Goal: Transaction & Acquisition: Download file/media

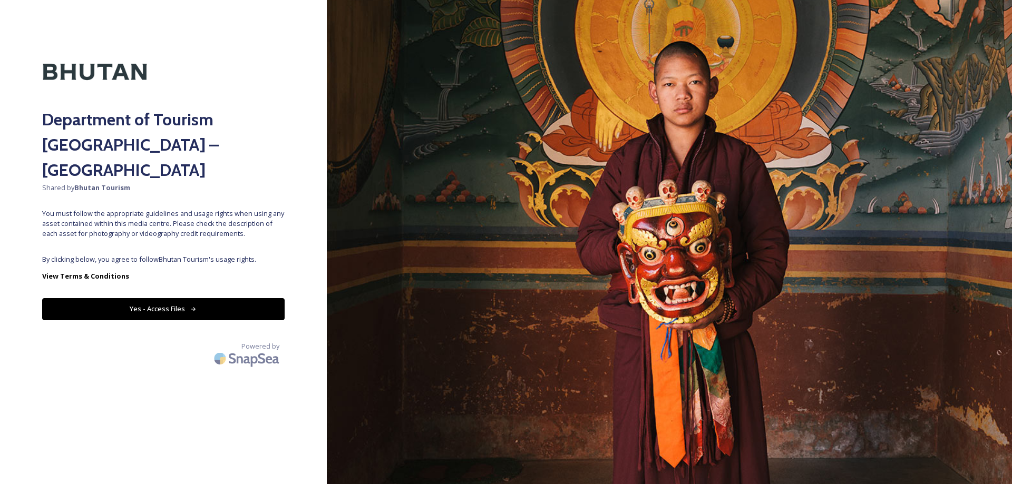
click at [199, 298] on button "Yes - Access Files" at bounding box center [163, 309] width 242 height 22
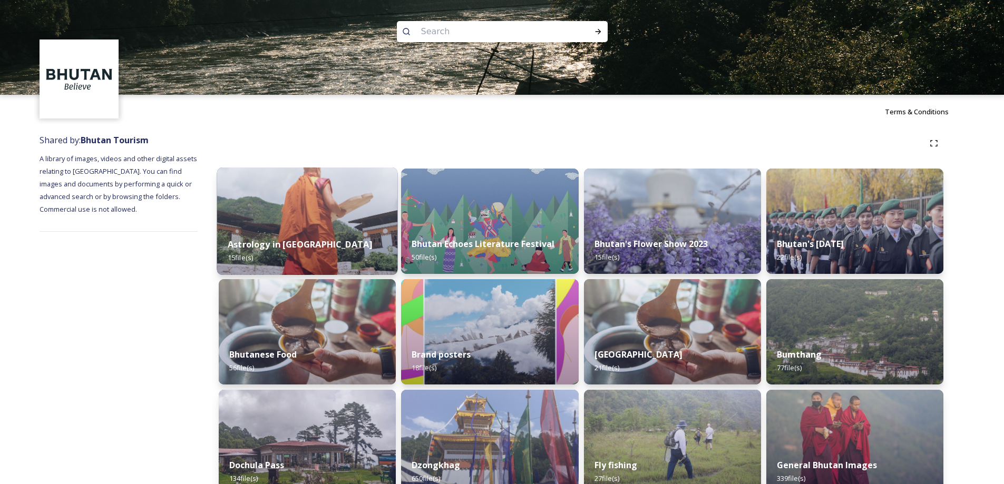
click at [320, 226] on img at bounding box center [307, 222] width 181 height 108
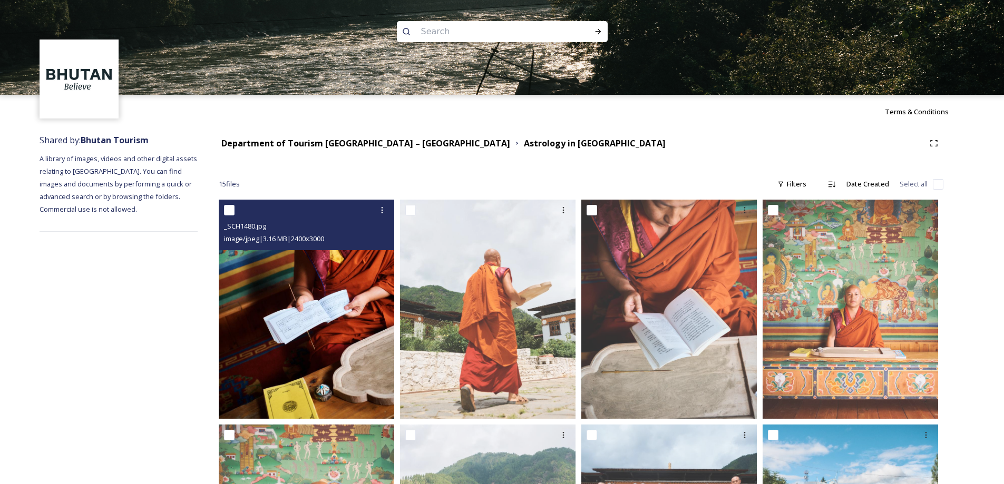
scroll to position [281, 0]
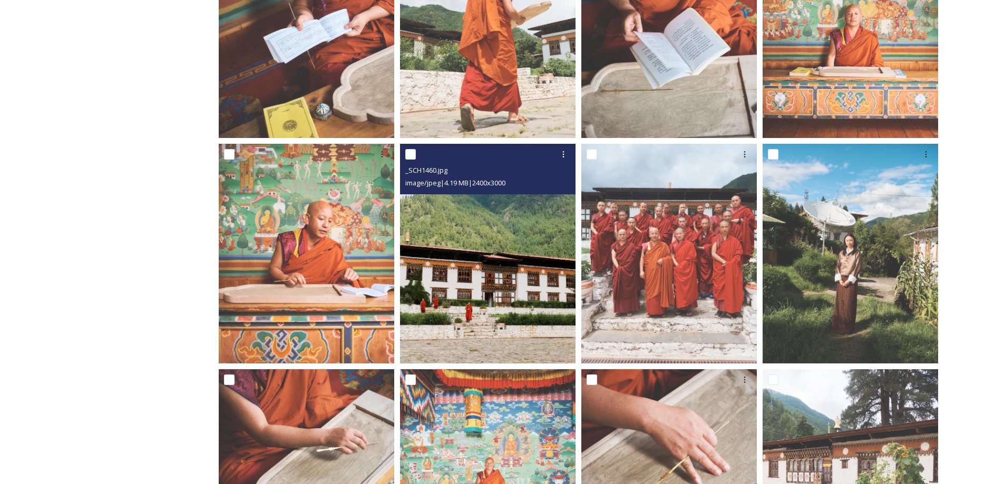
click at [469, 270] on img at bounding box center [488, 253] width 176 height 219
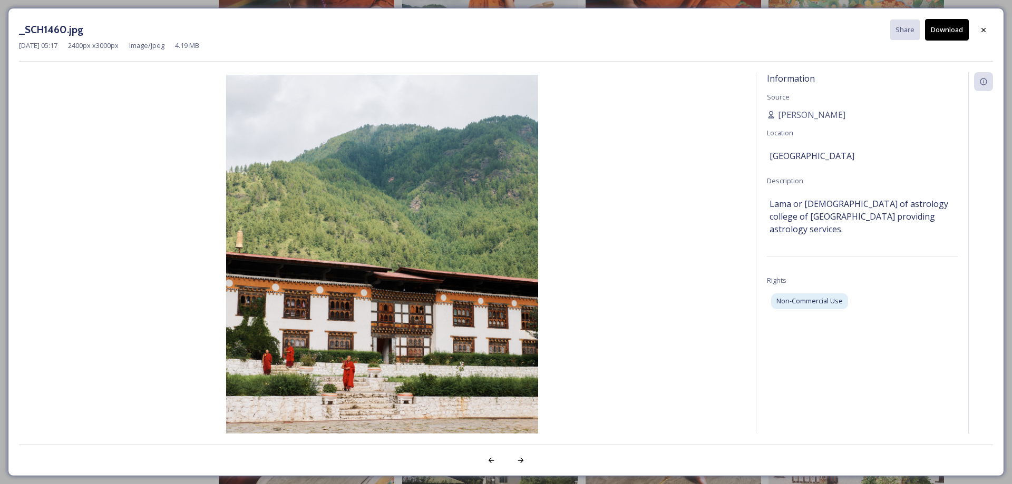
click at [107, 242] on img at bounding box center [382, 270] width 726 height 390
click at [404, 257] on img at bounding box center [382, 270] width 726 height 390
click at [400, 245] on img at bounding box center [382, 270] width 726 height 390
click at [949, 30] on button "Download" at bounding box center [947, 30] width 44 height 22
click at [984, 32] on icon at bounding box center [983, 30] width 8 height 8
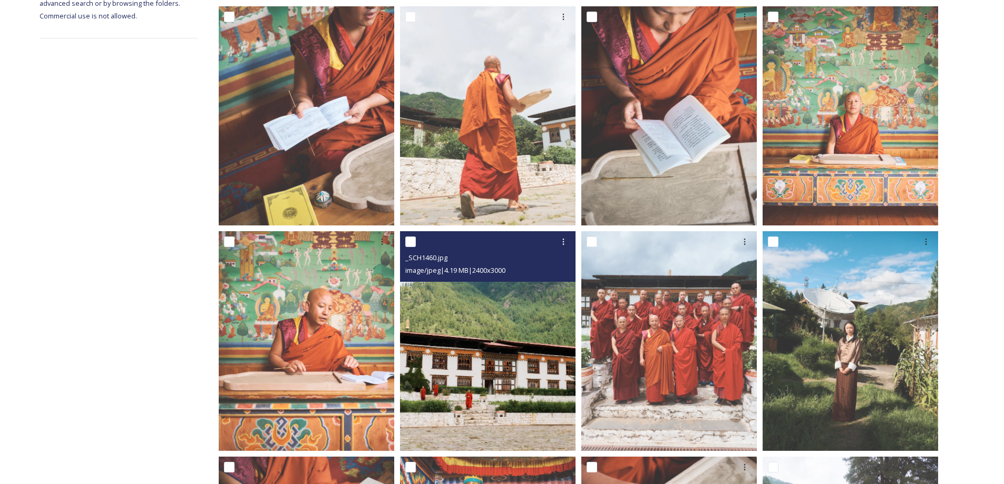
scroll to position [238, 0]
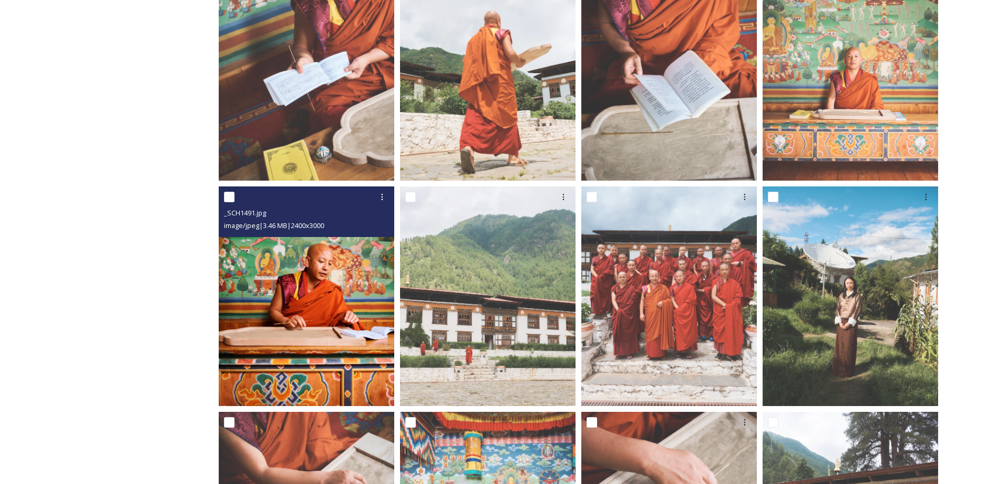
click at [312, 317] on img at bounding box center [307, 296] width 176 height 219
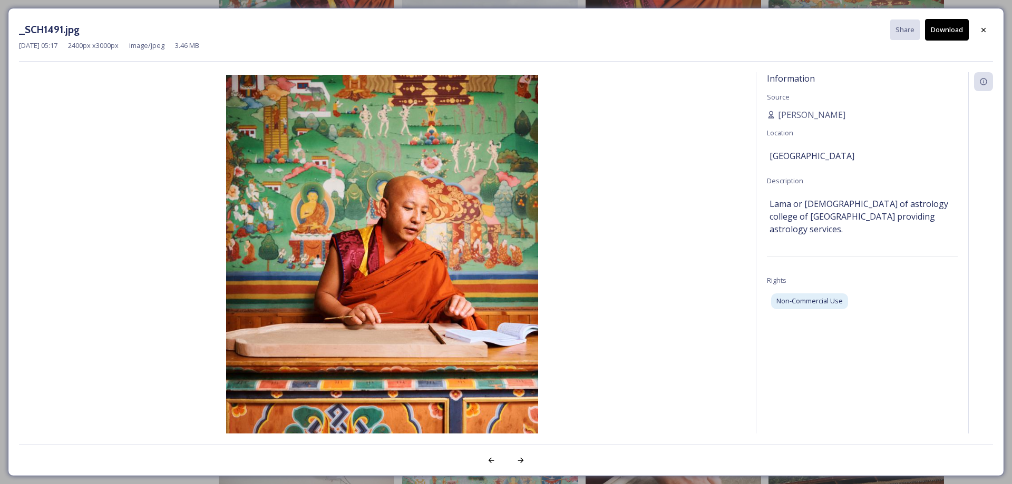
click at [952, 33] on button "Download" at bounding box center [947, 30] width 44 height 22
click at [984, 26] on icon at bounding box center [983, 30] width 8 height 8
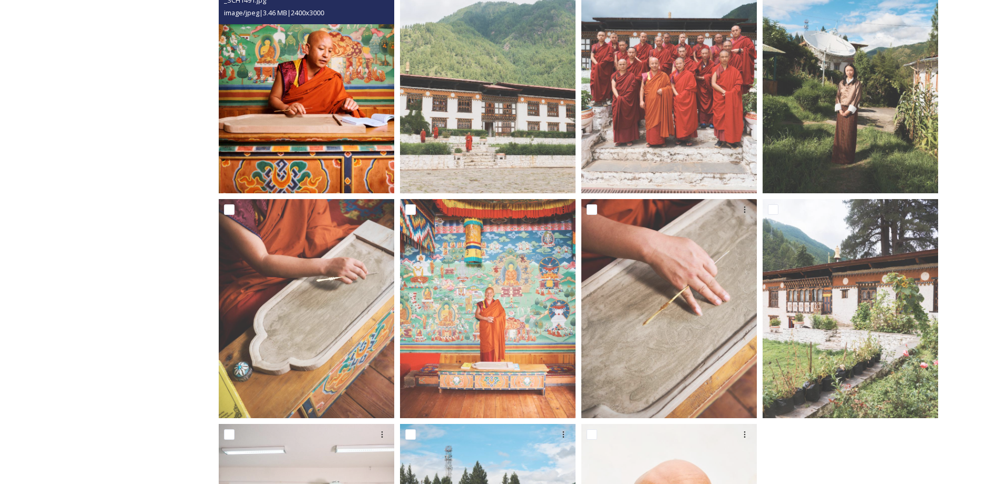
scroll to position [518, 0]
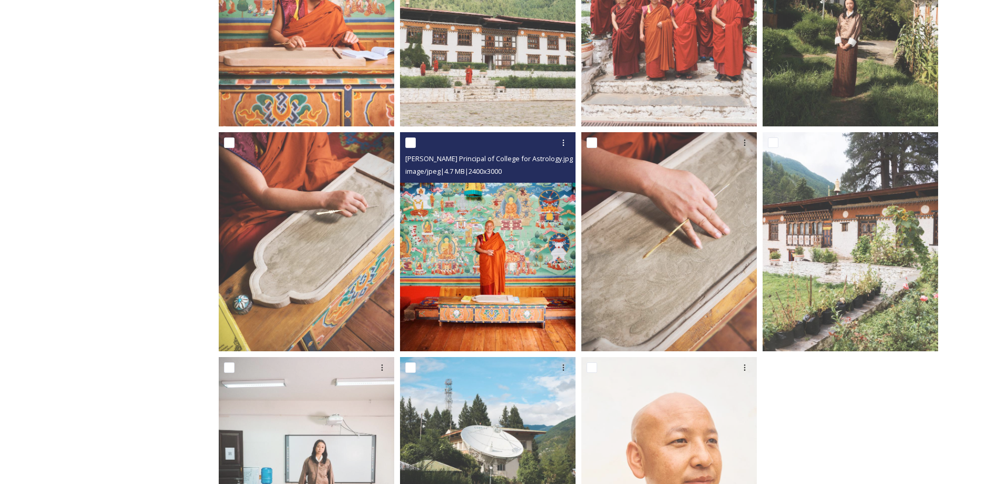
click at [511, 266] on img at bounding box center [488, 241] width 176 height 219
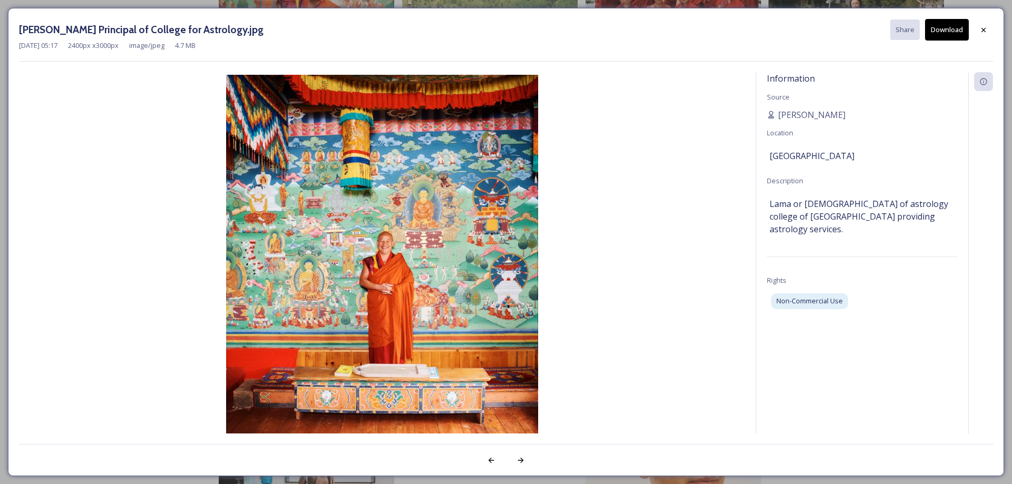
click at [948, 27] on button "Download" at bounding box center [947, 30] width 44 height 22
click at [985, 27] on icon at bounding box center [983, 30] width 8 height 8
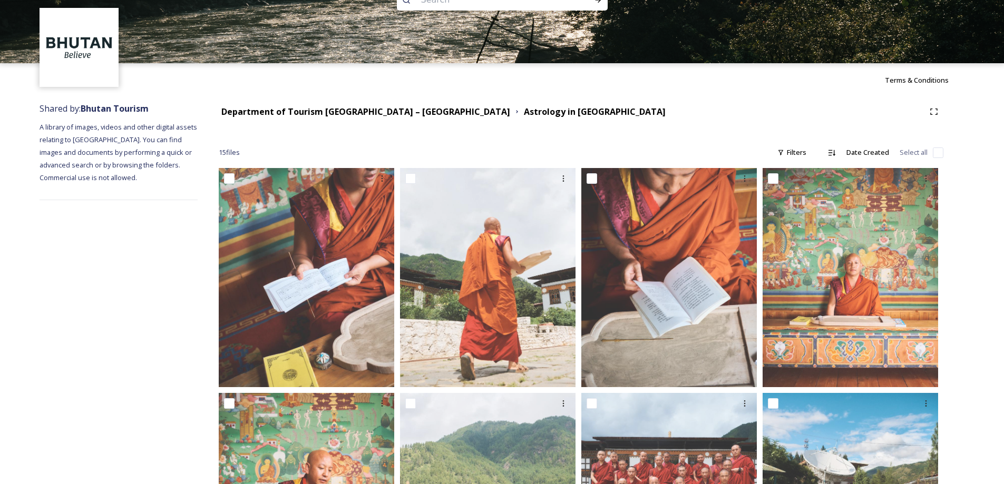
scroll to position [0, 0]
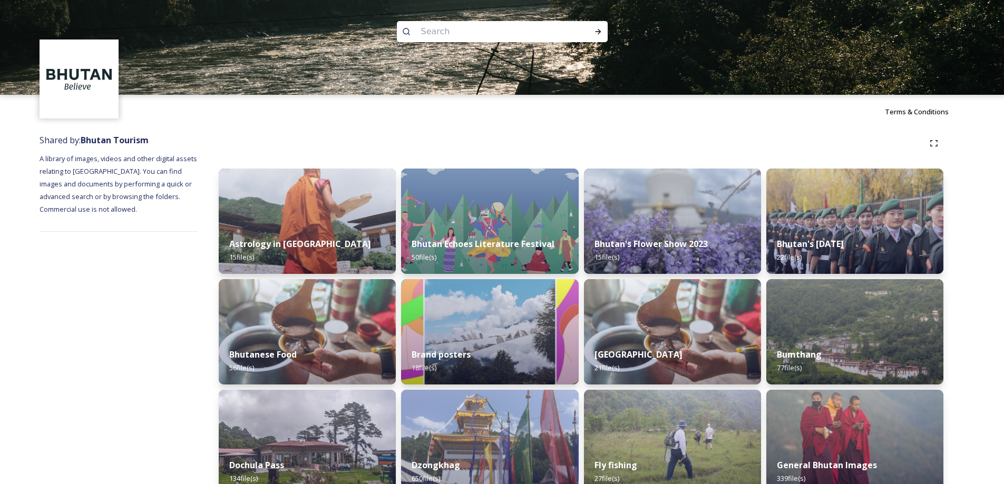
click at [286, 245] on strong "Astrology in [GEOGRAPHIC_DATA]" at bounding box center [300, 244] width 142 height 12
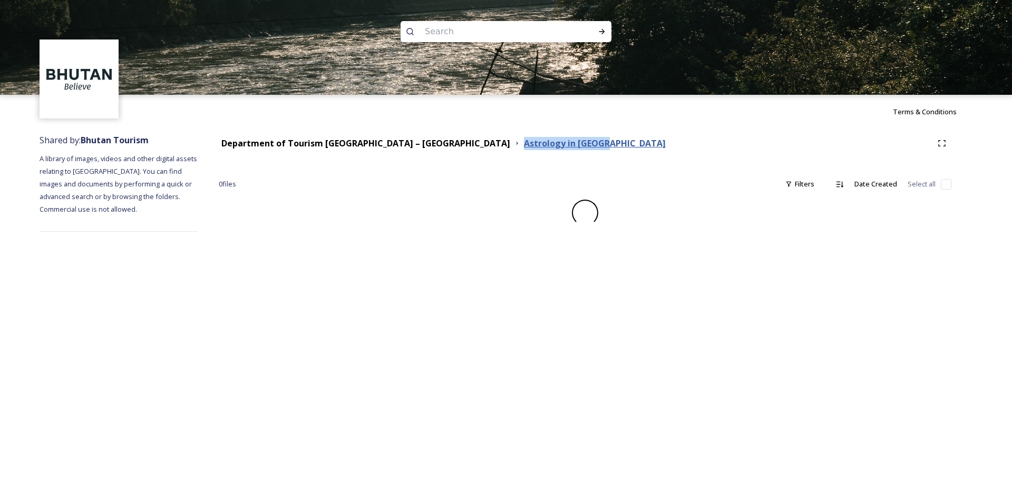
drag, startPoint x: 537, startPoint y: 143, endPoint x: 432, endPoint y: 144, distance: 104.4
click at [432, 144] on div "Department of Tourism [GEOGRAPHIC_DATA] – Brand Centre Astrology in [GEOGRAPHIC…" at bounding box center [576, 143] width 714 height 13
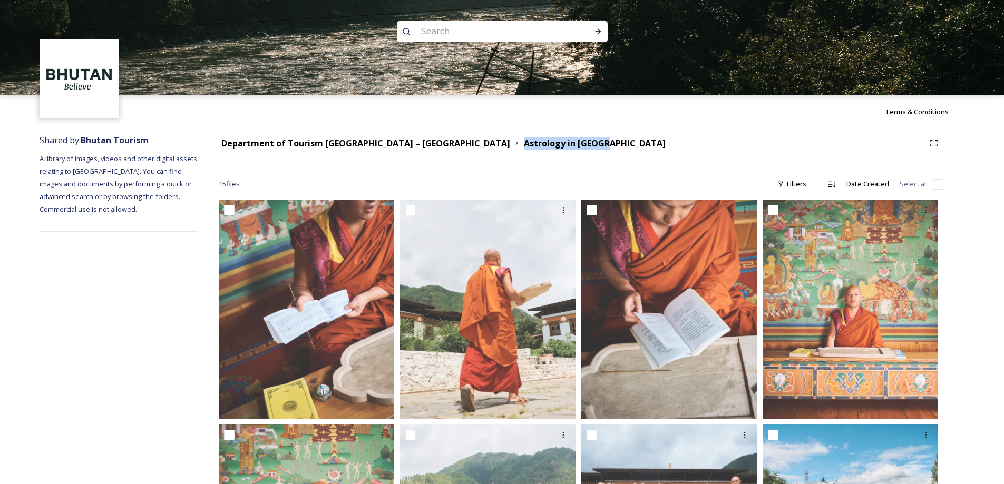
copy strong "Astrology in [GEOGRAPHIC_DATA]"
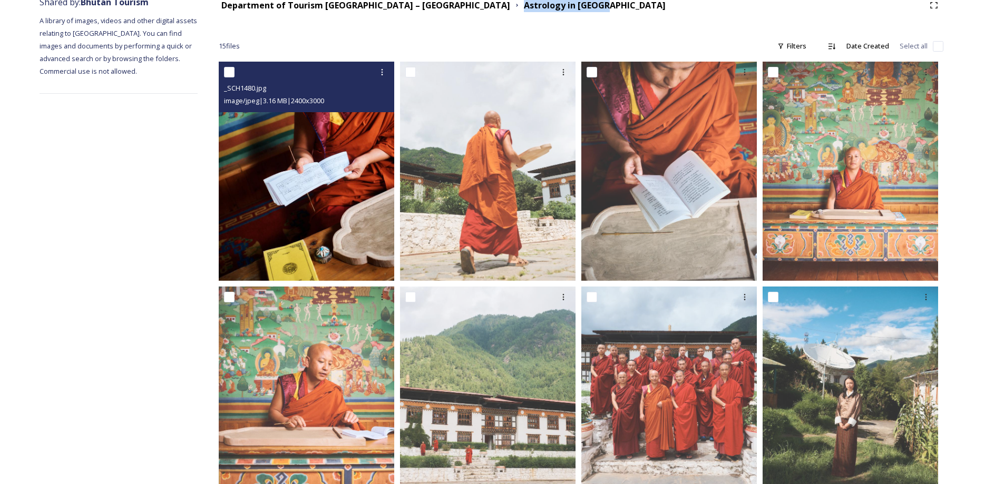
scroll to position [115, 0]
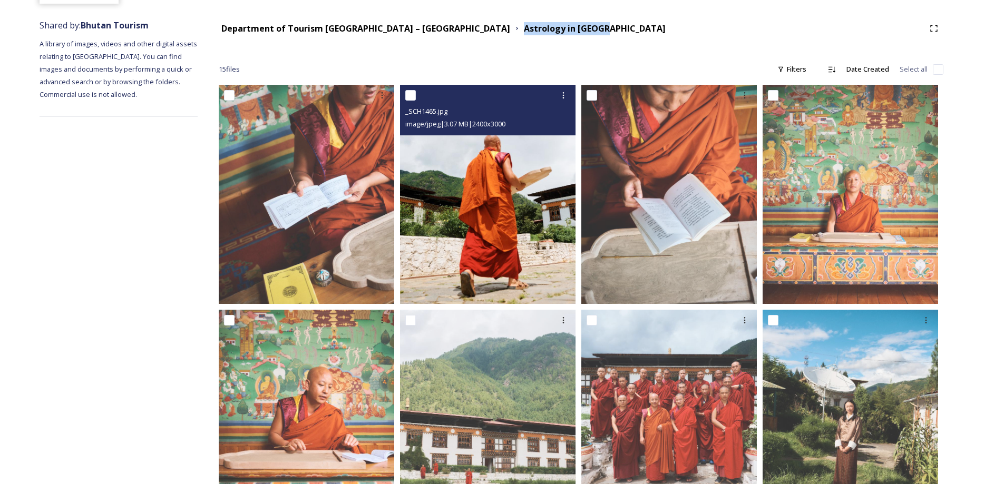
click at [516, 215] on img at bounding box center [488, 194] width 176 height 219
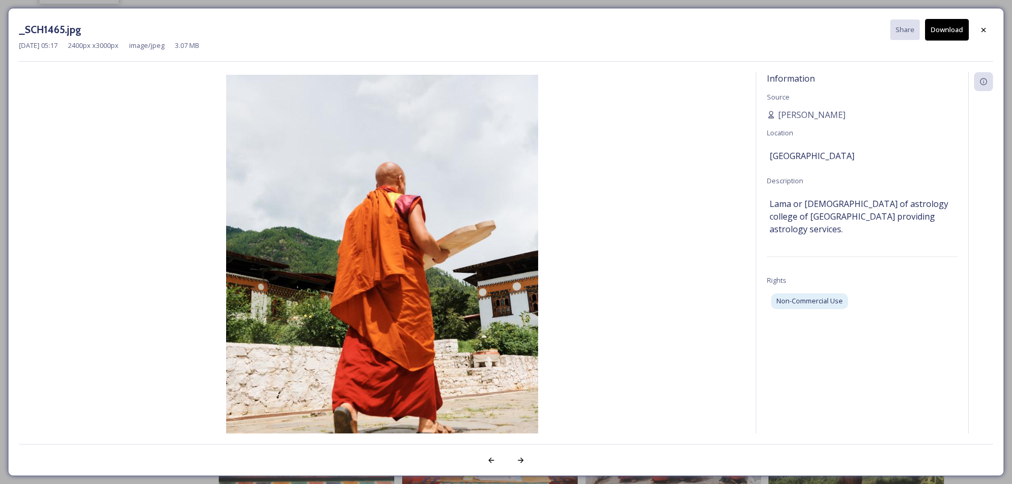
click at [955, 32] on button "Download" at bounding box center [947, 30] width 44 height 22
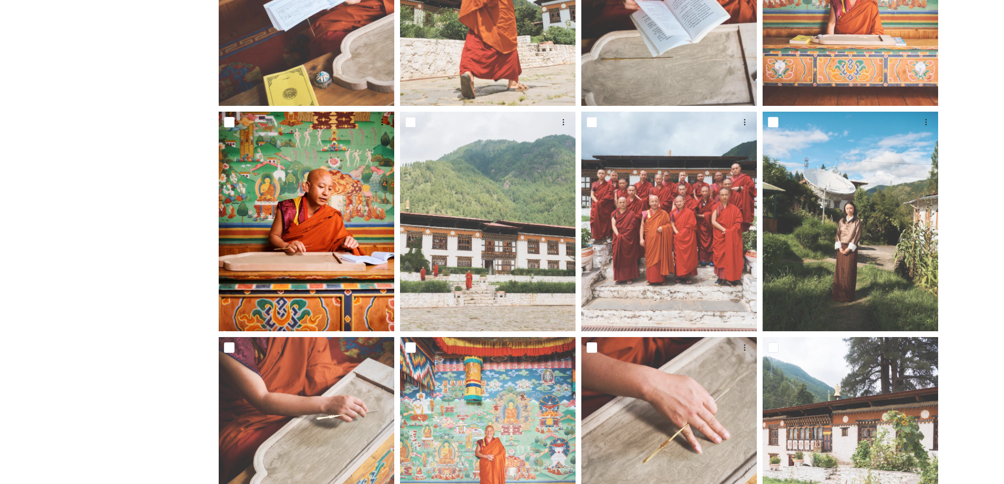
scroll to position [170, 0]
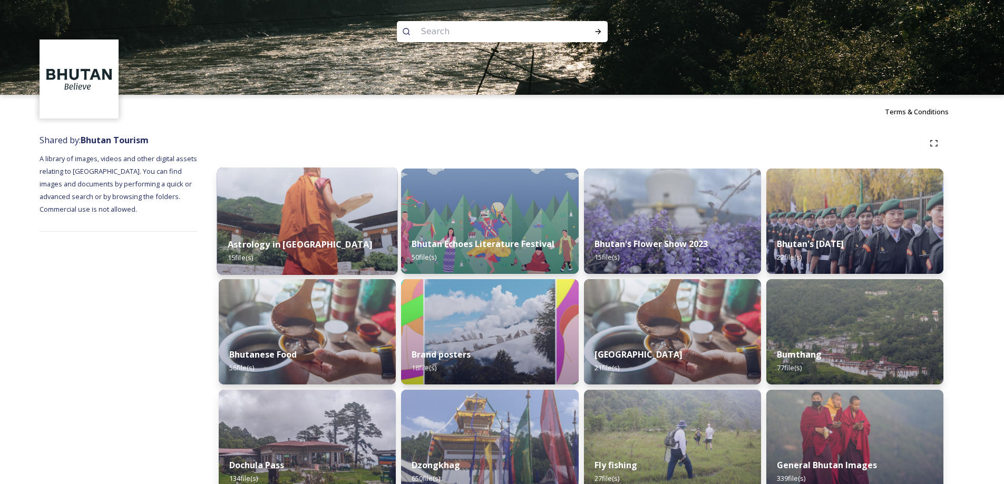
click at [525, 207] on img at bounding box center [489, 221] width 177 height 105
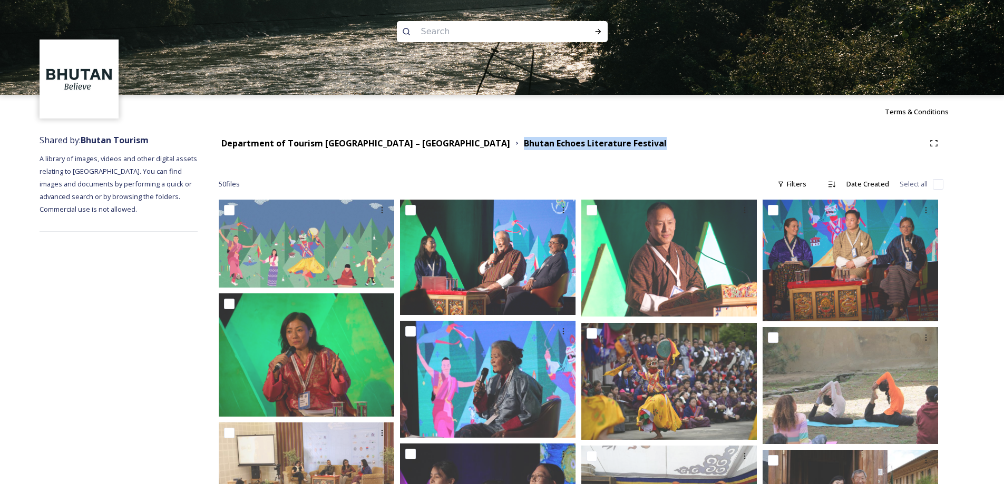
drag, startPoint x: 652, startPoint y: 153, endPoint x: 431, endPoint y: 149, distance: 220.9
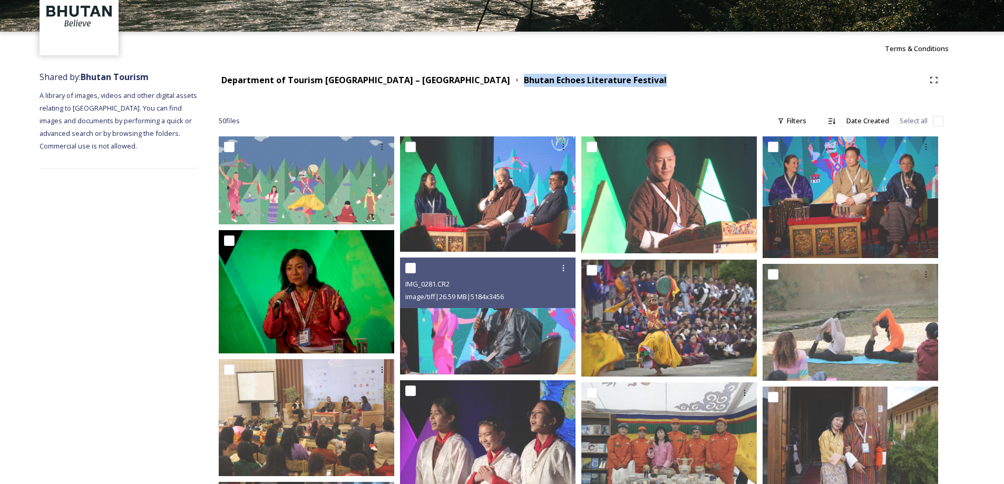
scroll to position [148, 0]
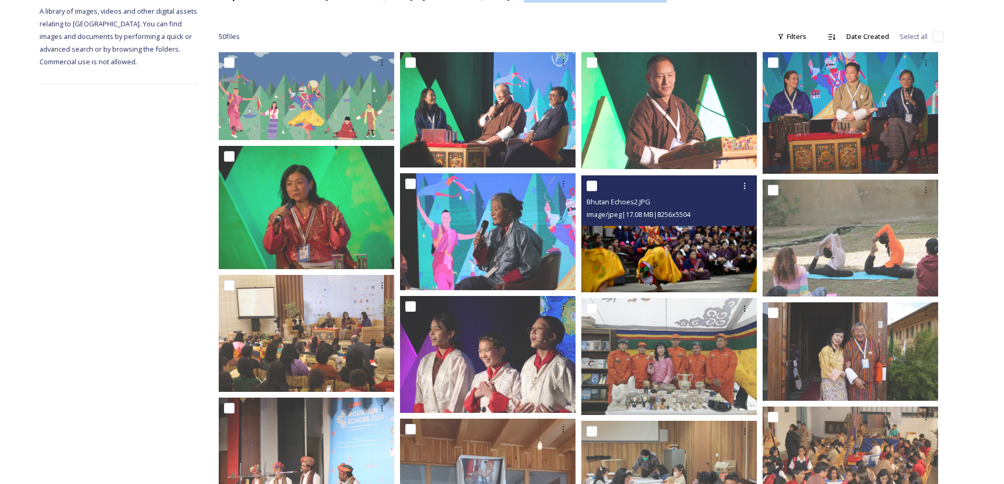
click at [688, 227] on img at bounding box center [669, 233] width 176 height 117
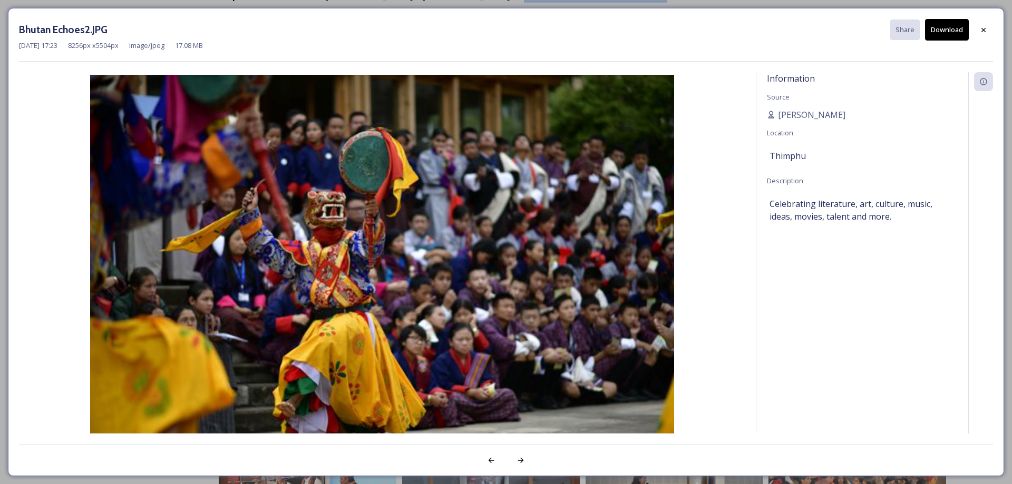
click at [955, 30] on button "Download" at bounding box center [947, 30] width 44 height 22
click at [984, 28] on icon at bounding box center [983, 30] width 8 height 8
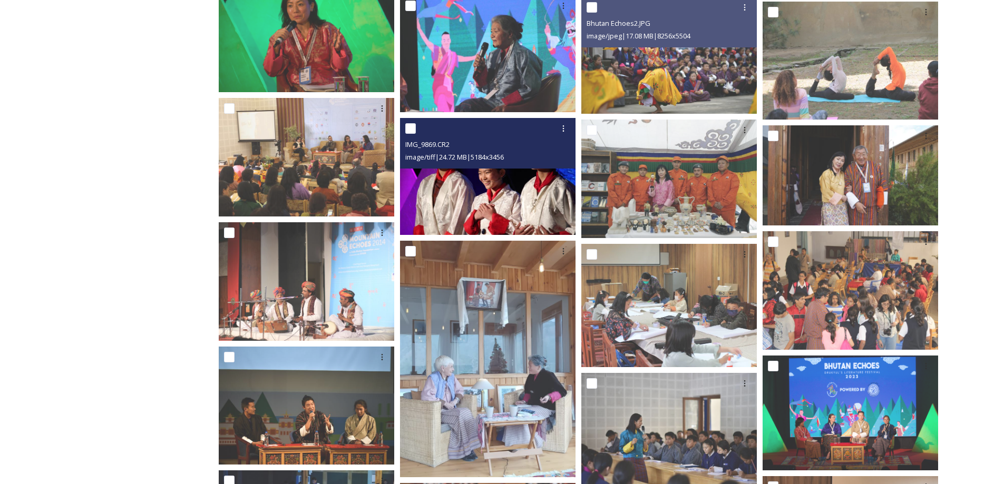
scroll to position [329, 0]
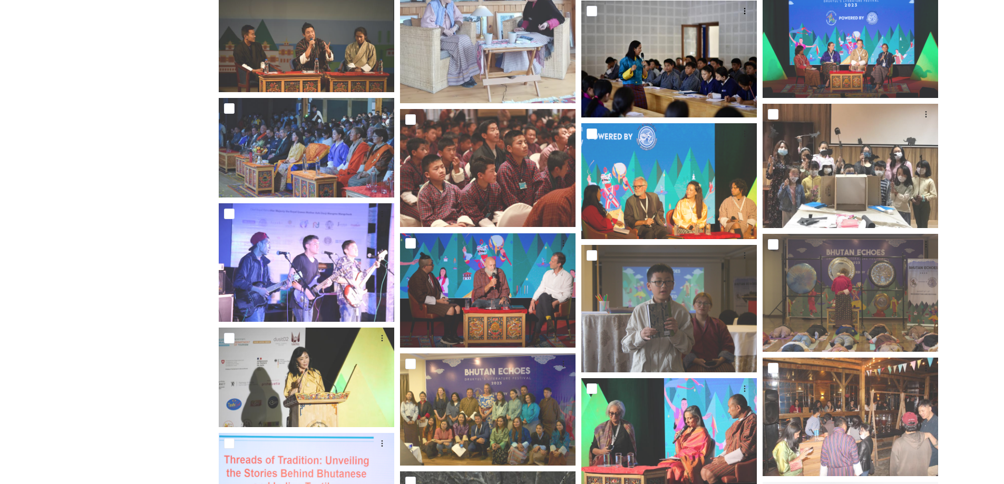
scroll to position [713, 0]
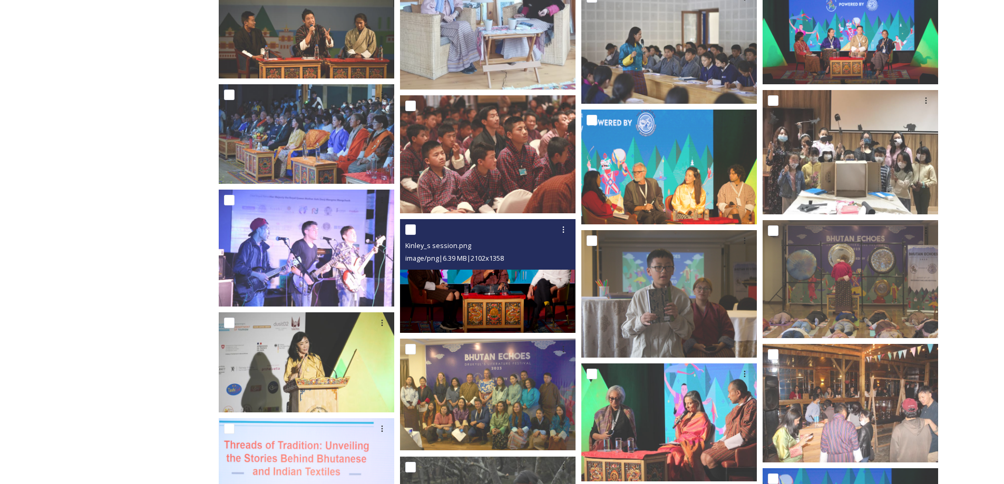
click at [483, 289] on img at bounding box center [488, 276] width 176 height 113
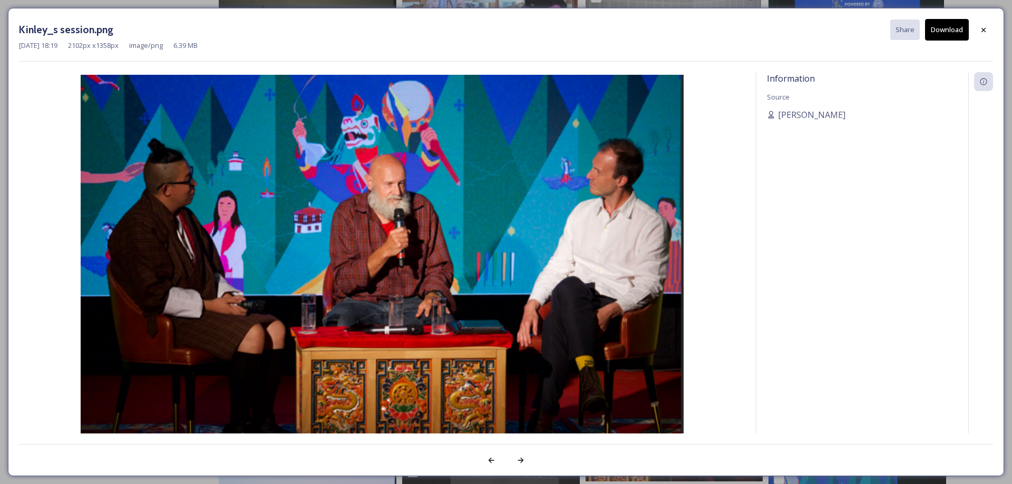
click at [945, 28] on button "Download" at bounding box center [947, 30] width 44 height 22
click at [983, 28] on icon at bounding box center [983, 30] width 8 height 8
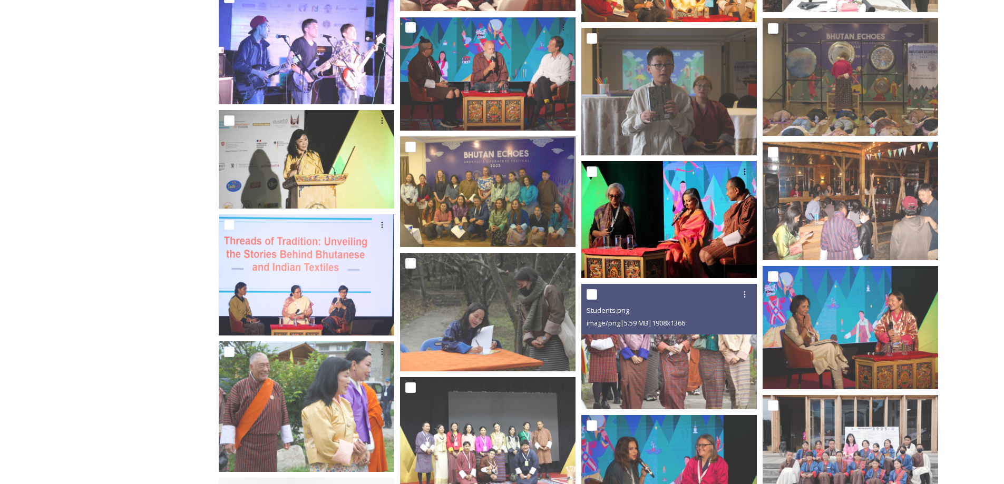
scroll to position [914, 0]
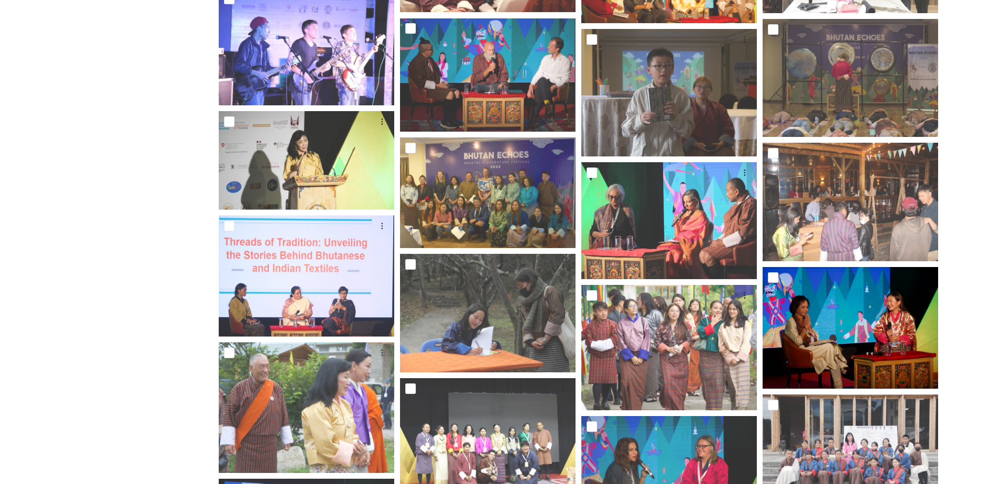
click at [981, 361] on div "Shared by: Bhutan Tourism A library of images, videos and other digital assets …" at bounding box center [502, 116] width 1004 height 1802
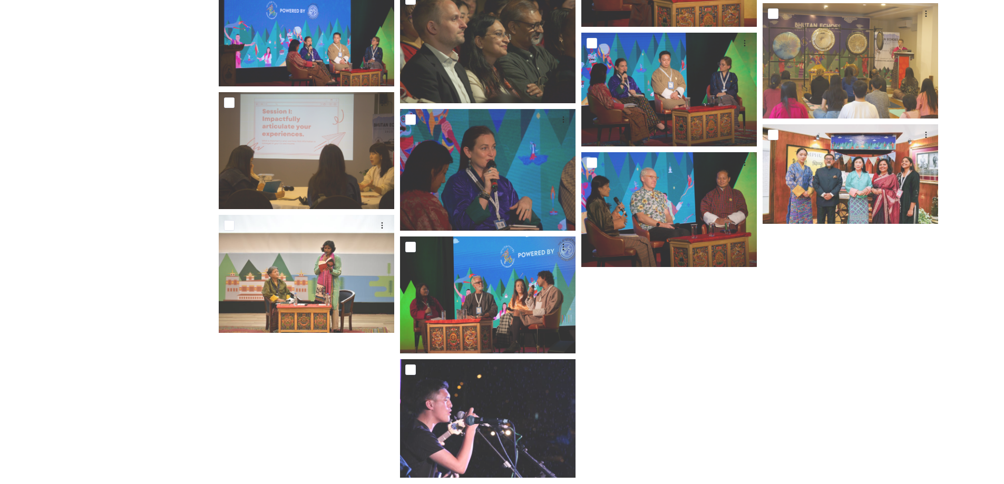
scroll to position [1443, 0]
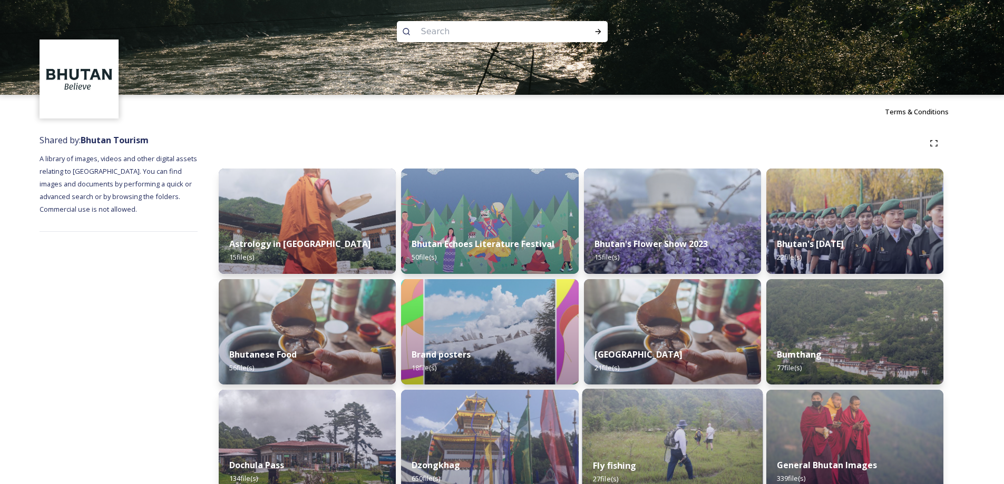
click at [691, 221] on img at bounding box center [672, 221] width 177 height 105
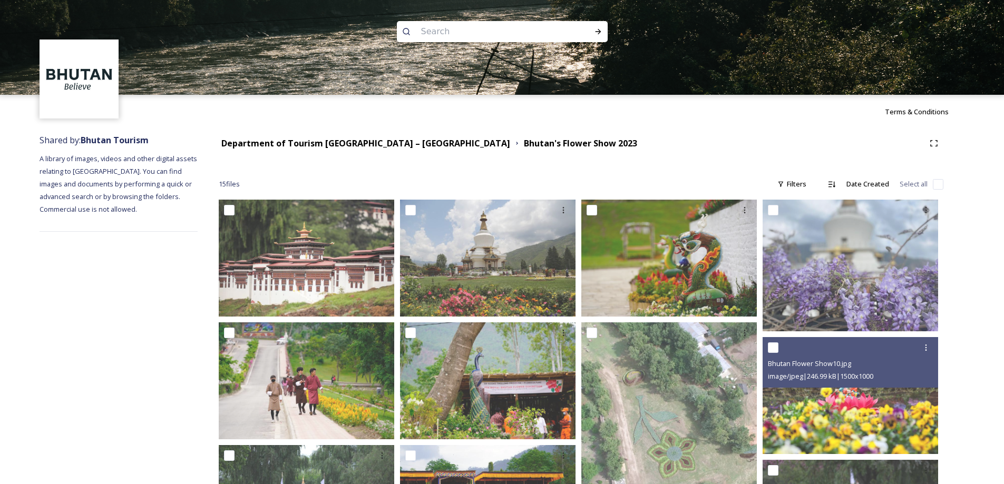
click at [971, 374] on div "Shared by: Bhutan Tourism A library of images, videos and other digital assets …" at bounding box center [502, 492] width 1004 height 726
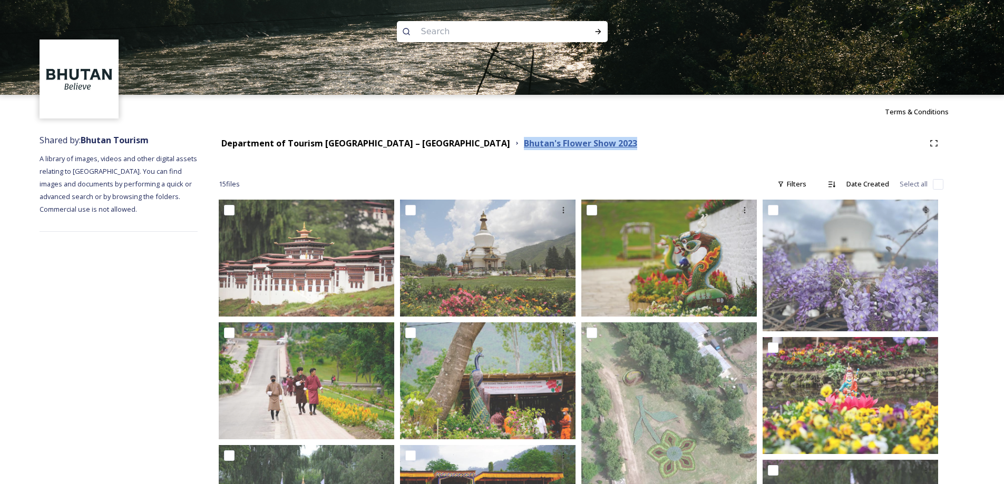
drag, startPoint x: 571, startPoint y: 142, endPoint x: 433, endPoint y: 143, distance: 138.1
click at [433, 143] on div "Department of Tourism [GEOGRAPHIC_DATA] – Brand Centre [GEOGRAPHIC_DATA]'s Flow…" at bounding box center [572, 143] width 706 height 13
copy strong "Bhutan's Flower Show 2023"
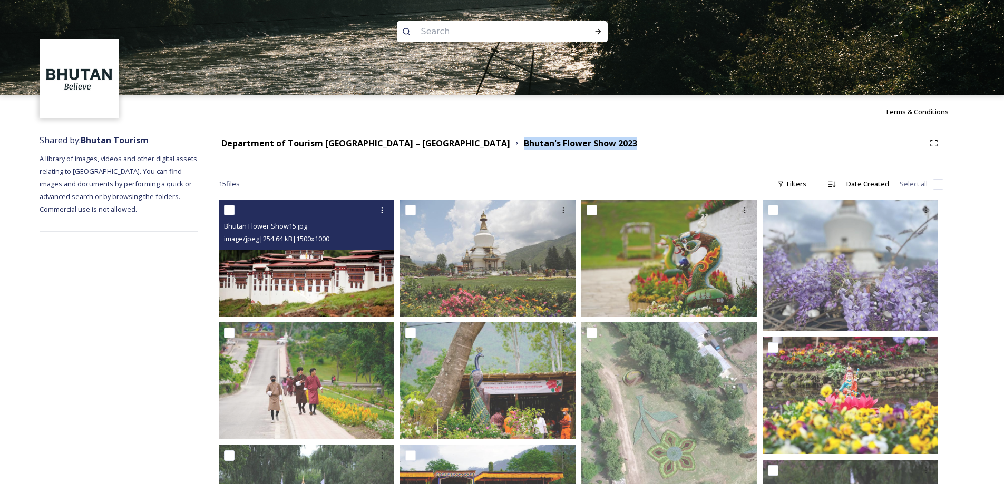
click at [318, 276] on img at bounding box center [307, 258] width 176 height 117
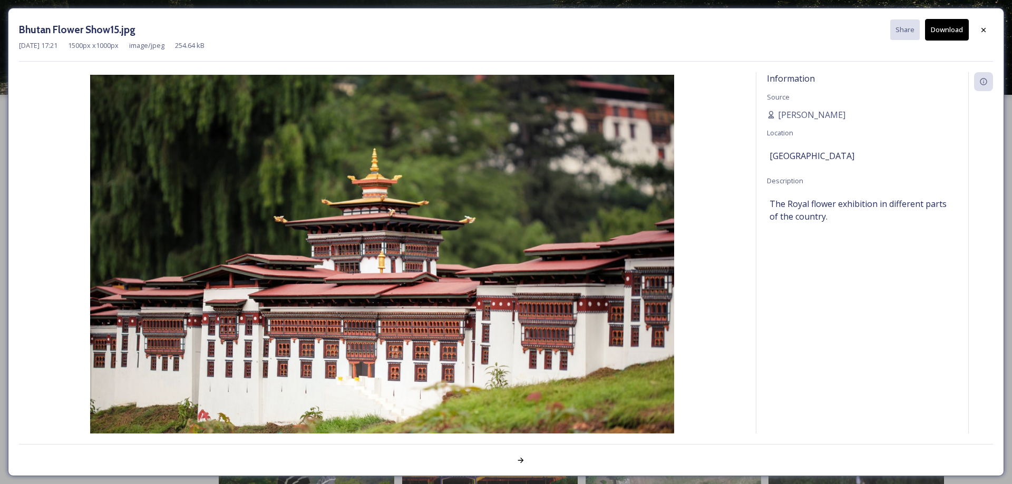
click at [950, 27] on button "Download" at bounding box center [947, 30] width 44 height 22
click at [984, 30] on icon at bounding box center [984, 29] width 4 height 4
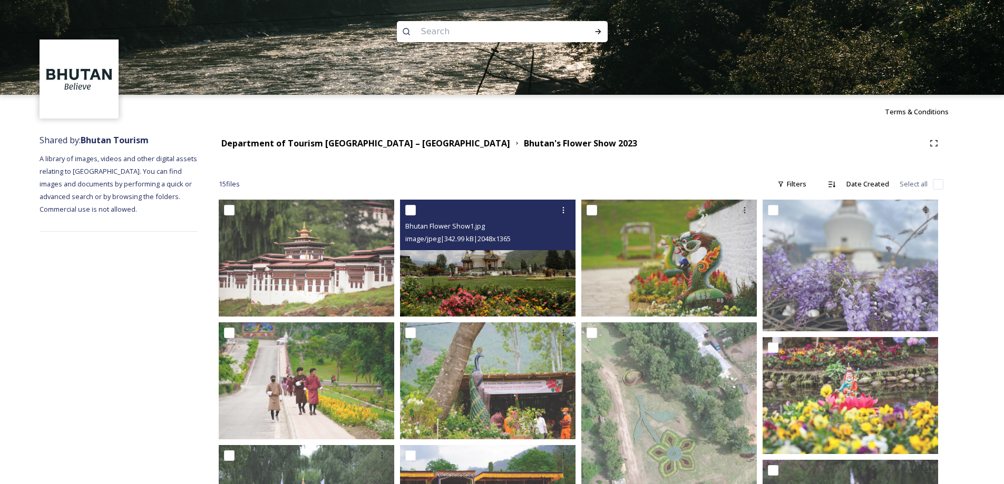
click at [509, 272] on img at bounding box center [488, 258] width 176 height 117
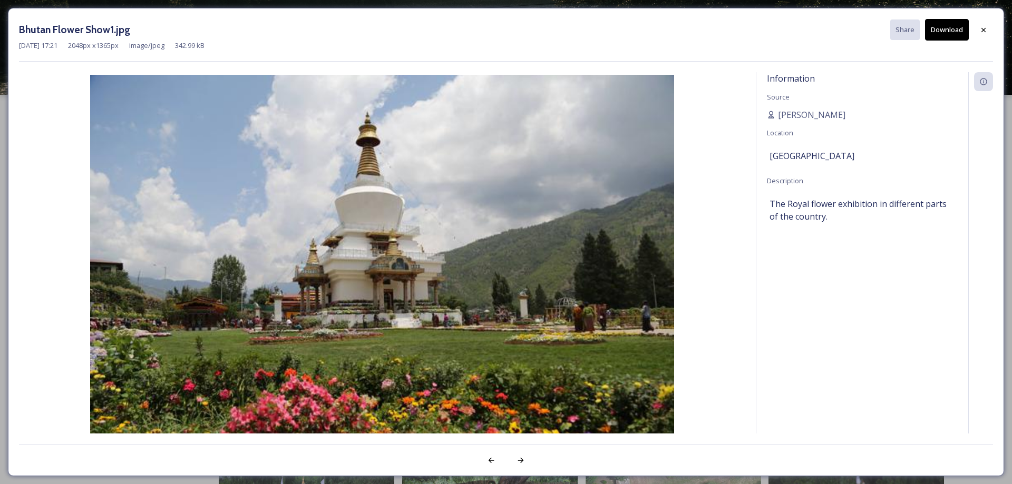
click at [947, 34] on button "Download" at bounding box center [947, 30] width 44 height 22
click at [983, 29] on icon at bounding box center [984, 29] width 4 height 4
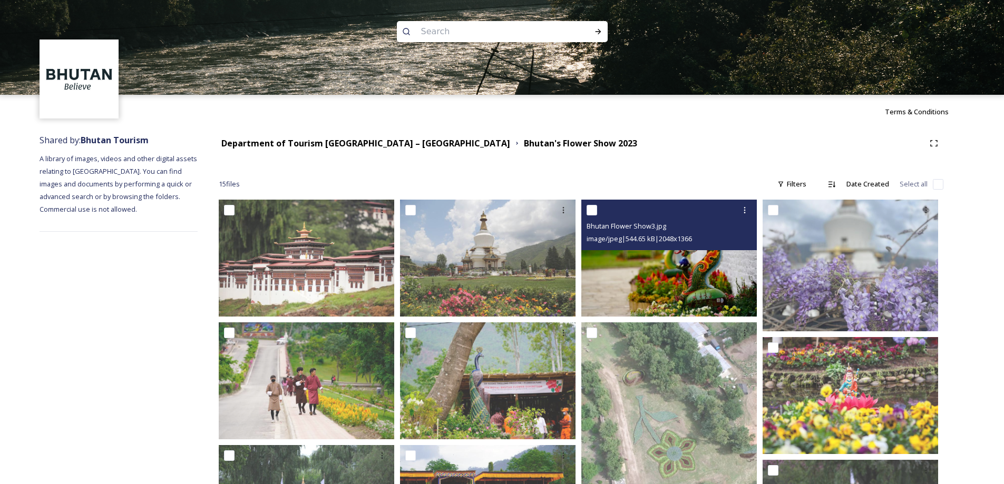
click at [649, 279] on img at bounding box center [669, 258] width 176 height 117
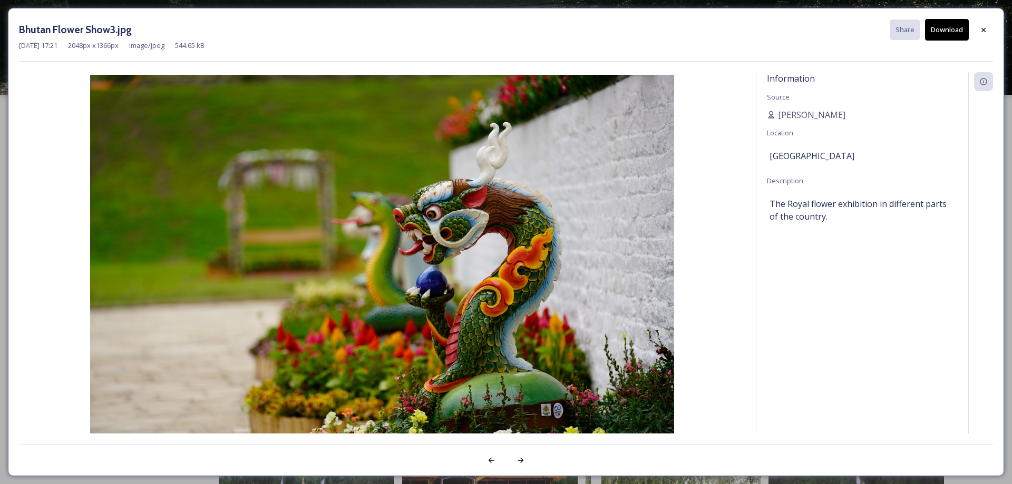
click at [947, 32] on button "Download" at bounding box center [947, 30] width 44 height 22
click at [984, 30] on icon at bounding box center [984, 29] width 4 height 4
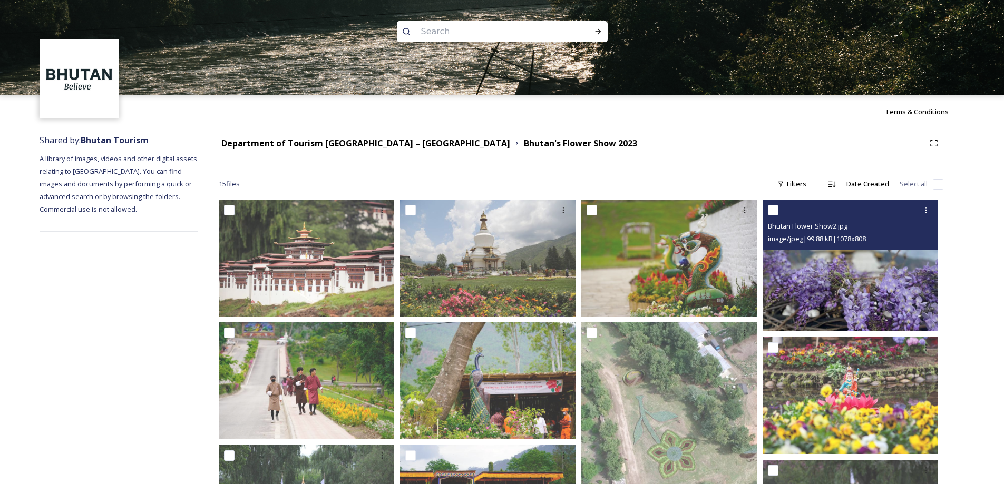
click at [824, 283] on img at bounding box center [851, 266] width 176 height 132
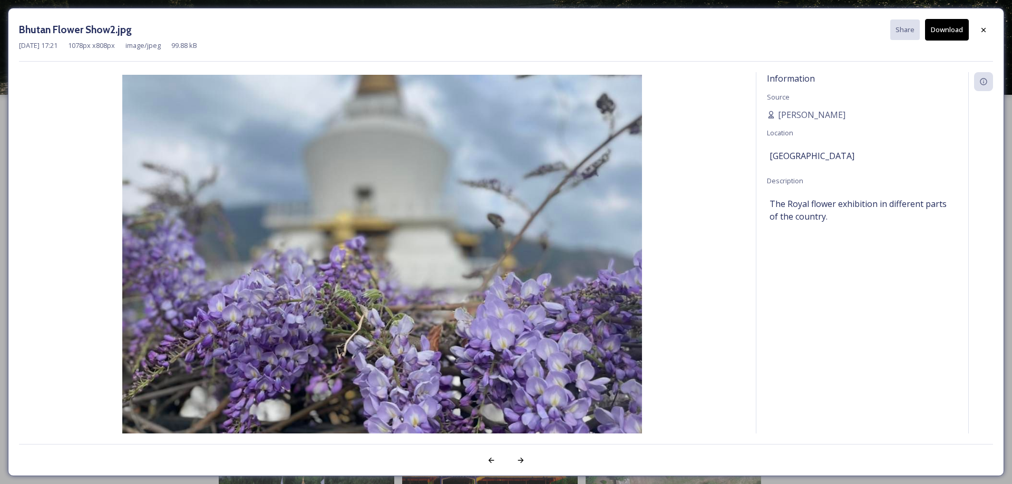
click at [953, 32] on button "Download" at bounding box center [947, 30] width 44 height 22
click at [985, 27] on icon at bounding box center [983, 30] width 8 height 8
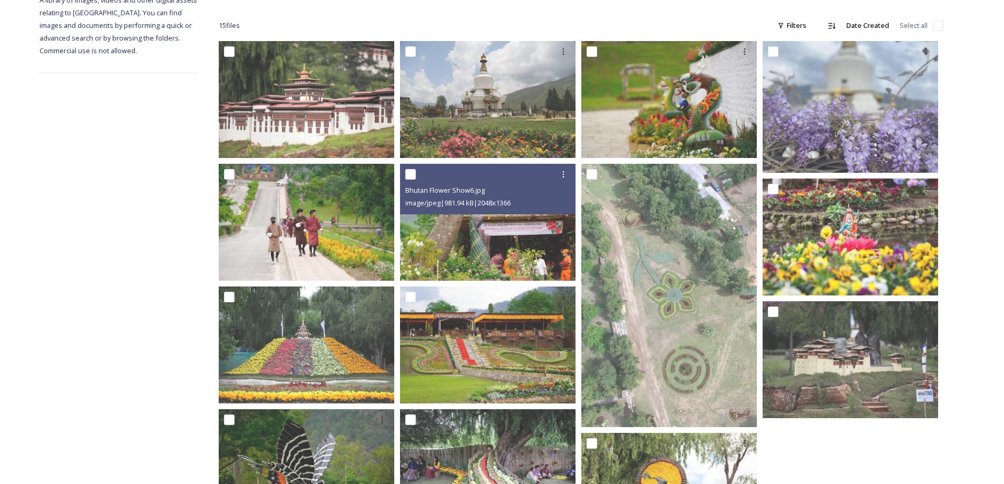
scroll to position [159, 0]
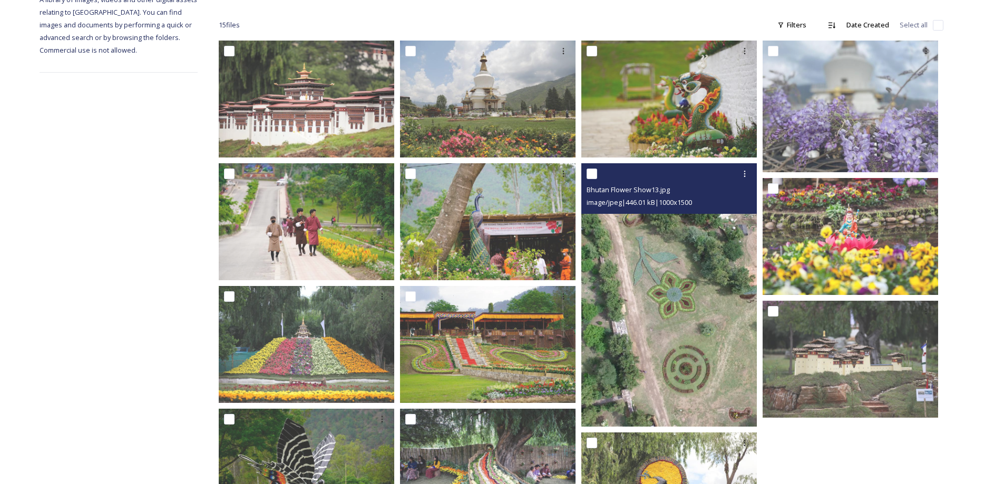
click at [674, 318] on img at bounding box center [669, 295] width 176 height 264
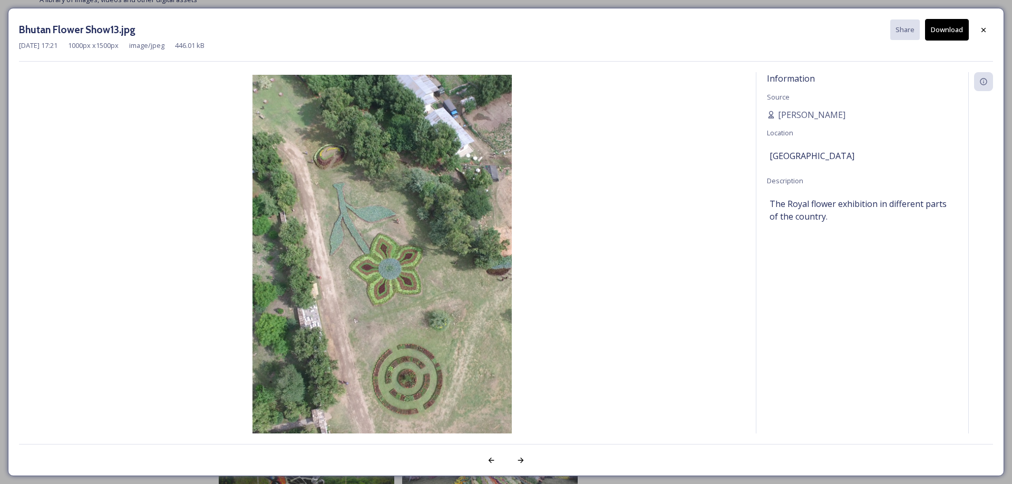
click at [945, 28] on button "Download" at bounding box center [947, 30] width 44 height 22
click at [986, 29] on icon at bounding box center [983, 30] width 8 height 8
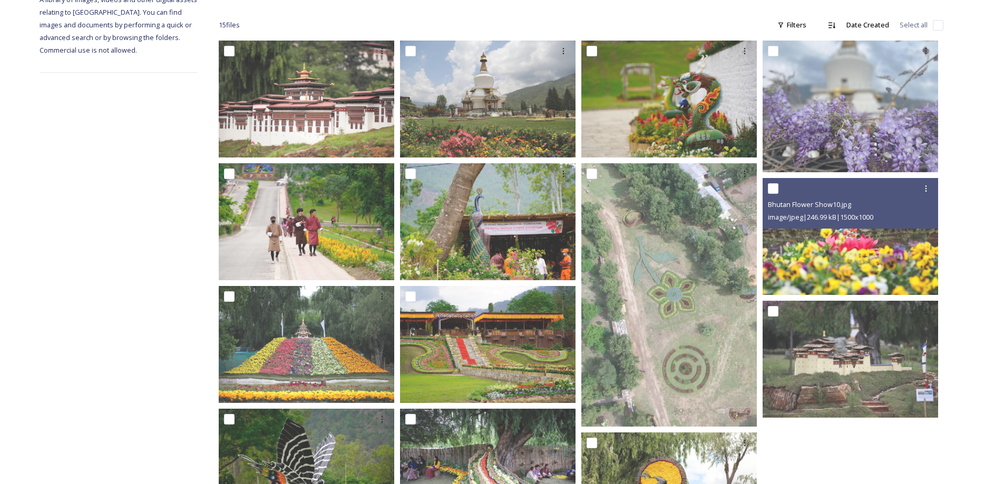
click at [876, 255] on img at bounding box center [851, 236] width 176 height 117
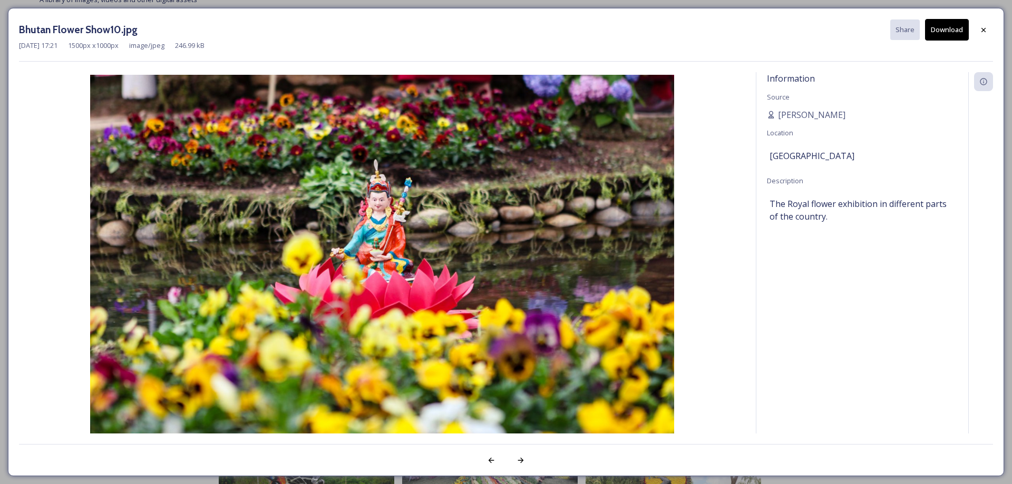
click at [946, 30] on button "Download" at bounding box center [947, 30] width 44 height 22
click at [985, 33] on icon at bounding box center [983, 30] width 8 height 8
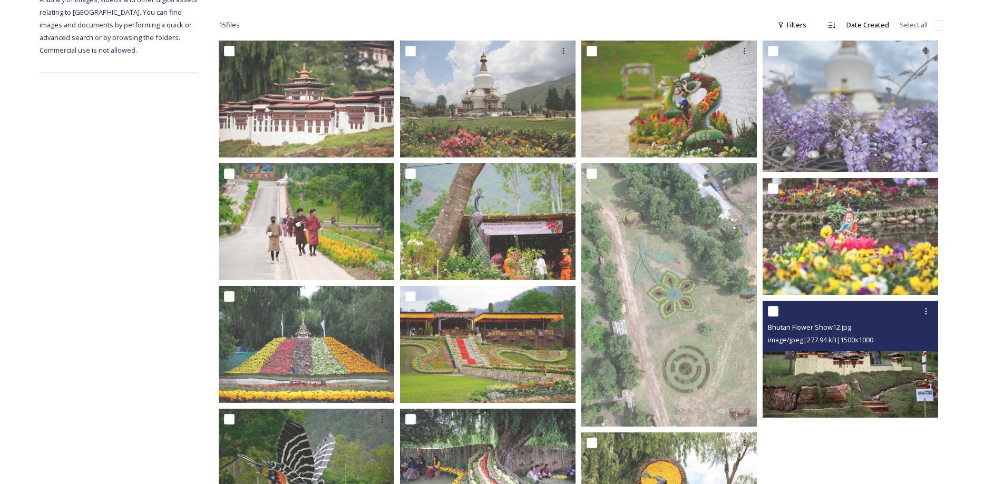
click at [848, 385] on img at bounding box center [851, 359] width 176 height 117
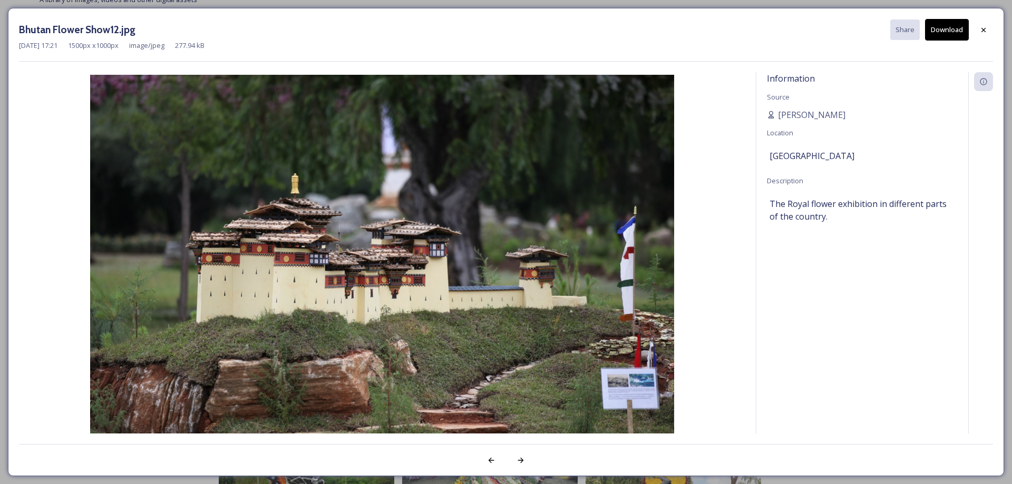
click at [985, 29] on icon at bounding box center [984, 29] width 4 height 4
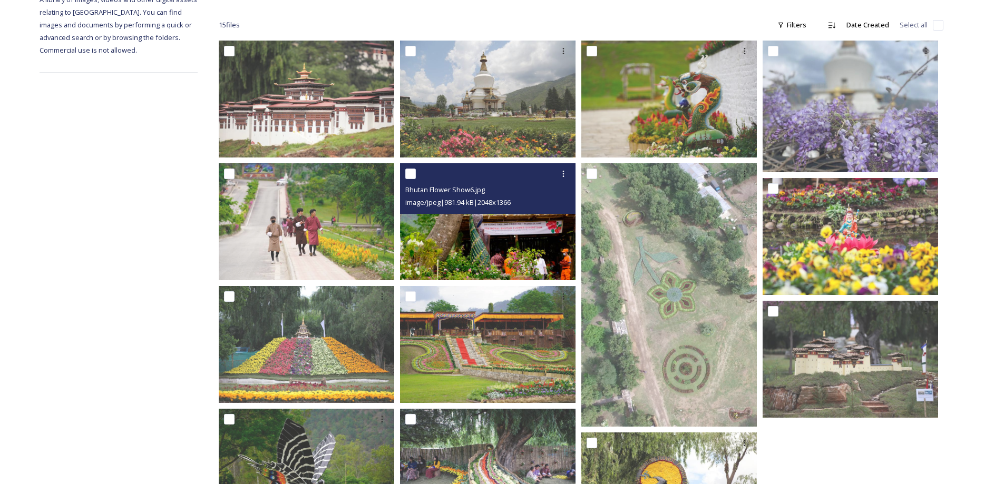
click at [512, 241] on img at bounding box center [488, 221] width 176 height 117
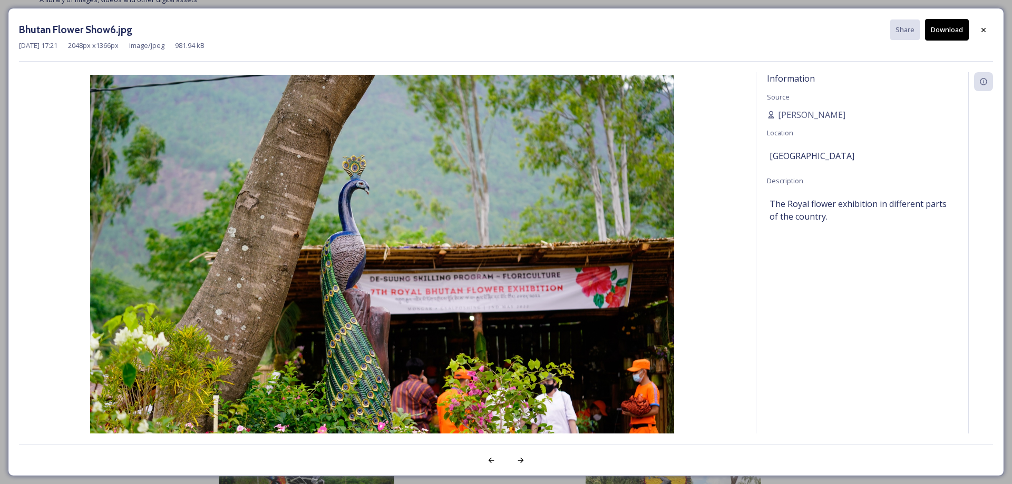
click at [943, 26] on button "Download" at bounding box center [947, 30] width 44 height 22
click at [986, 27] on icon at bounding box center [983, 30] width 8 height 8
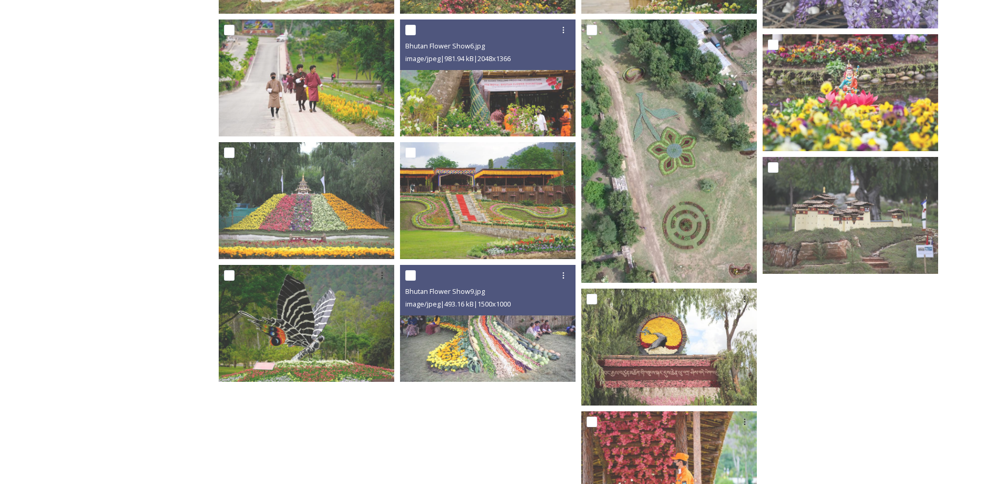
scroll to position [317, 0]
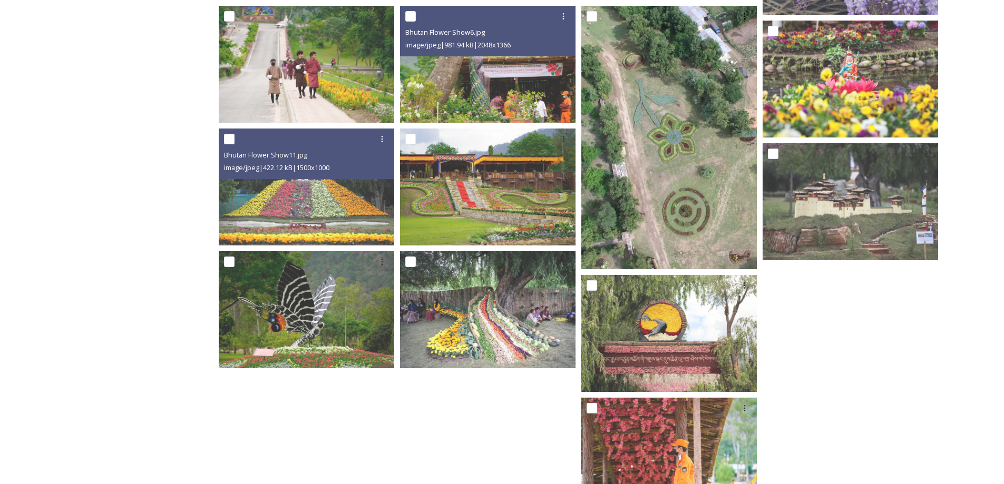
click at [327, 177] on div "Bhutan Flower Show11.jpg image/jpeg | 422.12 kB | 1500 x 1000" at bounding box center [307, 154] width 176 height 51
click at [321, 213] on img at bounding box center [307, 187] width 176 height 117
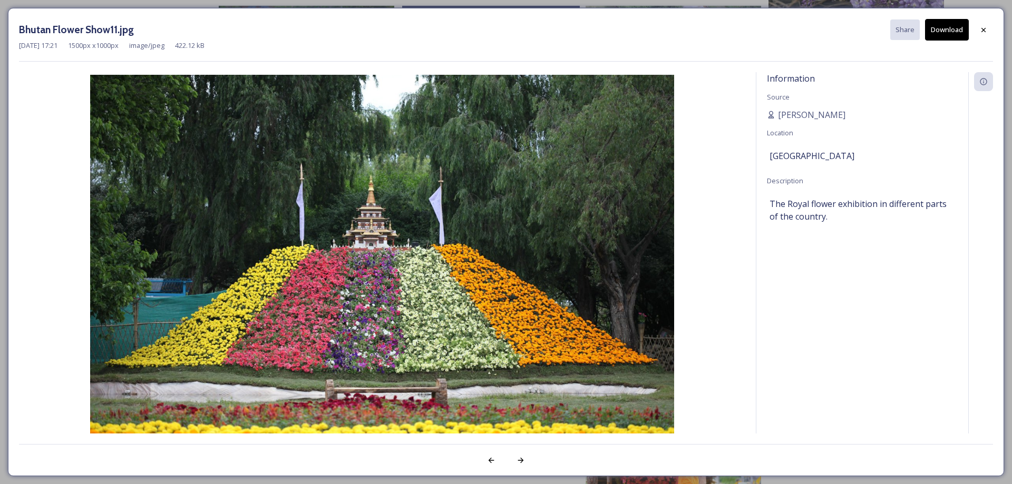
click at [947, 29] on button "Download" at bounding box center [947, 30] width 44 height 22
click at [984, 26] on icon at bounding box center [983, 30] width 8 height 8
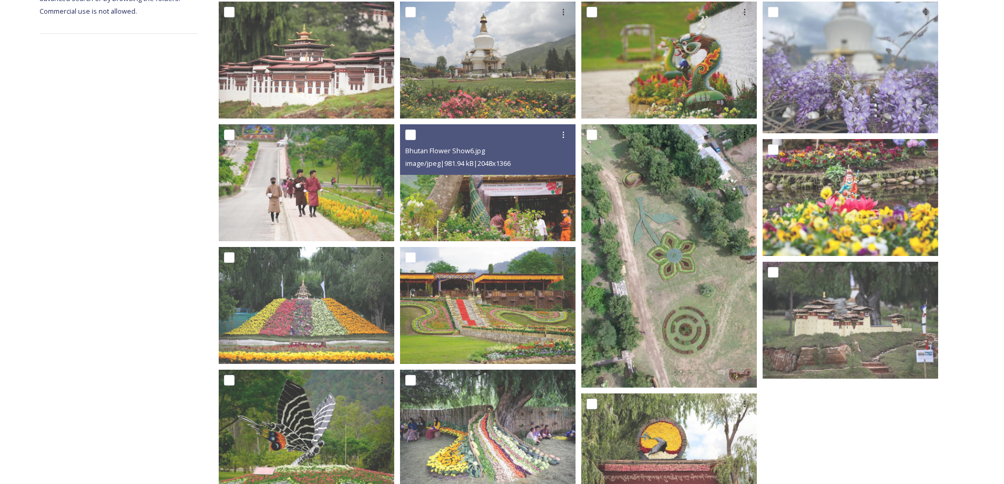
scroll to position [0, 0]
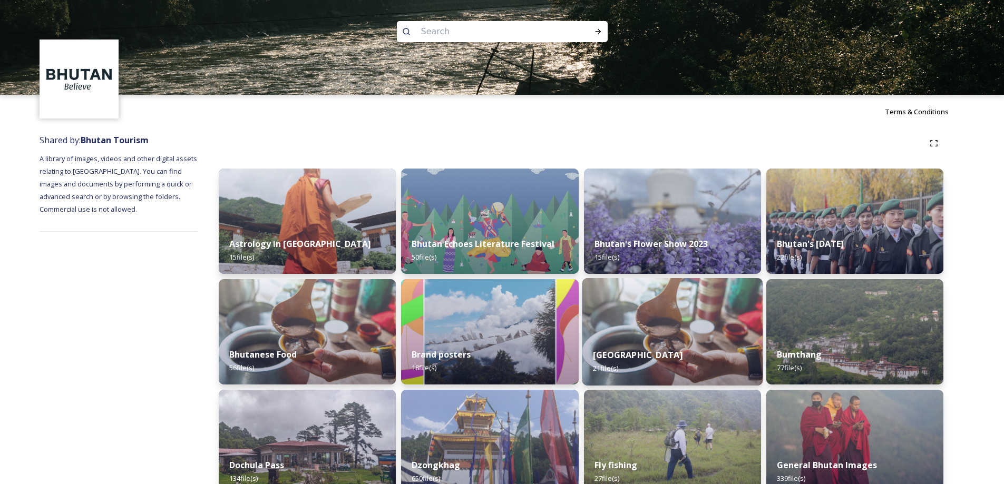
click at [841, 252] on div "Bhutan's [DATE] 22 file(s)" at bounding box center [855, 250] width 177 height 47
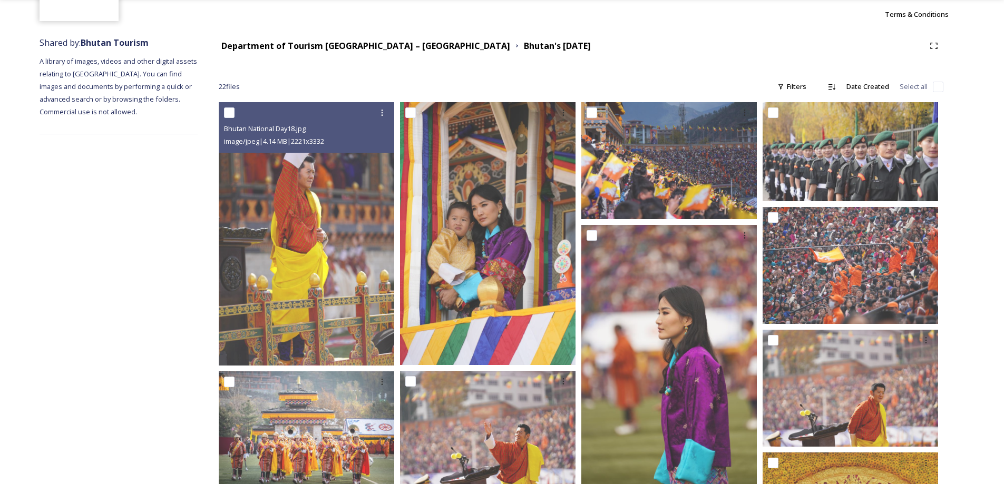
scroll to position [107, 0]
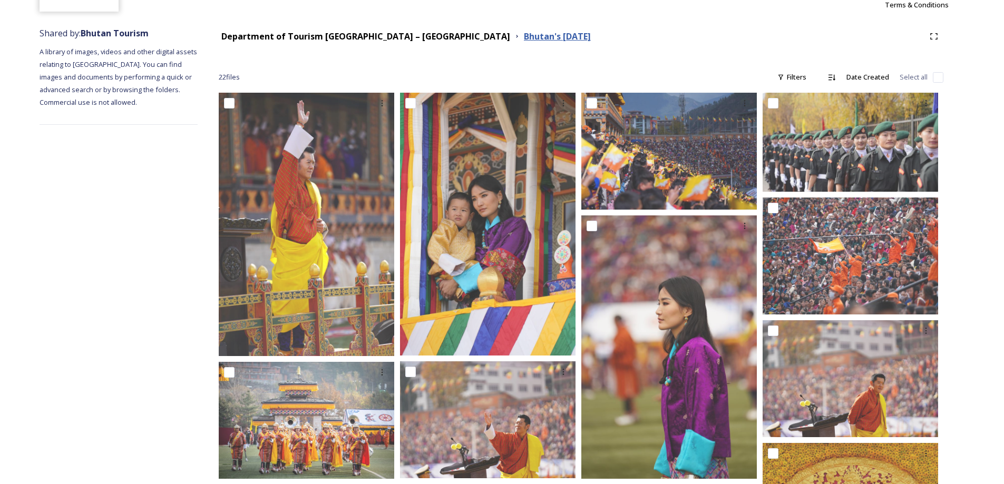
drag, startPoint x: 597, startPoint y: 37, endPoint x: 432, endPoint y: 35, distance: 165.6
click at [432, 35] on div "Department of Tourism [GEOGRAPHIC_DATA] – Brand Centre [GEOGRAPHIC_DATA]'s [DAT…" at bounding box center [572, 36] width 706 height 13
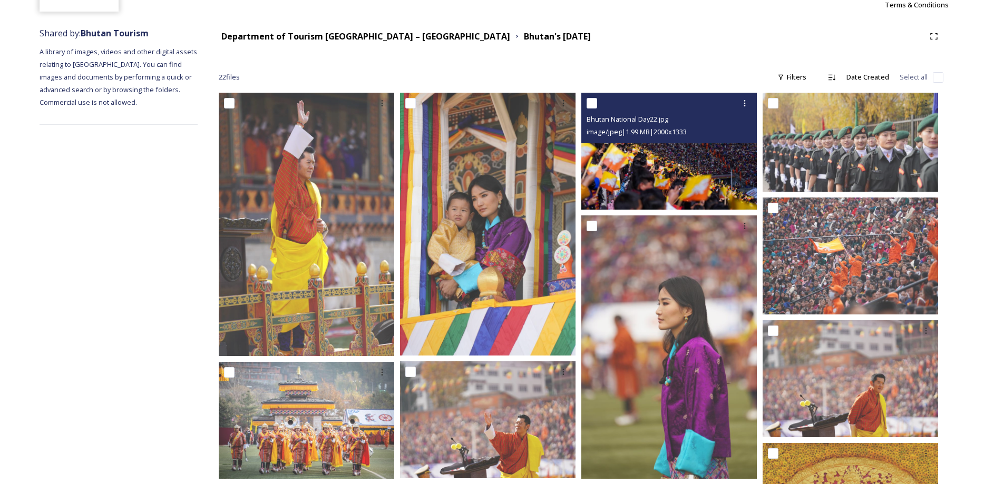
copy strong "Bhutan's [DATE]"
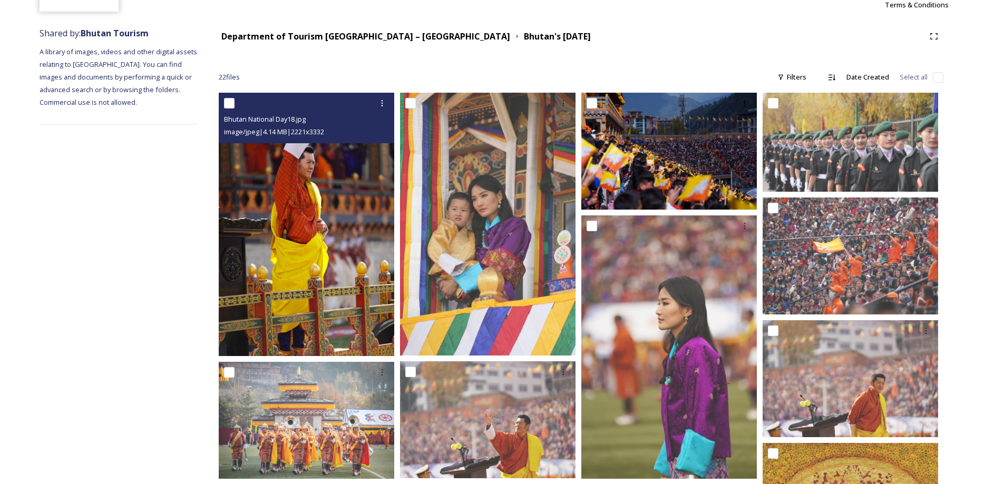
click at [321, 255] on img at bounding box center [307, 225] width 176 height 264
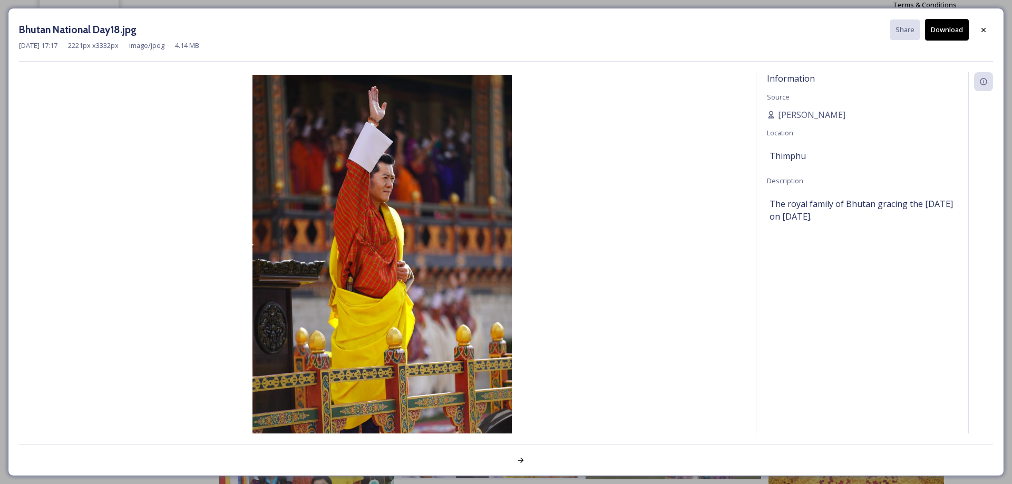
click at [953, 31] on button "Download" at bounding box center [947, 30] width 44 height 22
click at [983, 30] on icon at bounding box center [983, 30] width 8 height 8
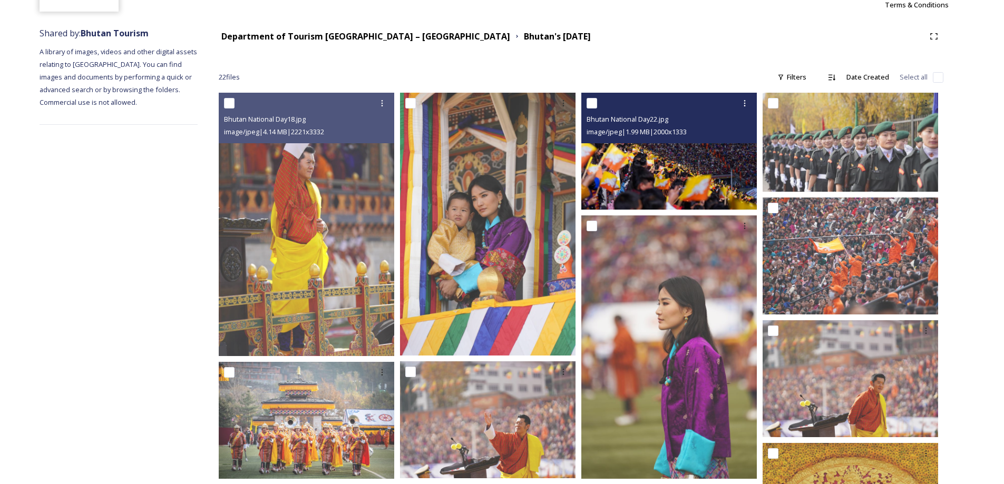
click at [652, 163] on img at bounding box center [669, 151] width 176 height 117
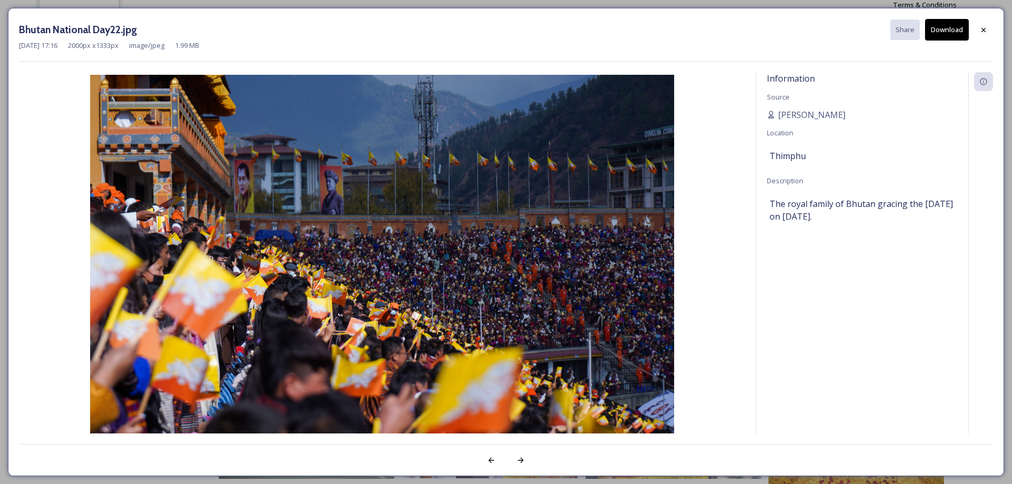
click at [947, 31] on button "Download" at bounding box center [947, 30] width 44 height 22
click at [985, 28] on icon at bounding box center [984, 29] width 4 height 4
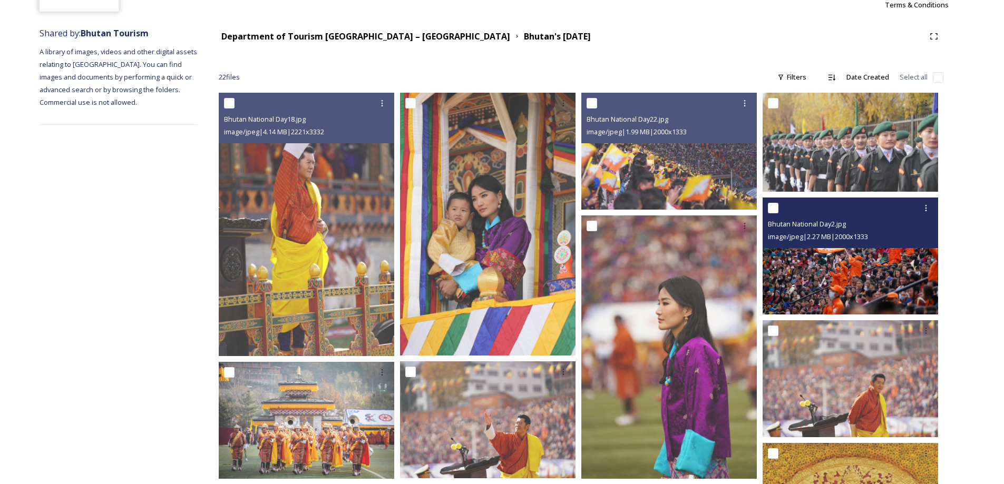
click at [879, 270] on img at bounding box center [851, 256] width 176 height 117
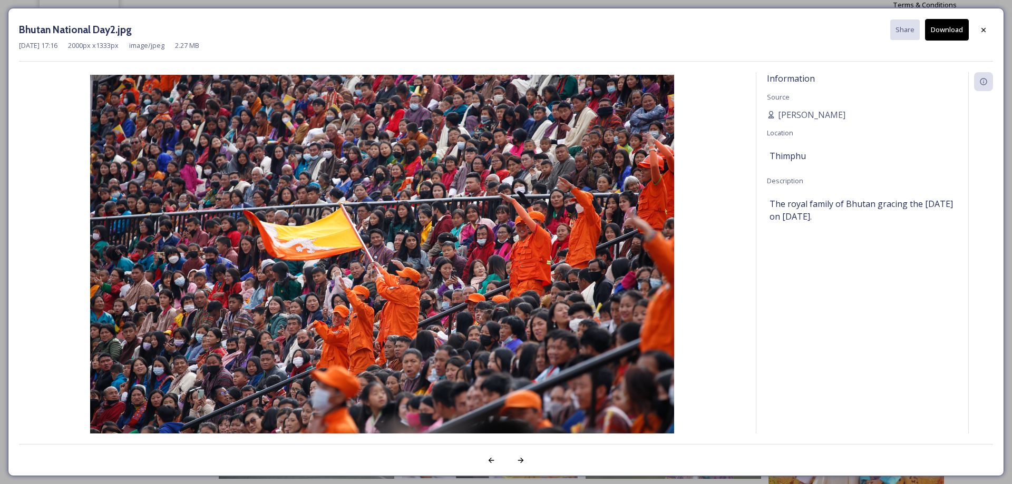
click at [945, 31] on button "Download" at bounding box center [947, 30] width 44 height 22
click at [975, 28] on div at bounding box center [983, 30] width 19 height 19
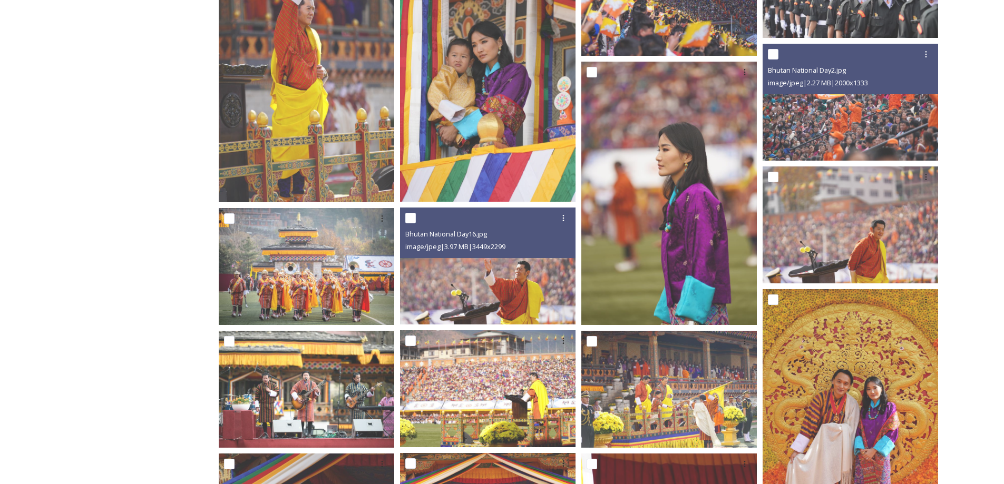
scroll to position [258, 0]
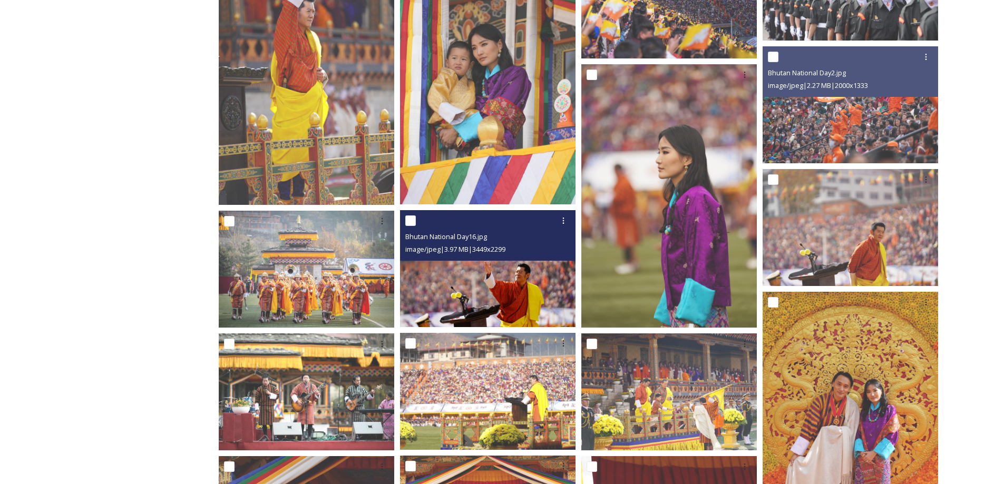
click at [502, 288] on img at bounding box center [488, 268] width 176 height 117
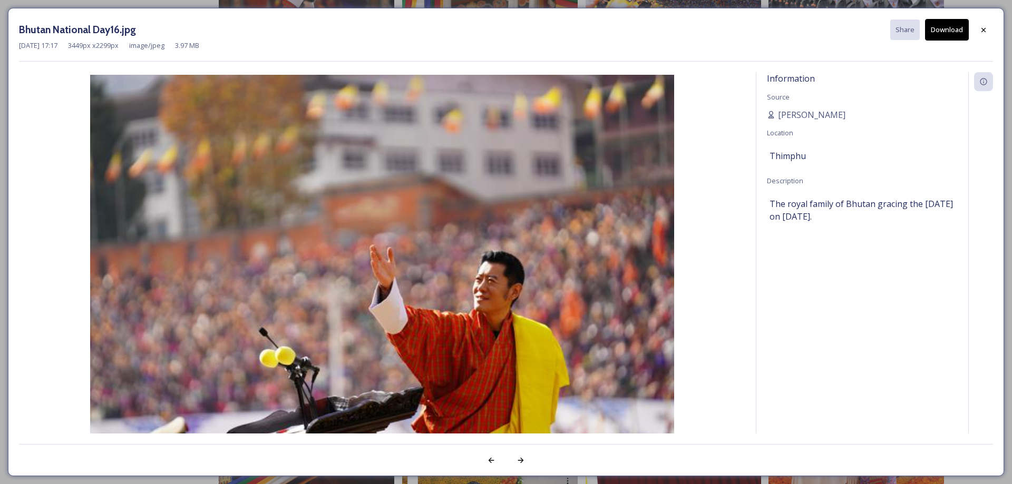
click at [952, 20] on button "Download" at bounding box center [947, 30] width 44 height 22
click at [986, 32] on icon at bounding box center [983, 30] width 8 height 8
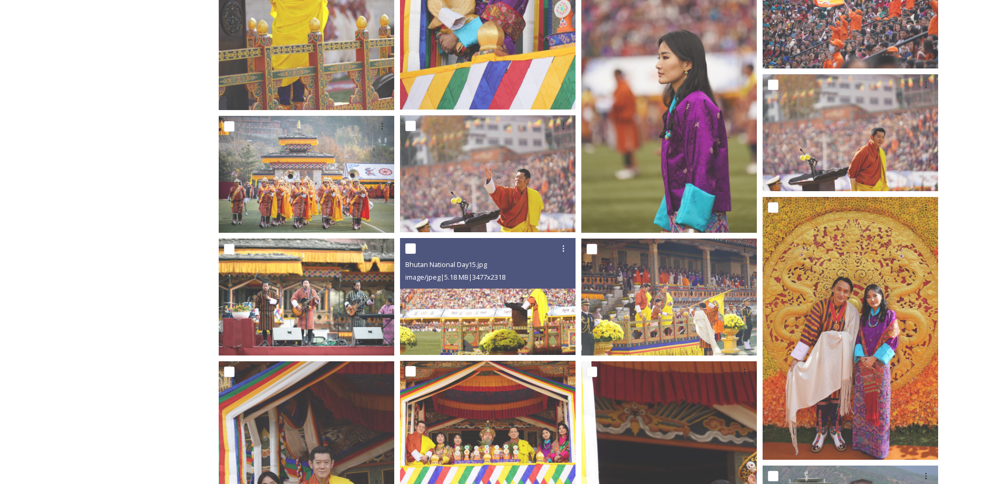
scroll to position [353, 0]
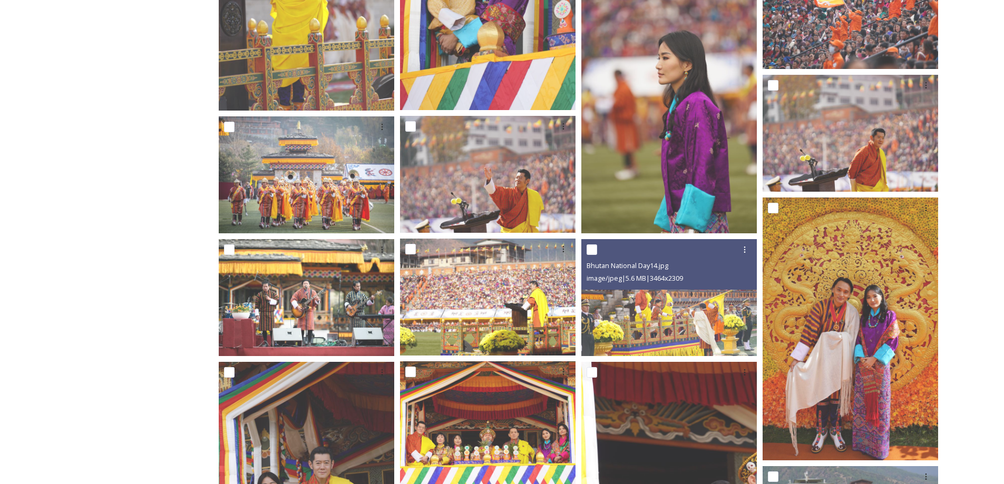
click at [692, 316] on img at bounding box center [669, 297] width 176 height 117
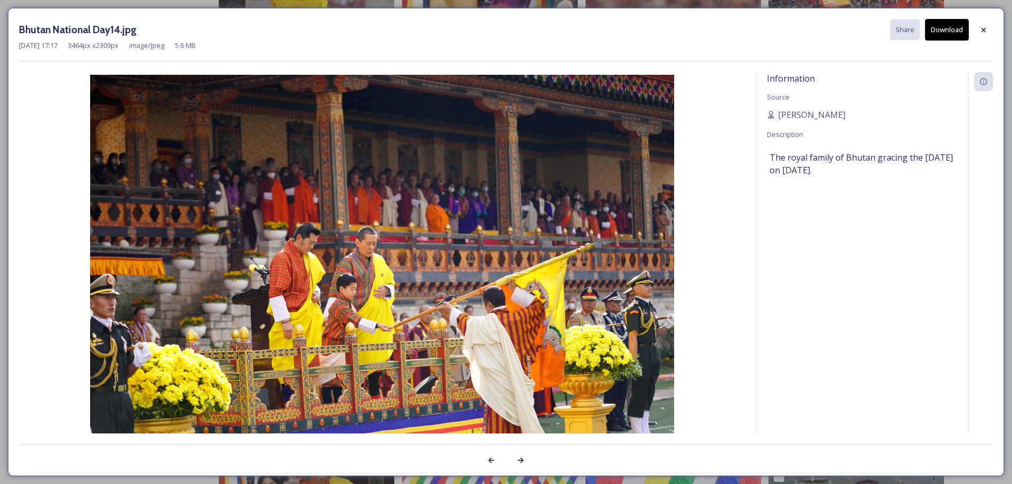
click at [955, 32] on button "Download" at bounding box center [947, 30] width 44 height 22
click at [984, 31] on icon at bounding box center [983, 30] width 8 height 8
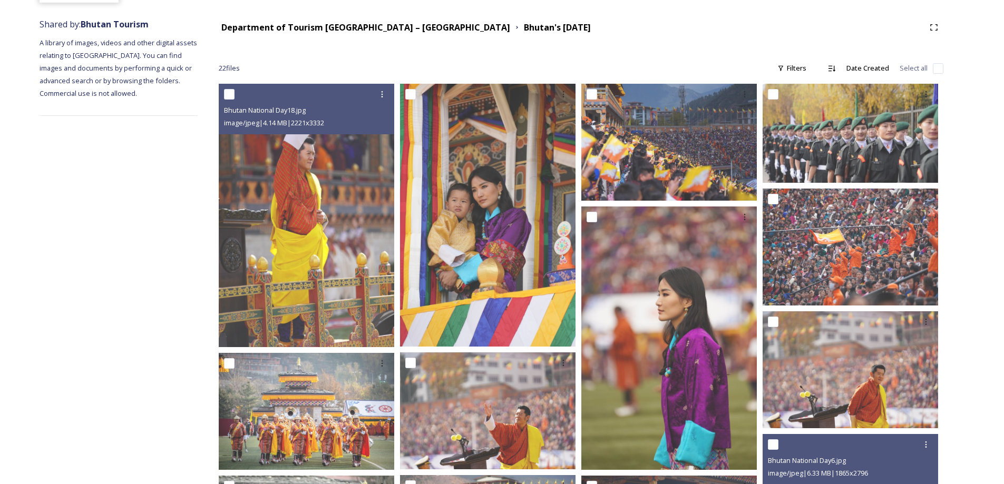
scroll to position [0, 0]
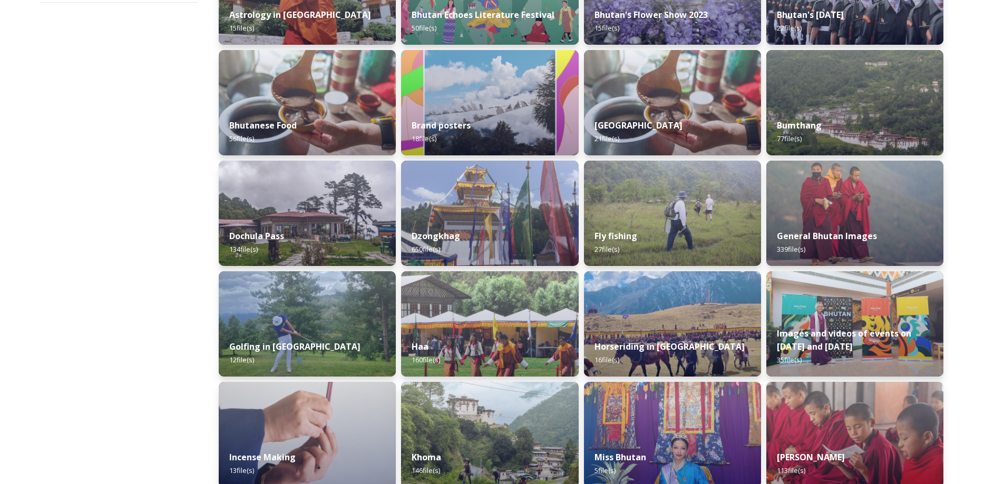
scroll to position [231, 0]
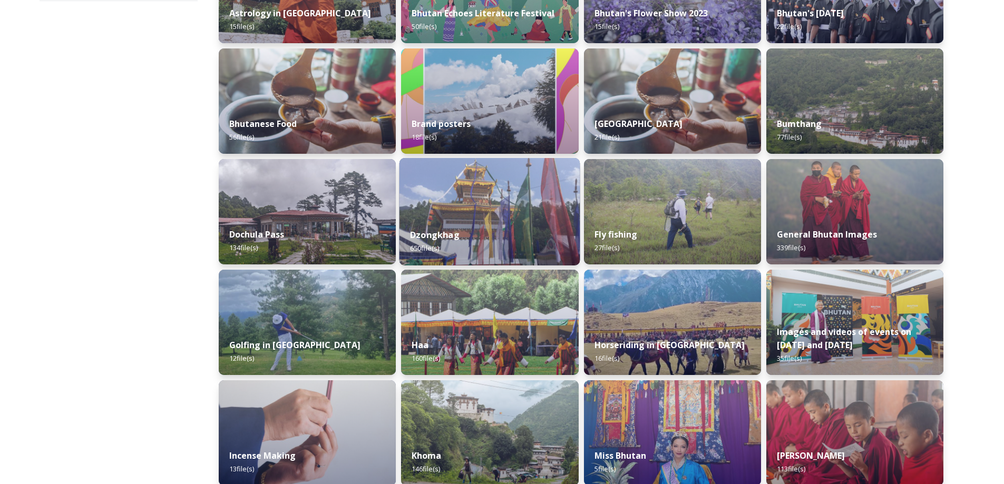
click at [324, 107] on img at bounding box center [307, 100] width 177 height 105
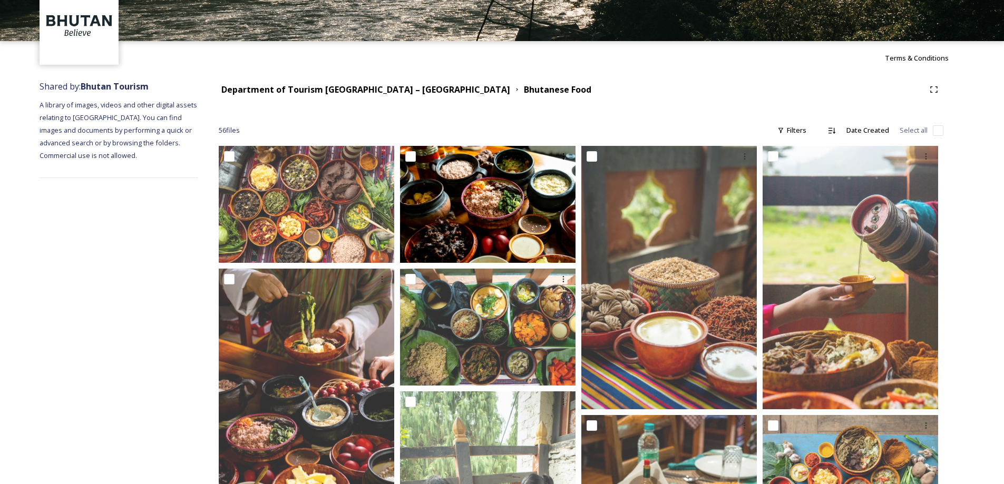
scroll to position [52, 0]
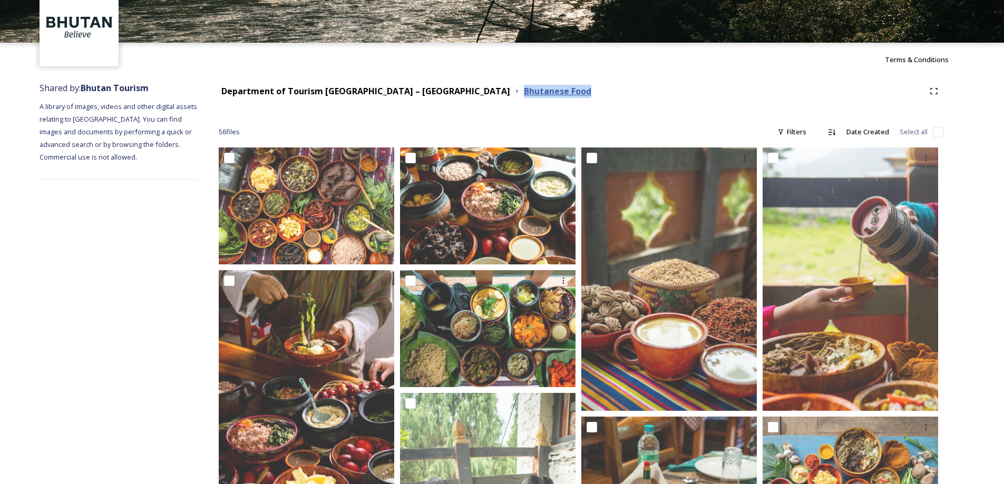
drag, startPoint x: 545, startPoint y: 98, endPoint x: 432, endPoint y: 95, distance: 112.8
click at [432, 95] on div "Department of Tourism [GEOGRAPHIC_DATA] – Brand Centre Bhutanese Food" at bounding box center [581, 91] width 725 height 19
copy strong "Bhutanese Food"
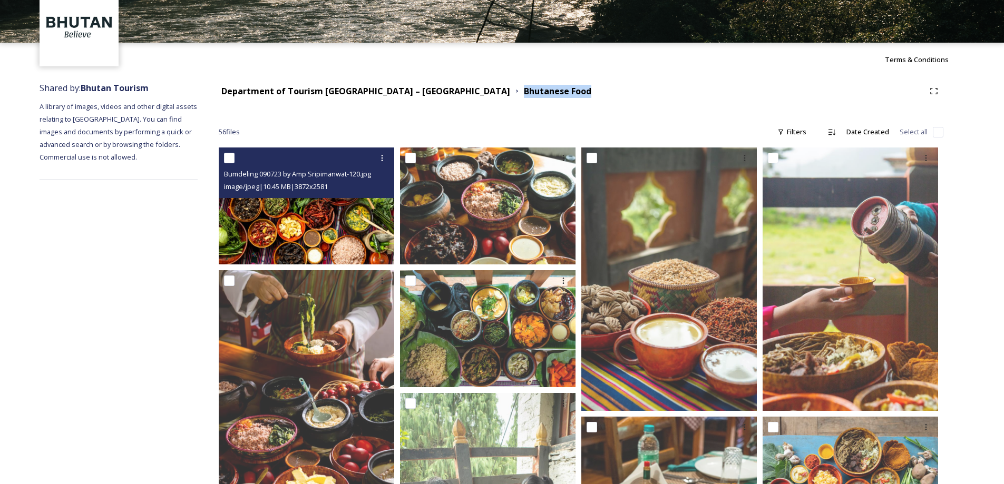
click at [299, 201] on img at bounding box center [307, 206] width 176 height 117
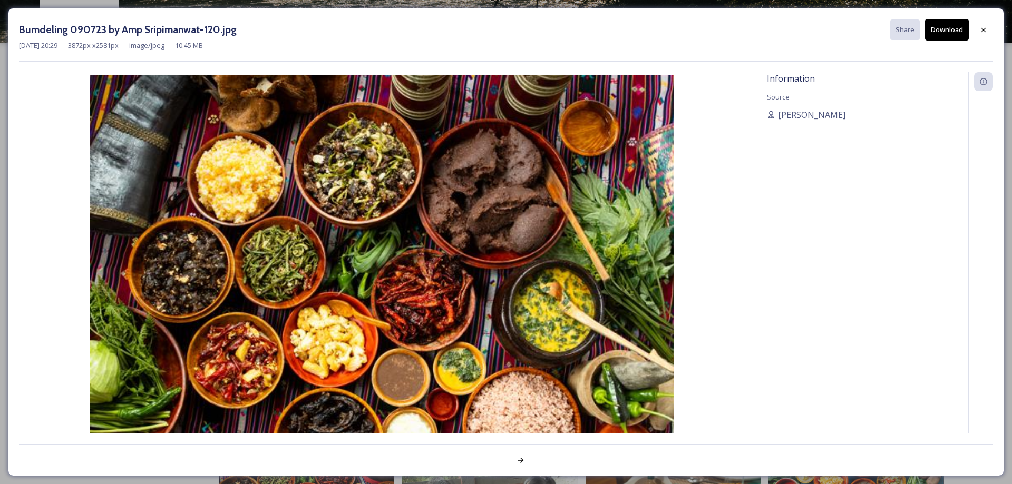
click at [952, 27] on button "Download" at bounding box center [947, 30] width 44 height 22
click at [987, 31] on icon at bounding box center [983, 30] width 8 height 8
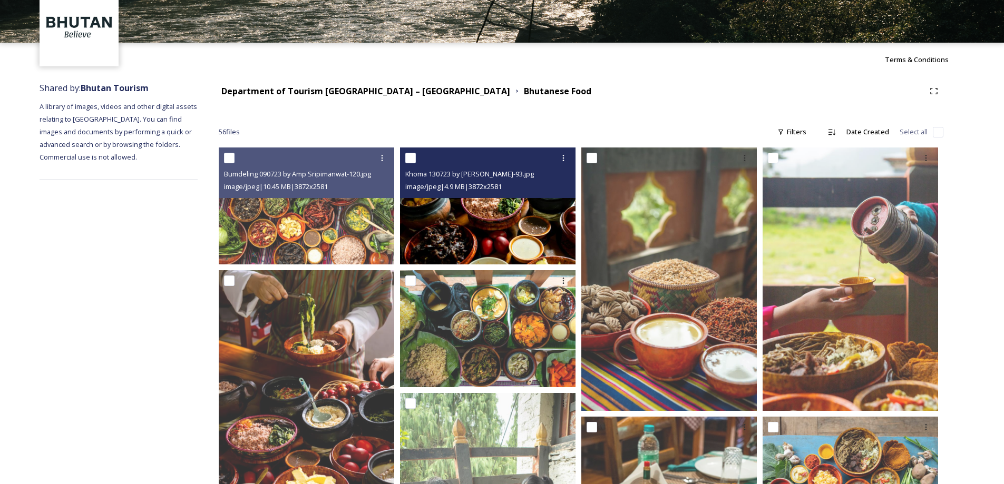
click at [505, 207] on img at bounding box center [488, 206] width 176 height 117
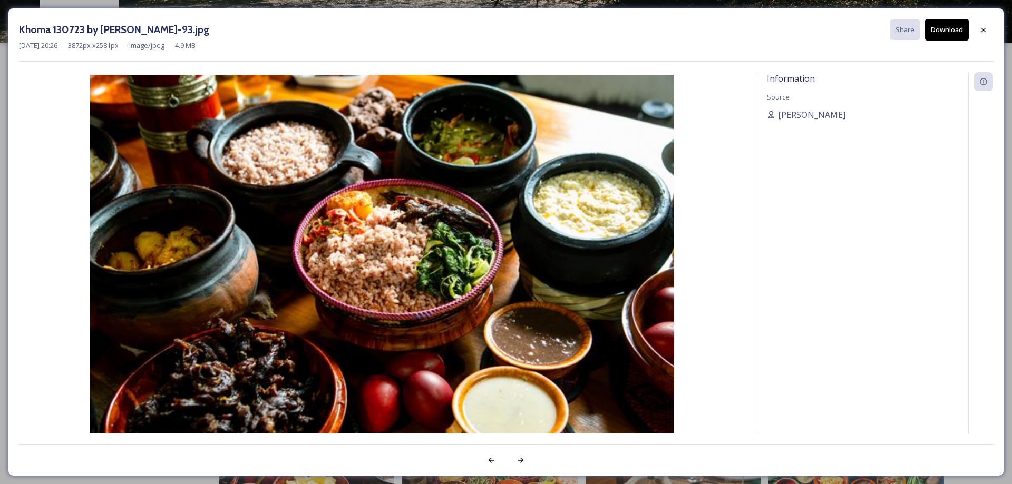
click at [956, 22] on button "Download" at bounding box center [947, 30] width 44 height 22
click at [986, 30] on icon at bounding box center [983, 30] width 8 height 8
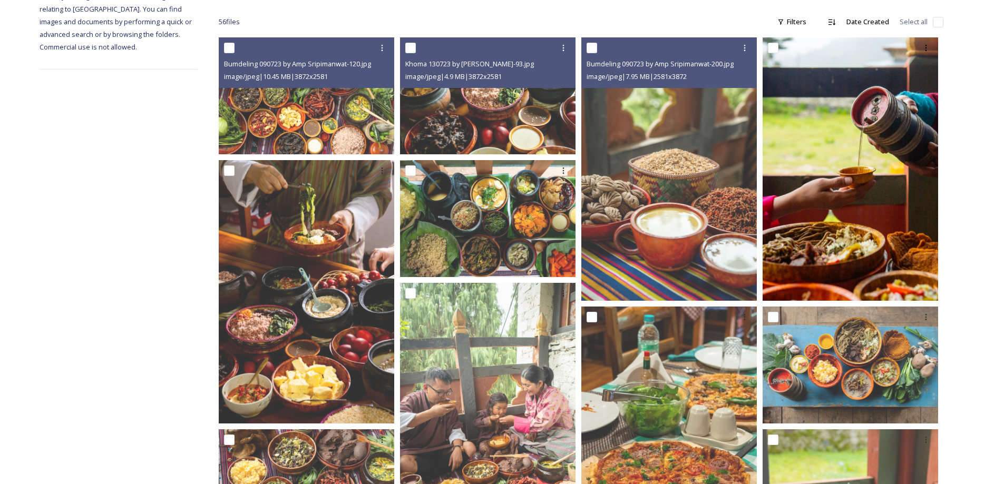
scroll to position [168, 0]
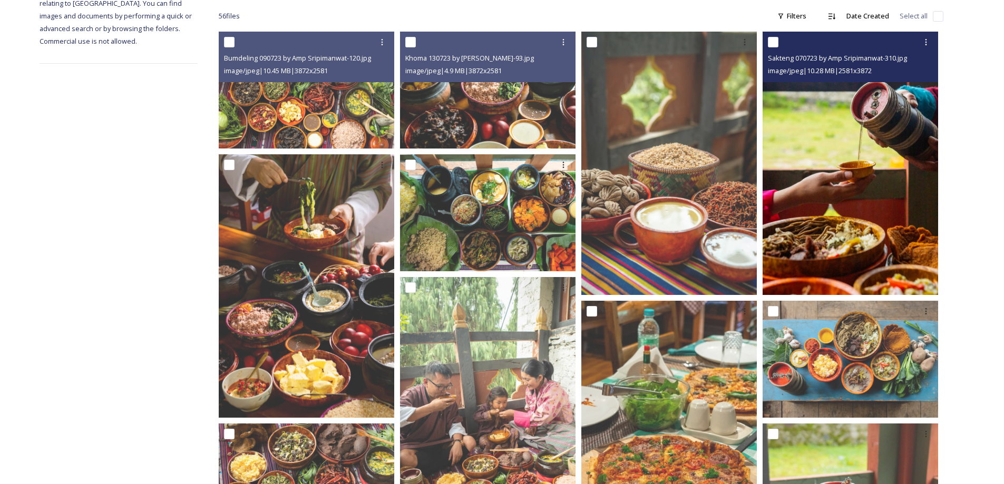
click at [851, 209] on img at bounding box center [851, 164] width 176 height 264
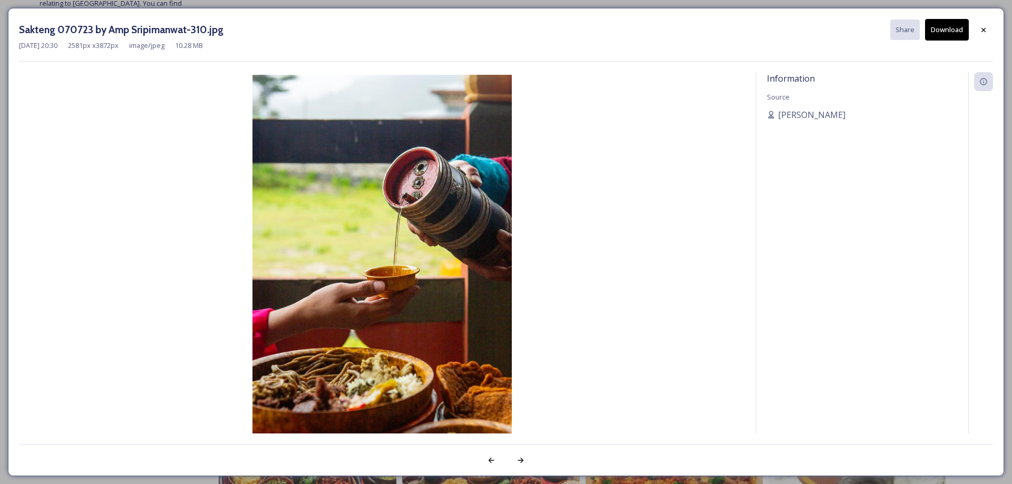
click at [944, 28] on button "Download" at bounding box center [947, 30] width 44 height 22
click at [987, 31] on icon at bounding box center [983, 30] width 8 height 8
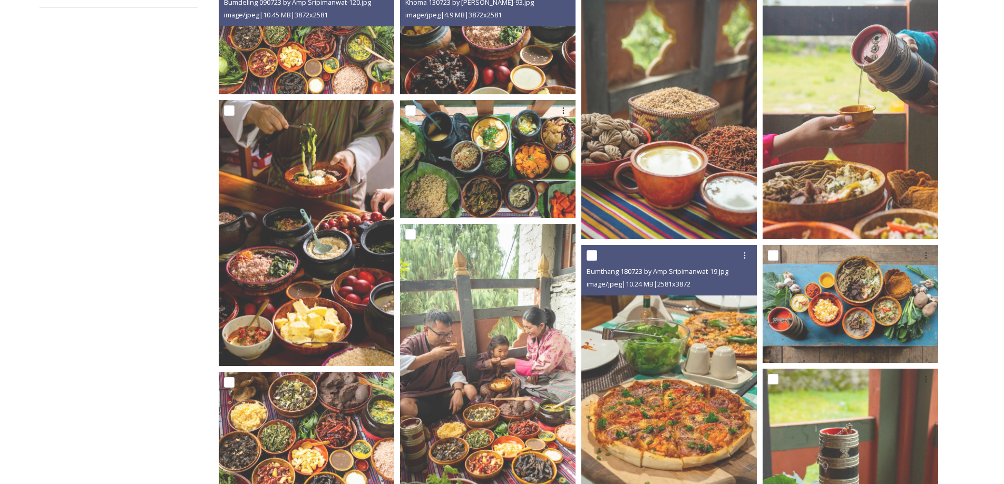
scroll to position [226, 0]
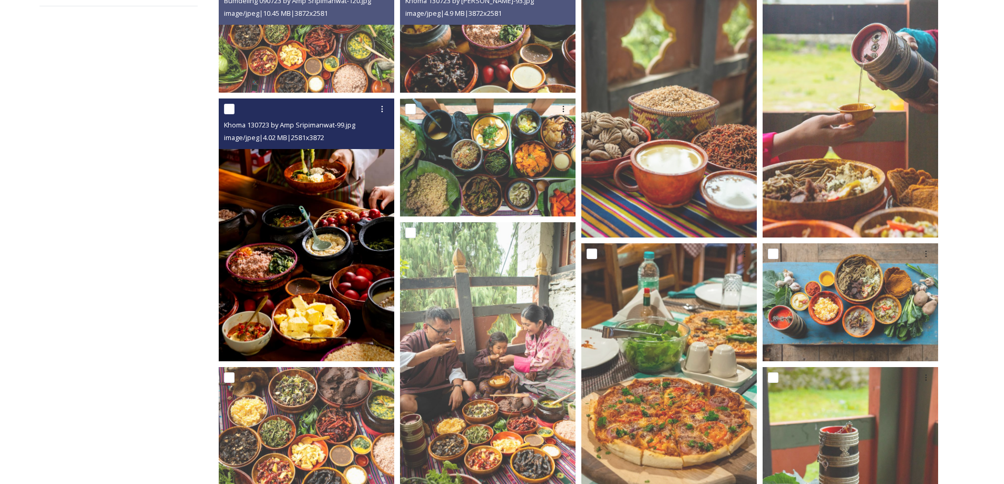
click at [295, 303] on img at bounding box center [307, 231] width 176 height 264
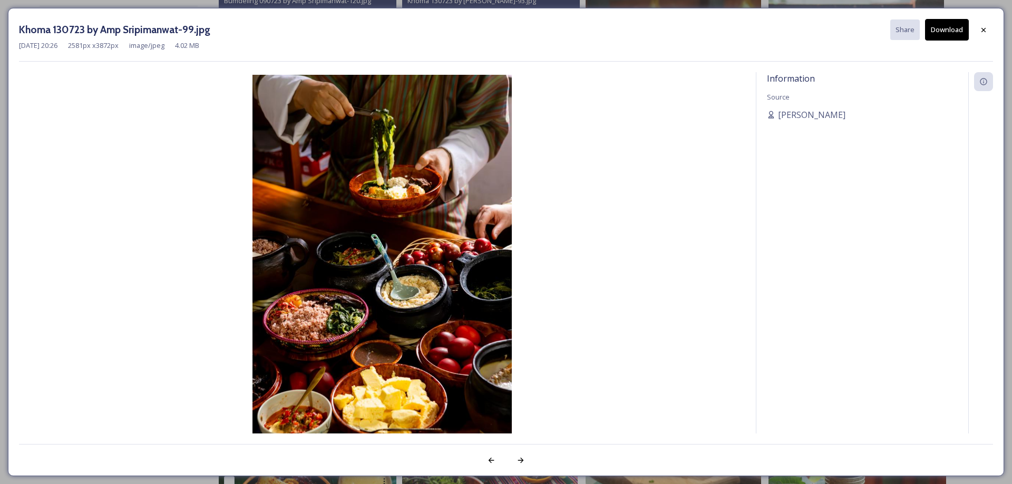
click at [950, 32] on button "Download" at bounding box center [947, 30] width 44 height 22
click at [986, 33] on icon at bounding box center [983, 30] width 8 height 8
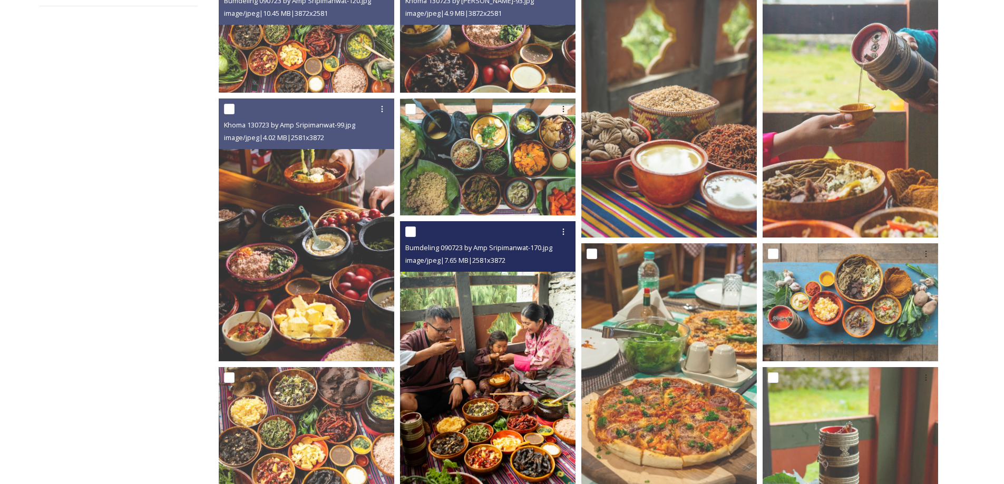
click at [517, 361] on img at bounding box center [488, 353] width 176 height 264
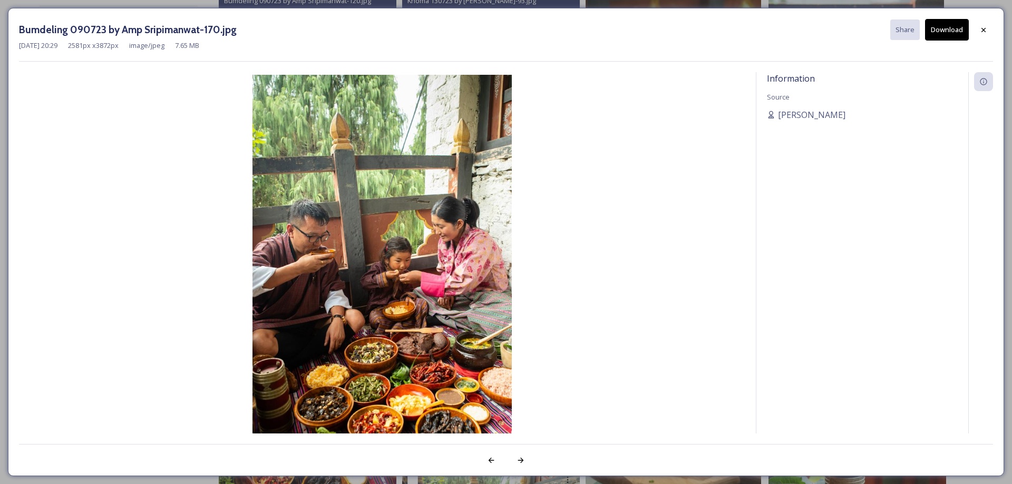
click at [950, 28] on button "Download" at bounding box center [947, 30] width 44 height 22
click at [979, 29] on div at bounding box center [983, 30] width 19 height 19
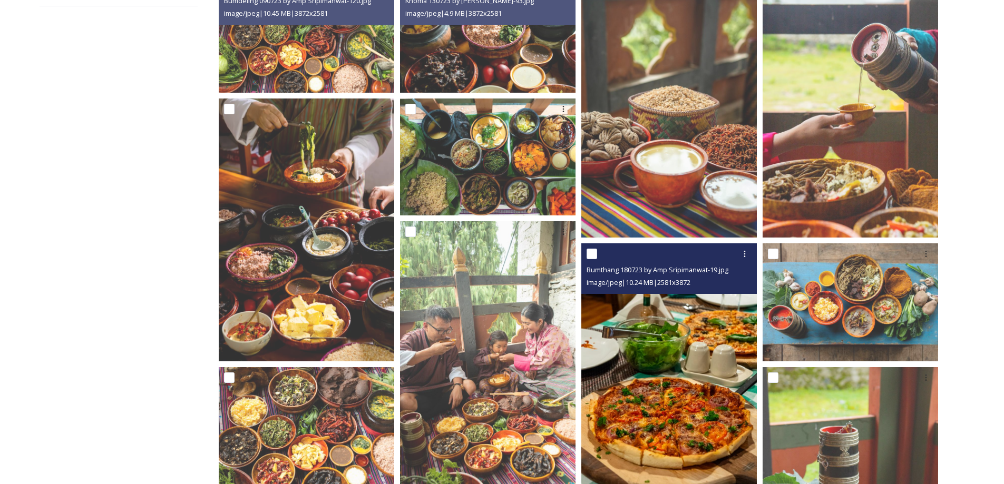
click at [723, 362] on img at bounding box center [669, 376] width 176 height 264
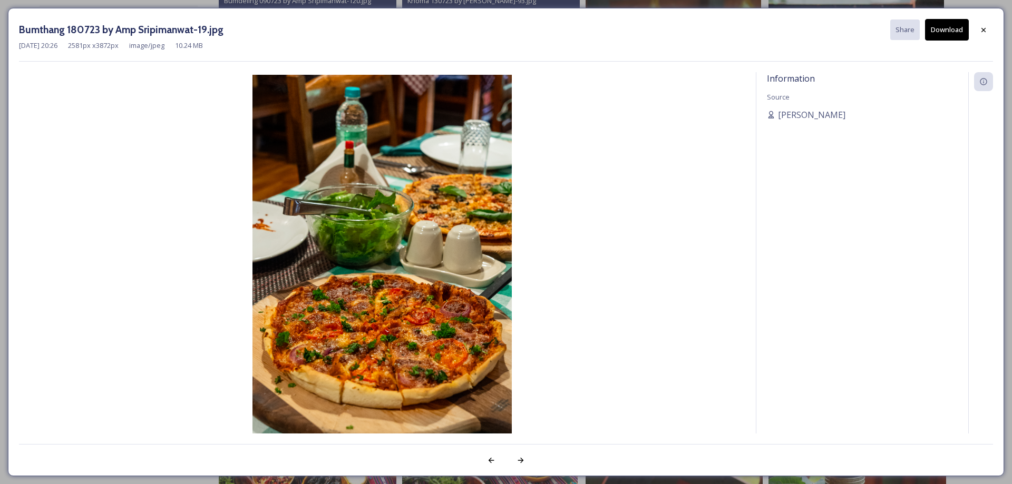
click at [985, 29] on icon at bounding box center [984, 29] width 4 height 4
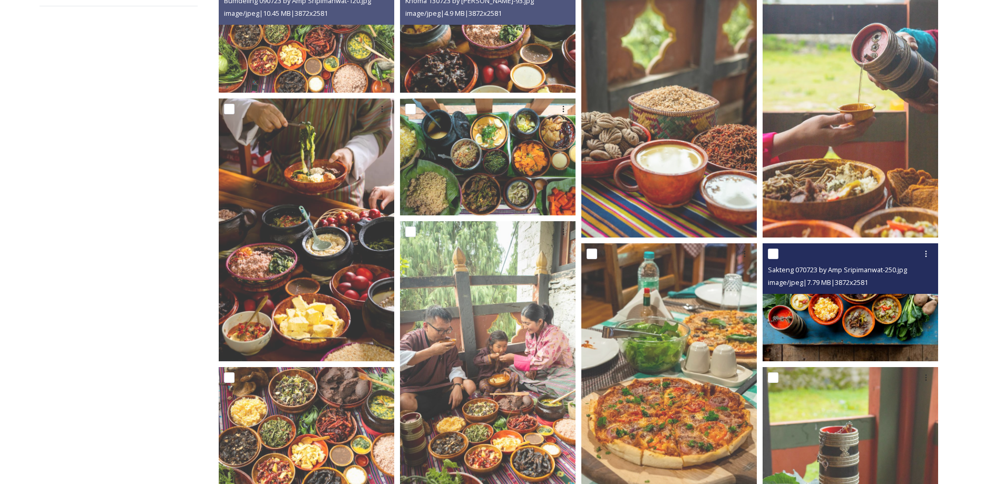
click at [847, 317] on img at bounding box center [852, 303] width 178 height 119
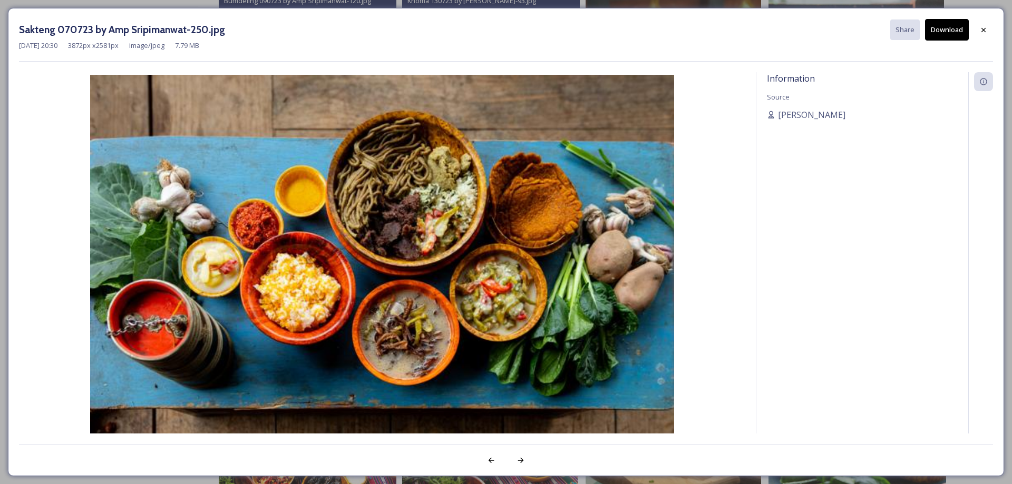
click at [943, 31] on button "Download" at bounding box center [947, 30] width 44 height 22
click at [987, 27] on icon at bounding box center [983, 30] width 8 height 8
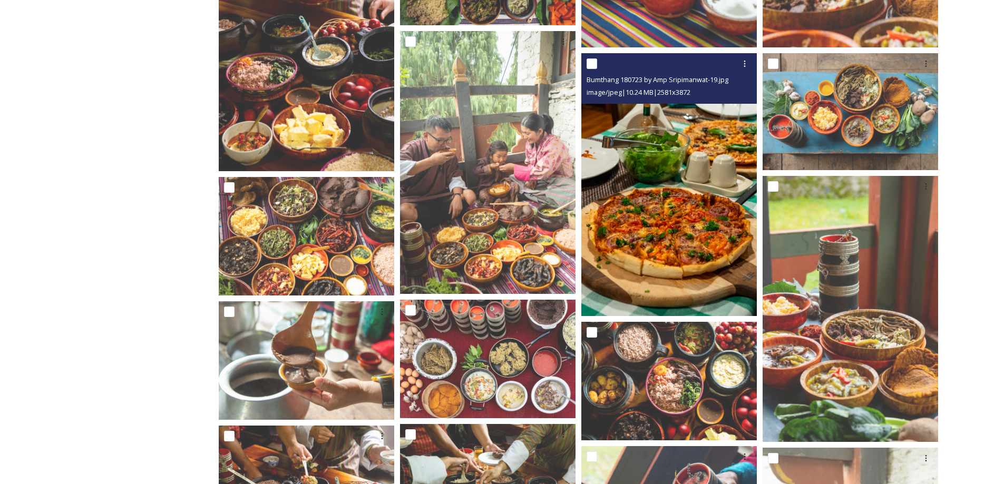
scroll to position [415, 0]
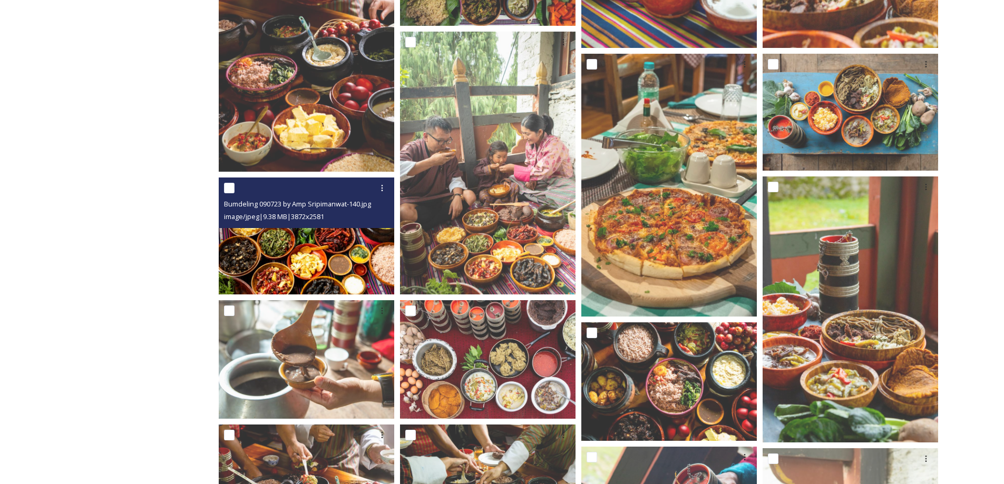
click at [324, 249] on img at bounding box center [307, 236] width 176 height 117
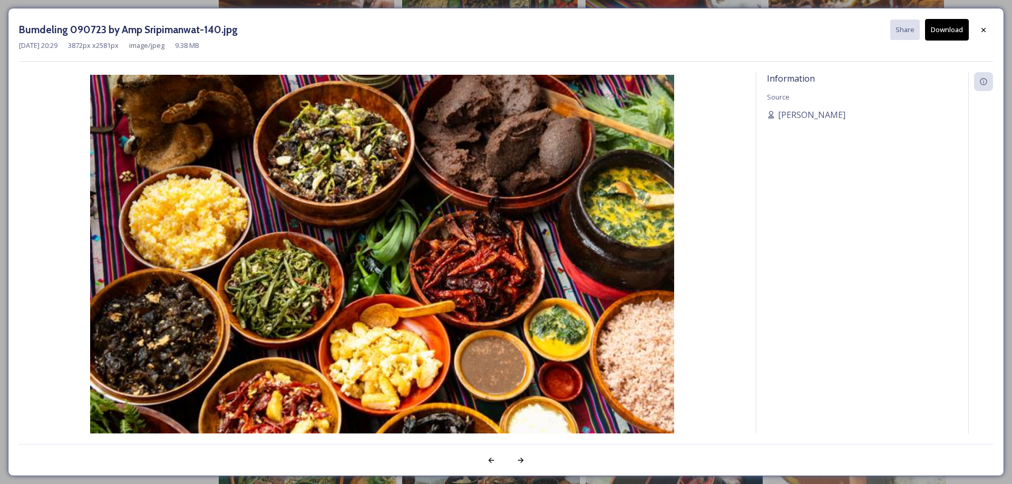
click at [945, 30] on button "Download" at bounding box center [947, 30] width 44 height 22
click at [986, 26] on icon at bounding box center [983, 30] width 8 height 8
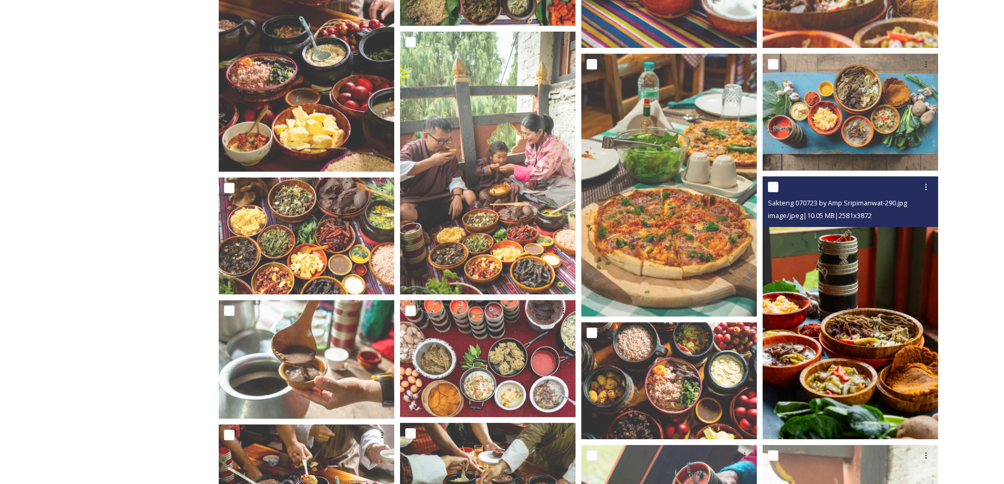
click at [868, 366] on img at bounding box center [851, 309] width 176 height 264
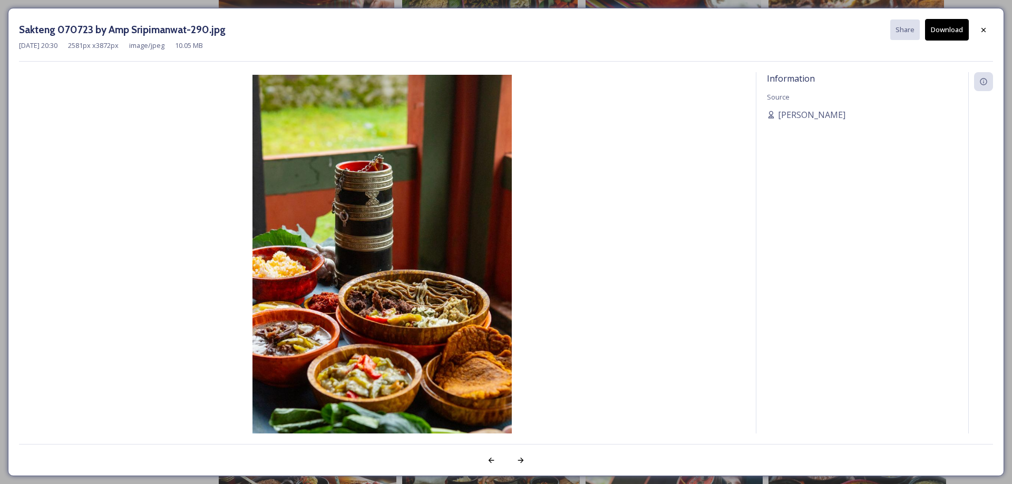
click at [955, 29] on button "Download" at bounding box center [947, 30] width 44 height 22
click at [987, 30] on icon at bounding box center [983, 30] width 8 height 8
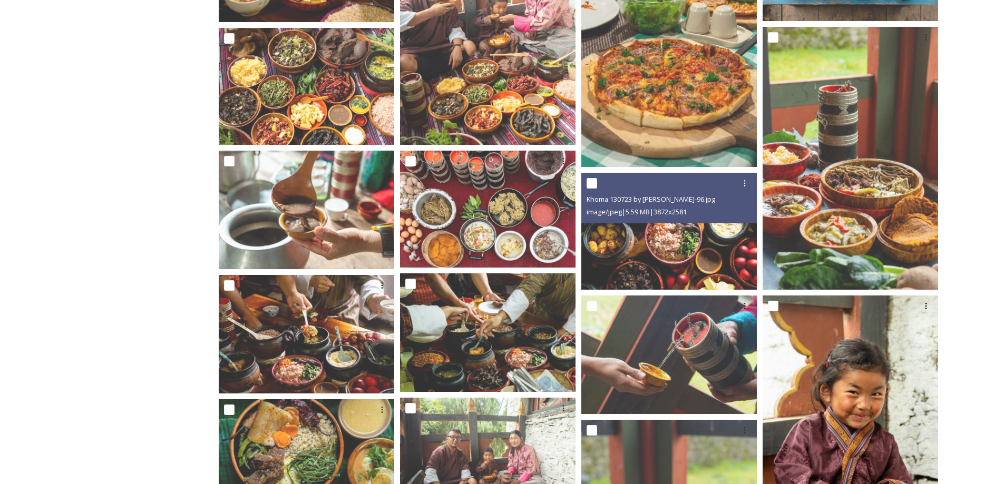
scroll to position [554, 0]
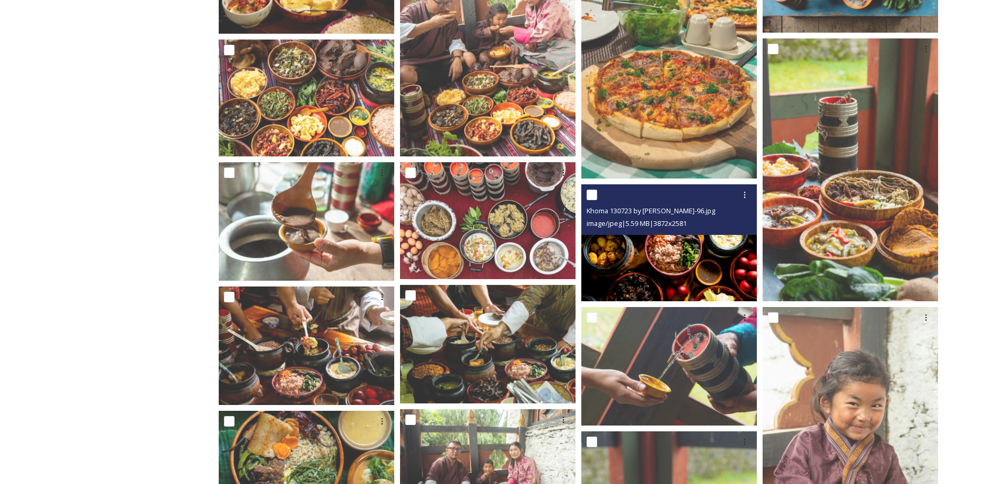
click at [662, 263] on img at bounding box center [669, 243] width 176 height 117
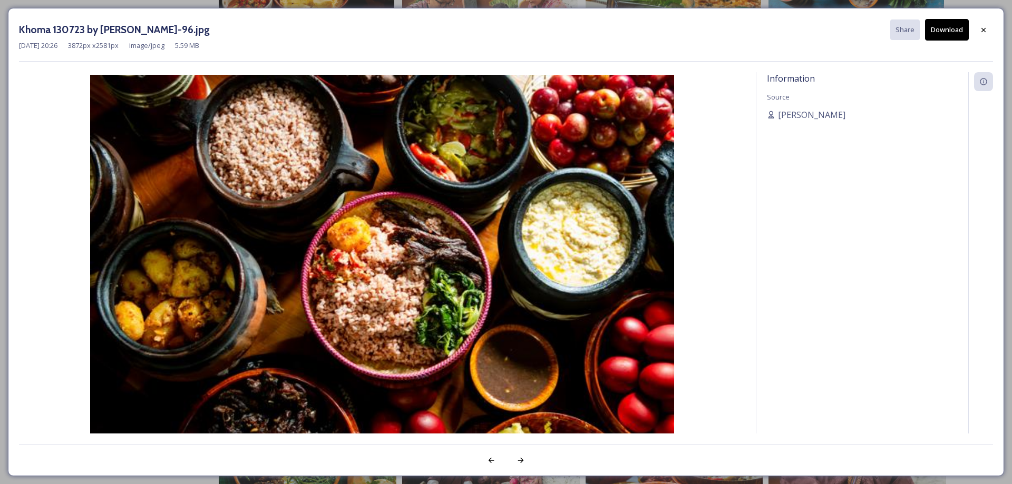
click at [947, 33] on button "Download" at bounding box center [947, 30] width 44 height 22
click at [986, 27] on icon at bounding box center [983, 30] width 8 height 8
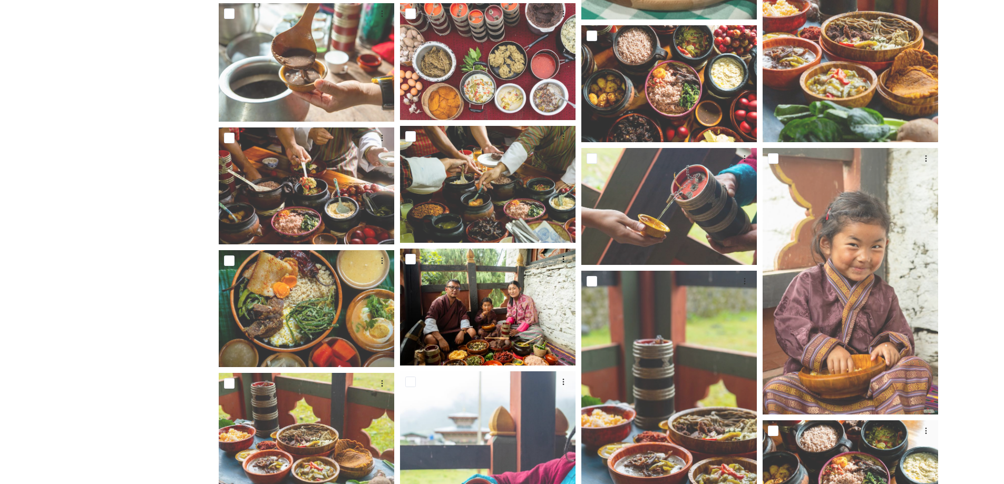
scroll to position [758, 0]
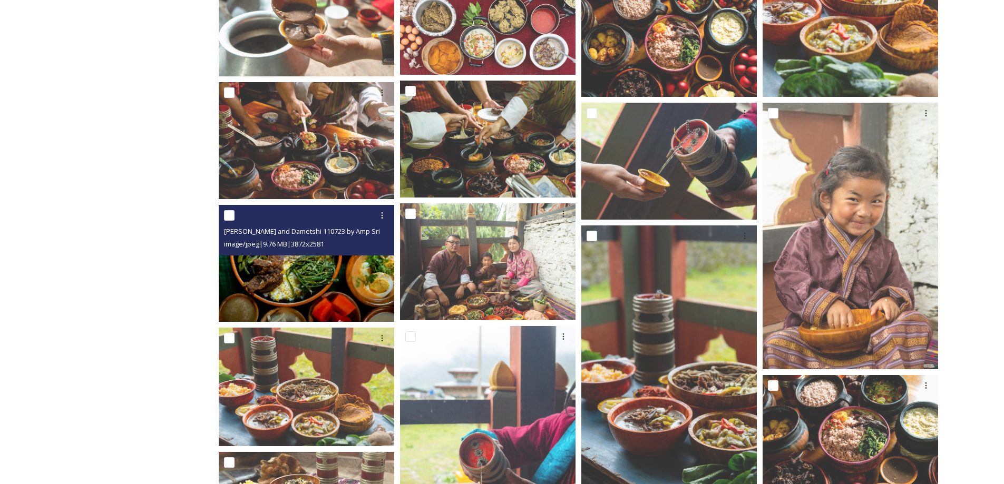
click at [328, 267] on img at bounding box center [307, 263] width 176 height 117
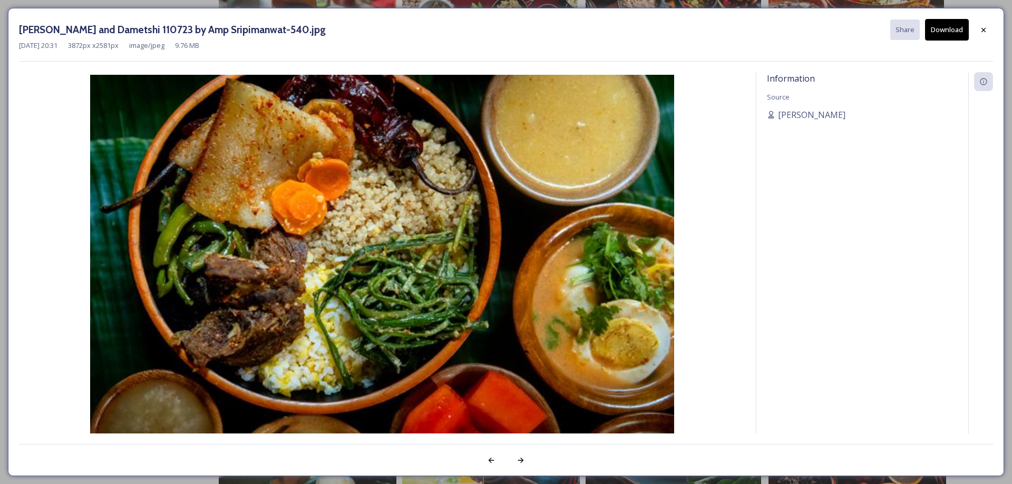
click at [945, 27] on button "Download" at bounding box center [947, 30] width 44 height 22
click at [985, 23] on div at bounding box center [983, 30] width 19 height 19
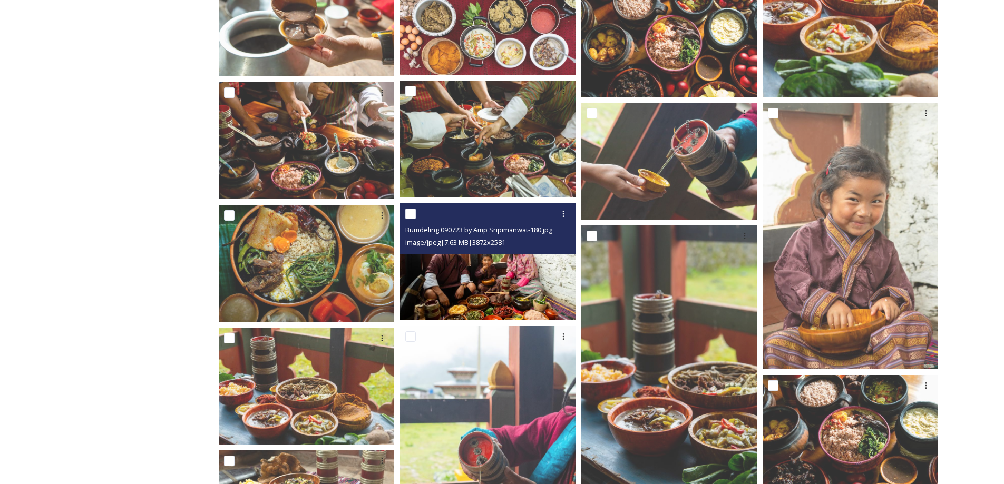
click at [519, 285] on img at bounding box center [488, 261] width 176 height 117
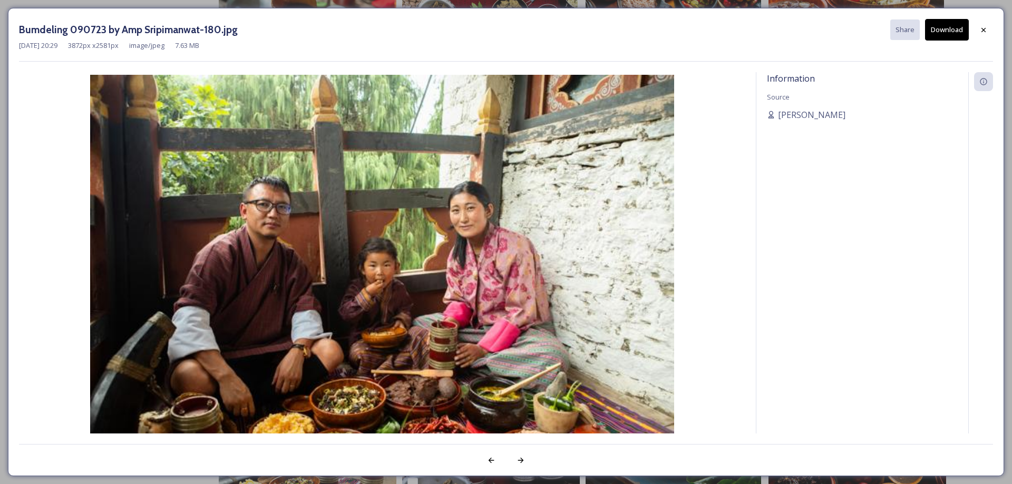
click at [947, 29] on button "Download" at bounding box center [947, 30] width 44 height 22
click at [989, 27] on div at bounding box center [983, 30] width 19 height 19
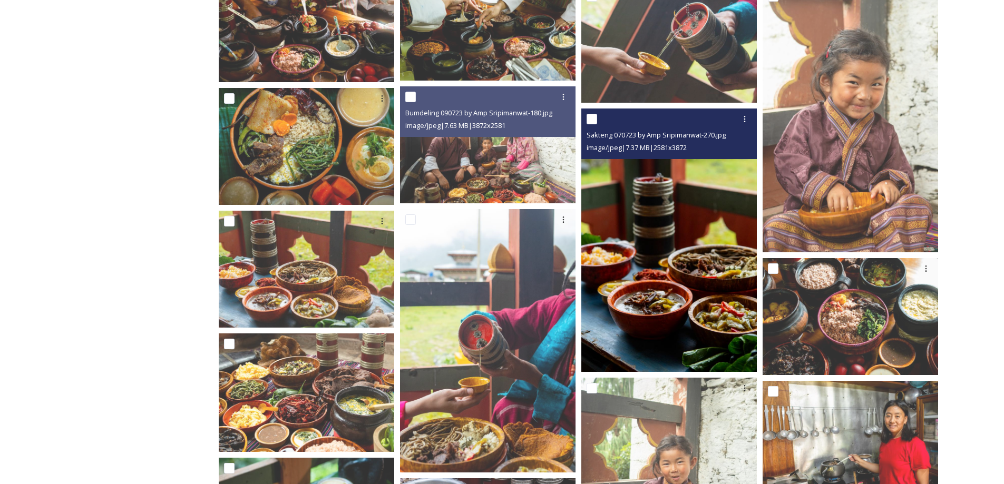
scroll to position [846, 0]
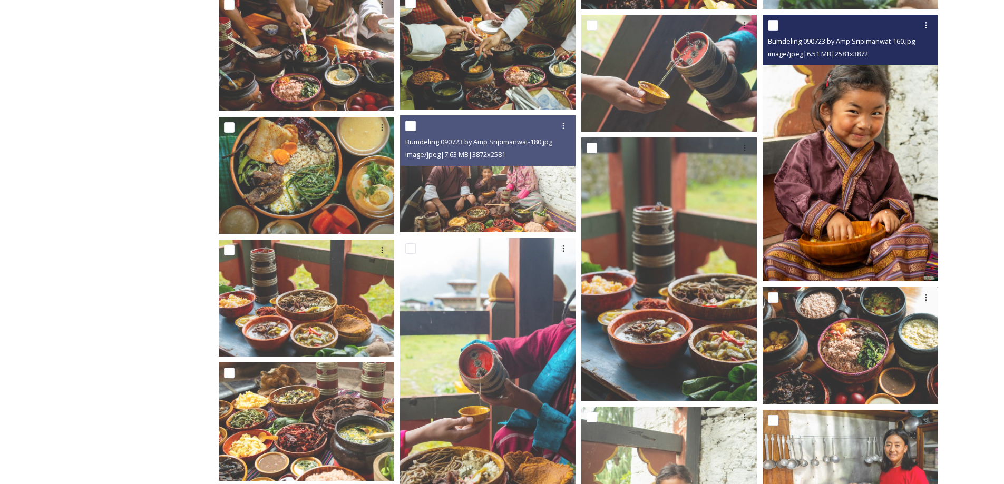
click at [889, 219] on img at bounding box center [852, 148] width 178 height 267
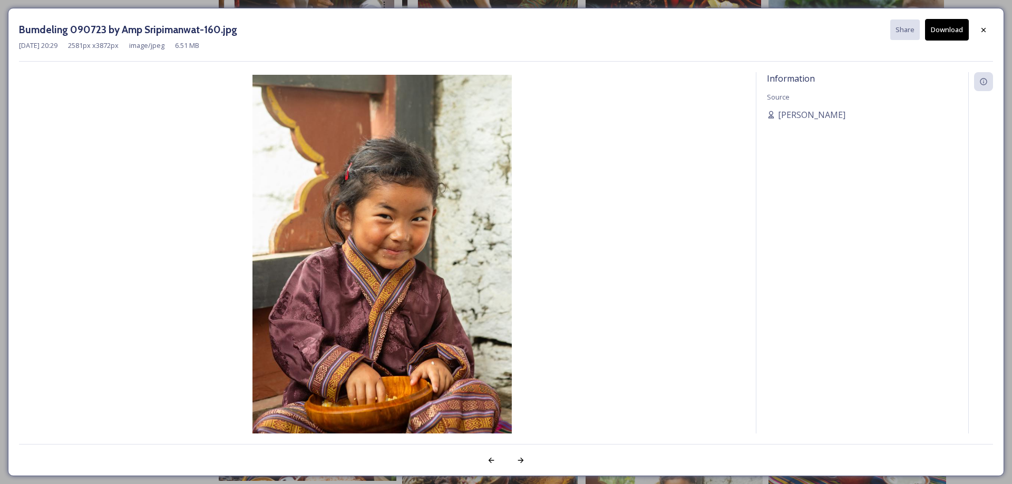
click at [946, 27] on button "Download" at bounding box center [947, 30] width 44 height 22
click at [987, 28] on icon at bounding box center [983, 30] width 8 height 8
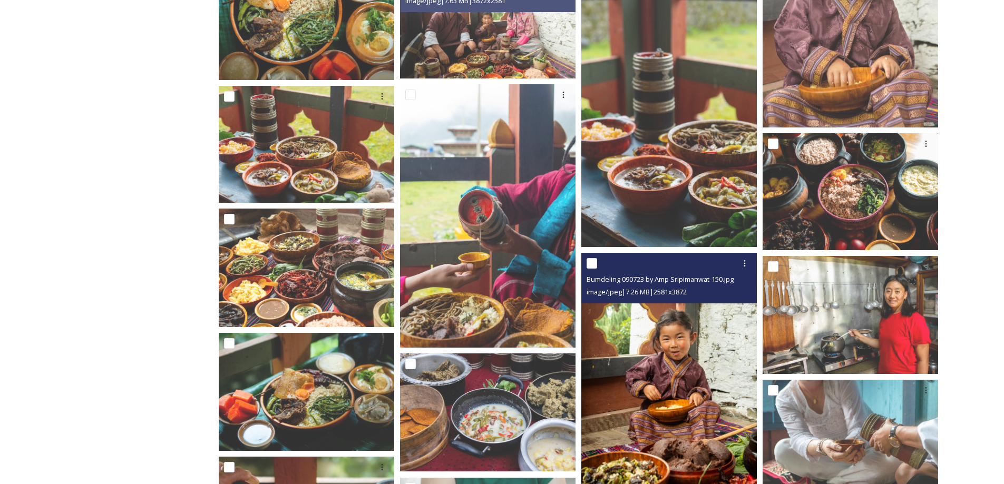
scroll to position [1022, 0]
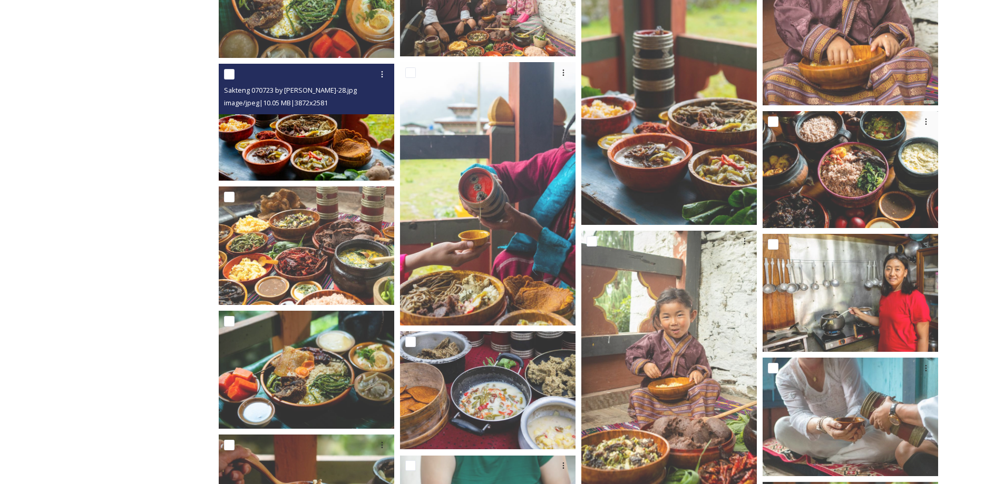
click at [314, 129] on img at bounding box center [307, 122] width 176 height 117
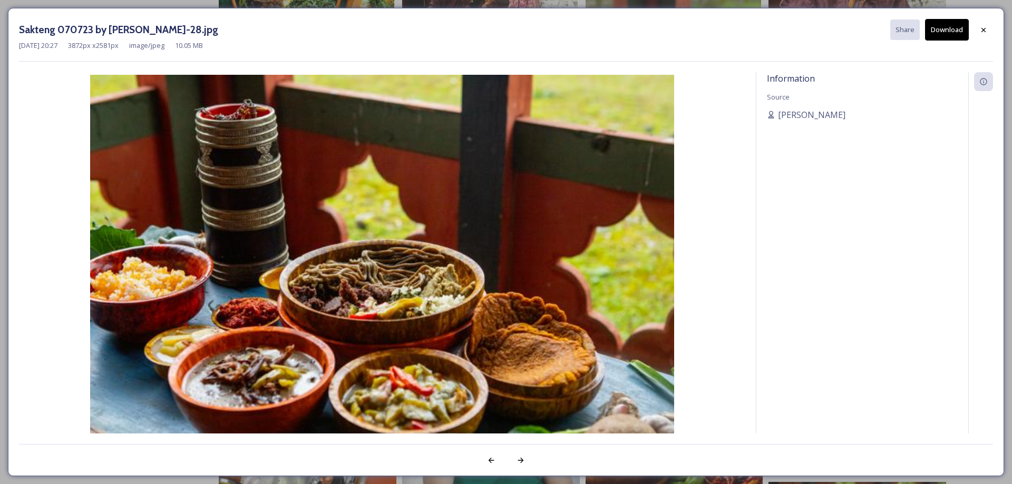
click at [948, 34] on button "Download" at bounding box center [947, 30] width 44 height 22
click at [988, 31] on div at bounding box center [983, 30] width 19 height 19
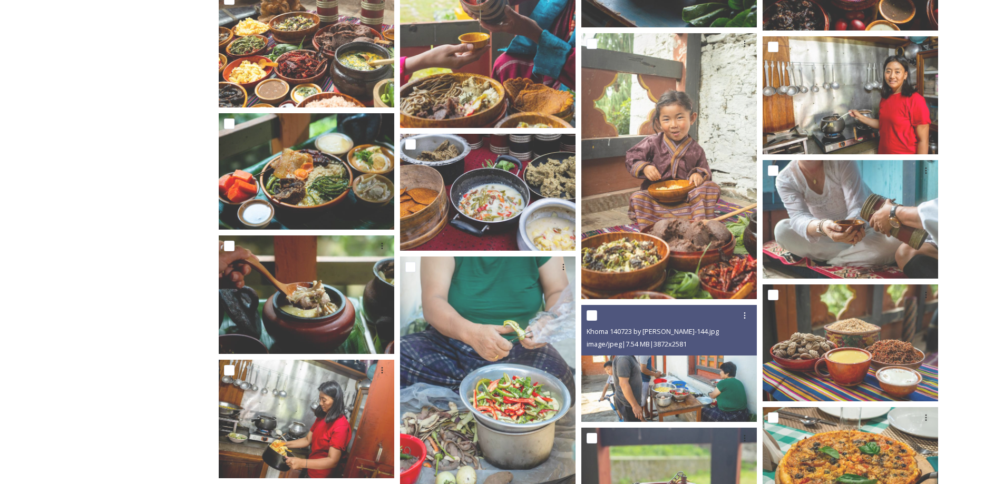
scroll to position [1219, 0]
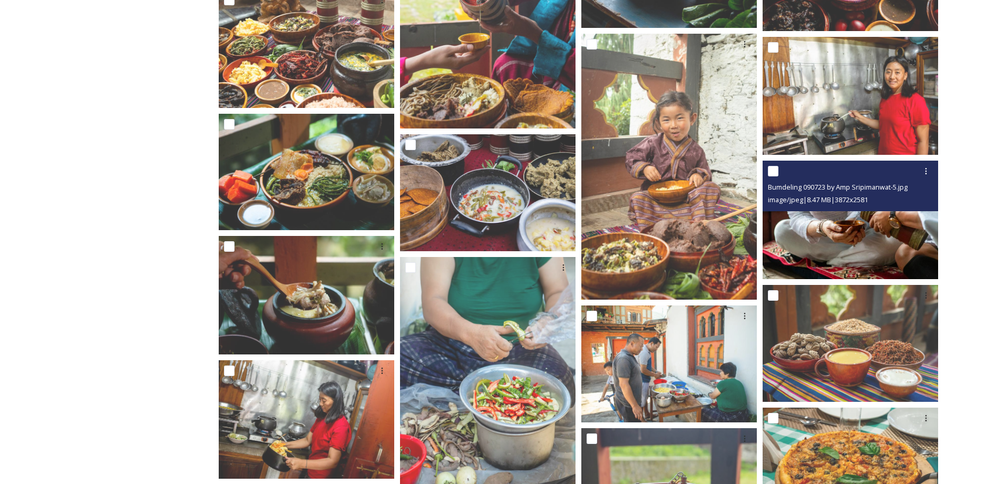
click at [870, 240] on img at bounding box center [852, 220] width 178 height 119
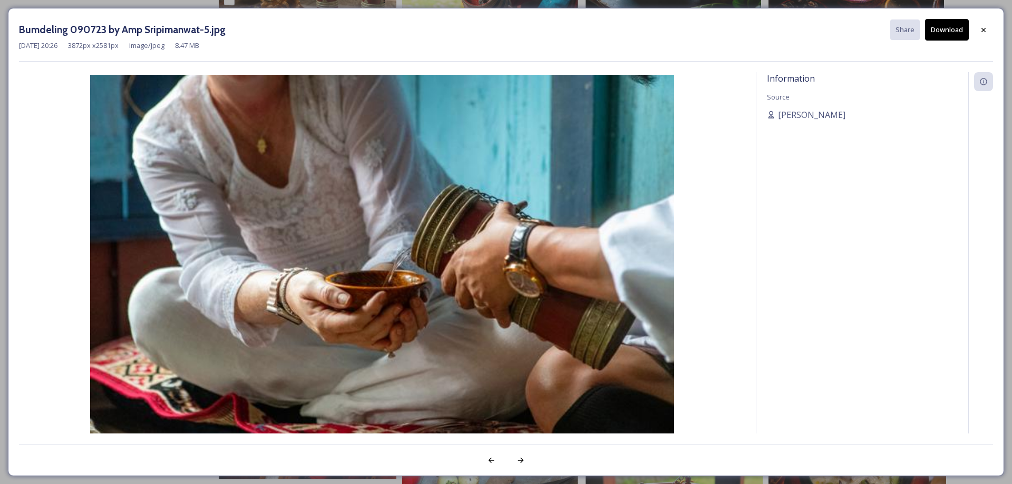
click at [943, 27] on button "Download" at bounding box center [947, 30] width 44 height 22
click at [986, 28] on icon at bounding box center [983, 30] width 8 height 8
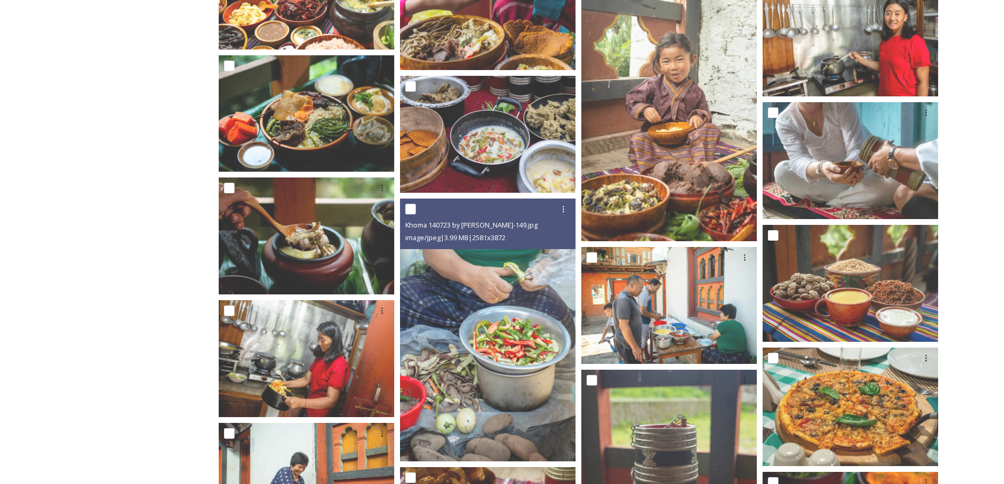
scroll to position [1342, 0]
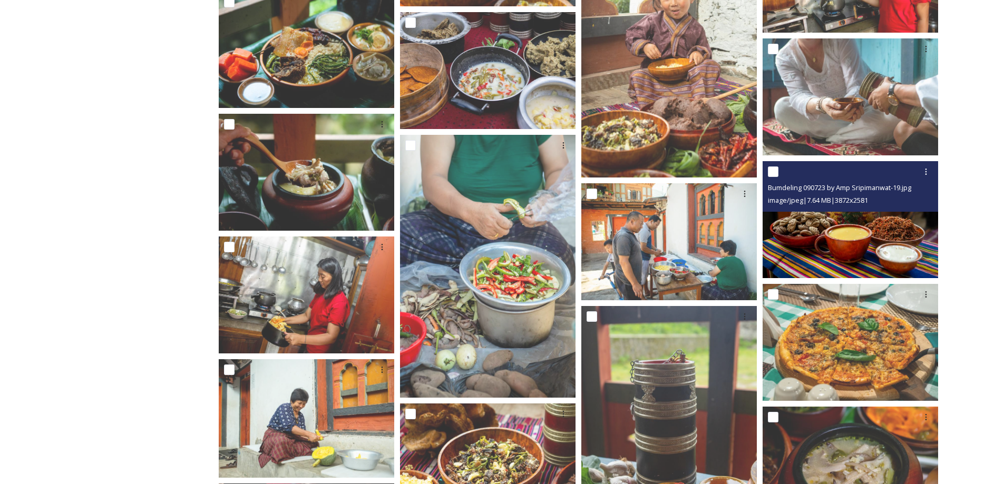
click at [817, 236] on img at bounding box center [851, 219] width 176 height 117
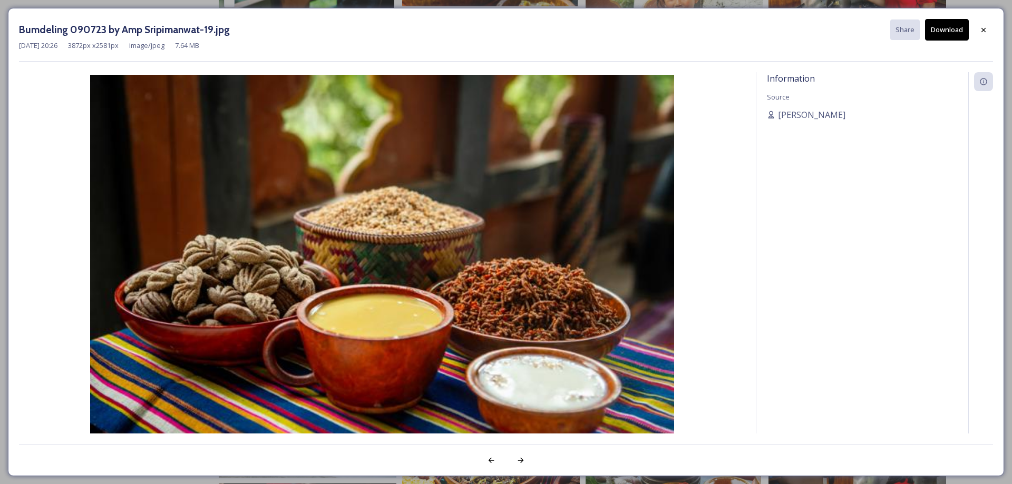
click at [950, 27] on button "Download" at bounding box center [947, 30] width 44 height 22
click at [983, 26] on icon at bounding box center [983, 30] width 8 height 8
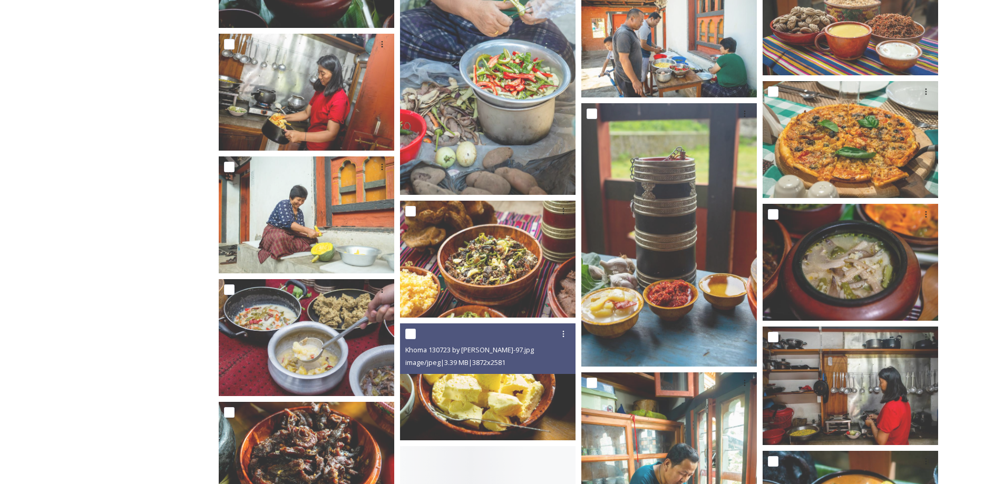
scroll to position [1546, 0]
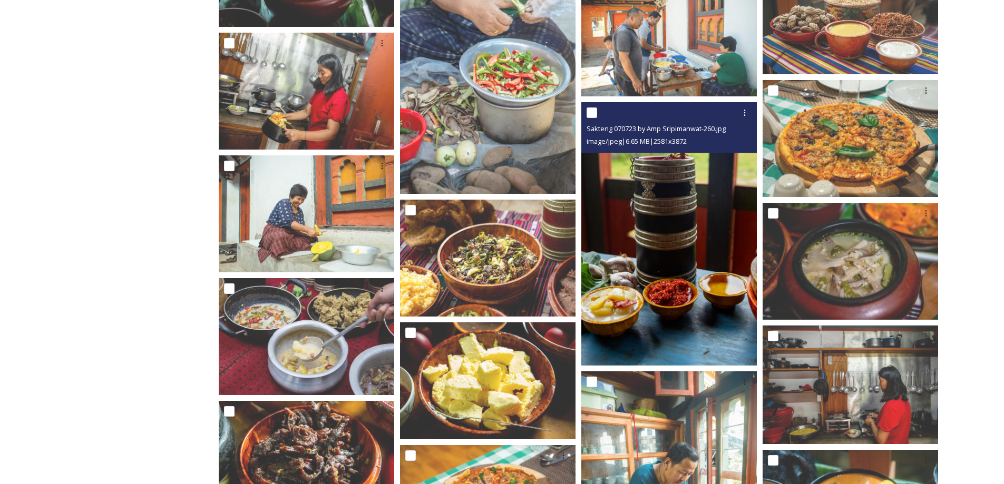
click at [676, 264] on img at bounding box center [669, 234] width 176 height 264
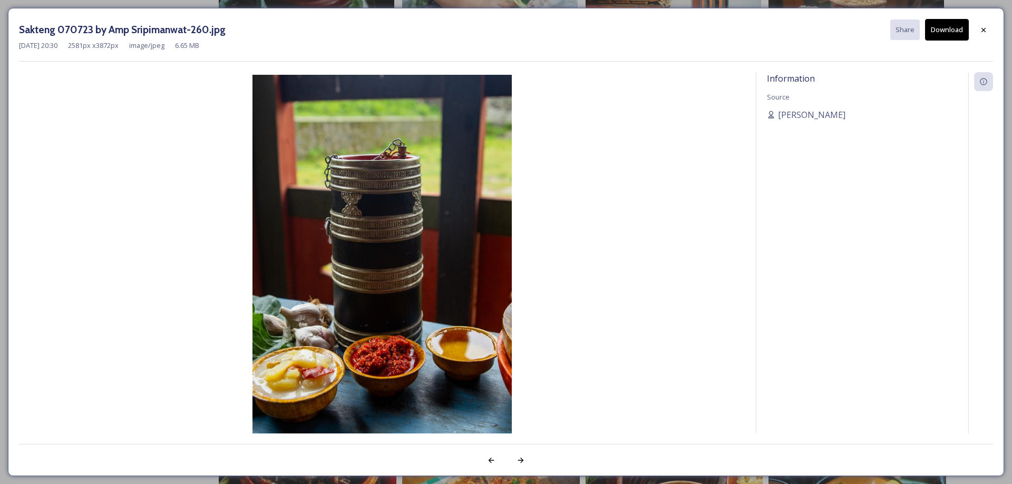
click at [943, 31] on button "Download" at bounding box center [947, 30] width 44 height 22
click at [986, 30] on icon at bounding box center [983, 30] width 8 height 8
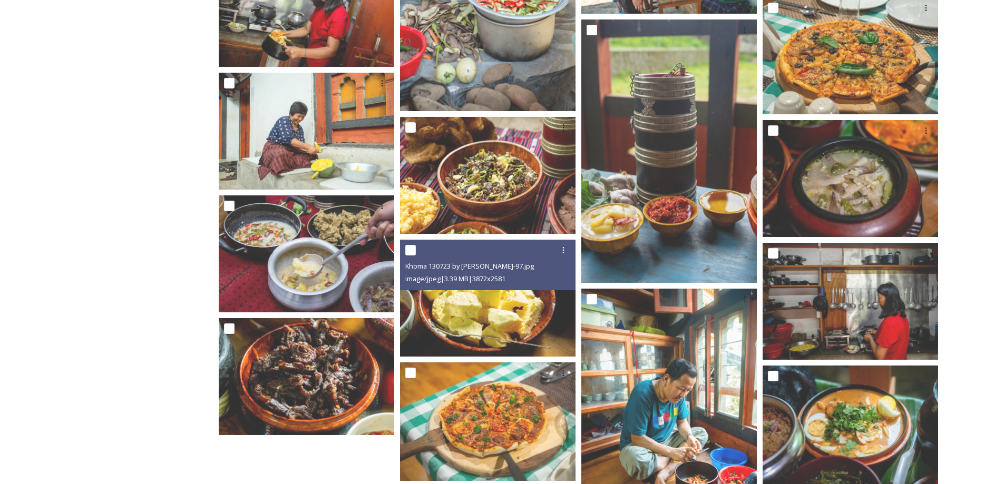
scroll to position [1680, 0]
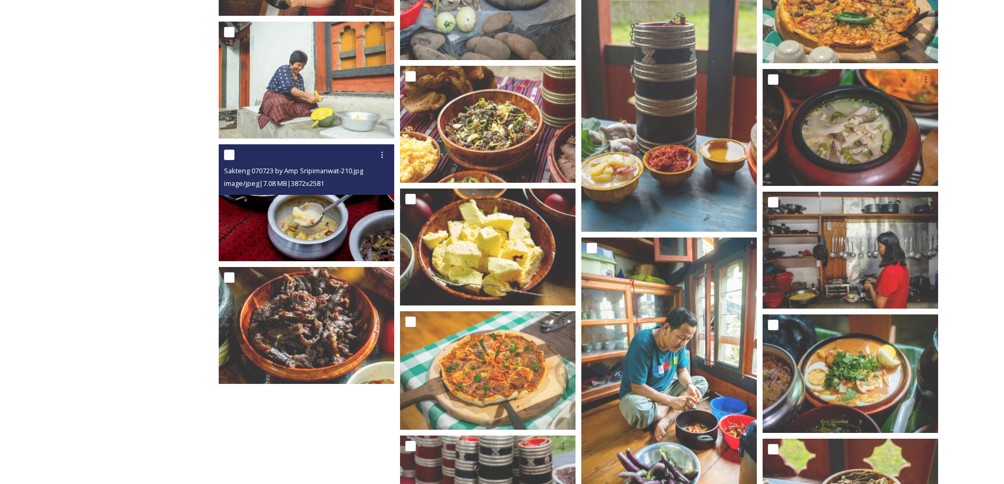
click at [314, 207] on img at bounding box center [307, 202] width 176 height 117
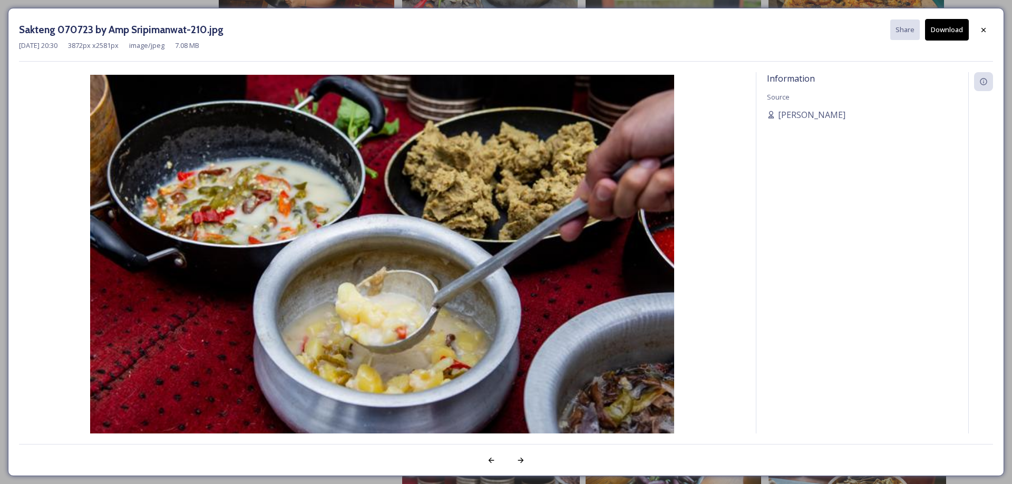
click at [945, 28] on button "Download" at bounding box center [947, 30] width 44 height 22
click at [988, 26] on div at bounding box center [983, 30] width 19 height 19
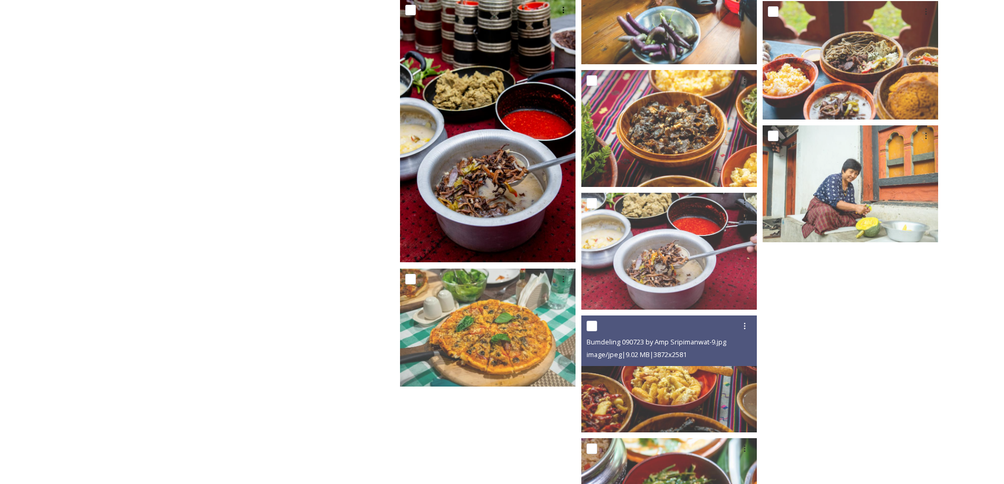
scroll to position [2198, 0]
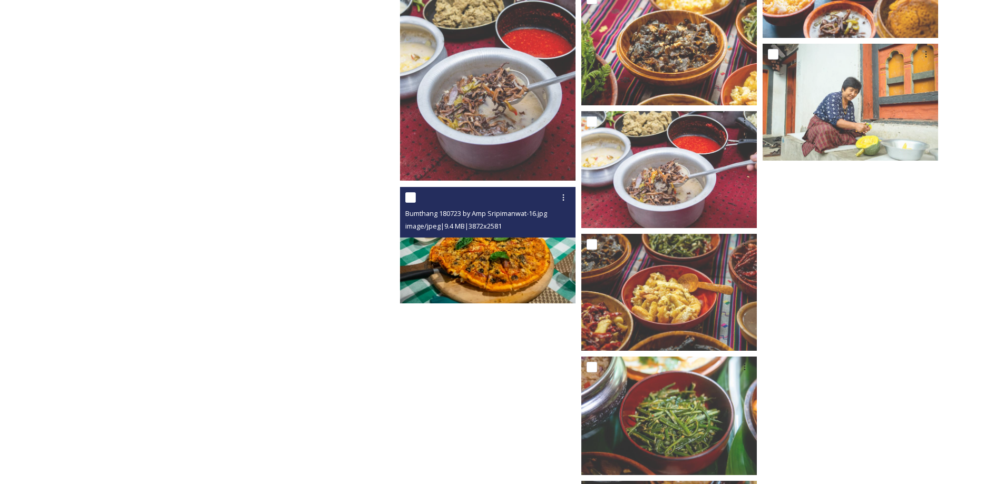
click at [465, 275] on img at bounding box center [488, 245] width 176 height 117
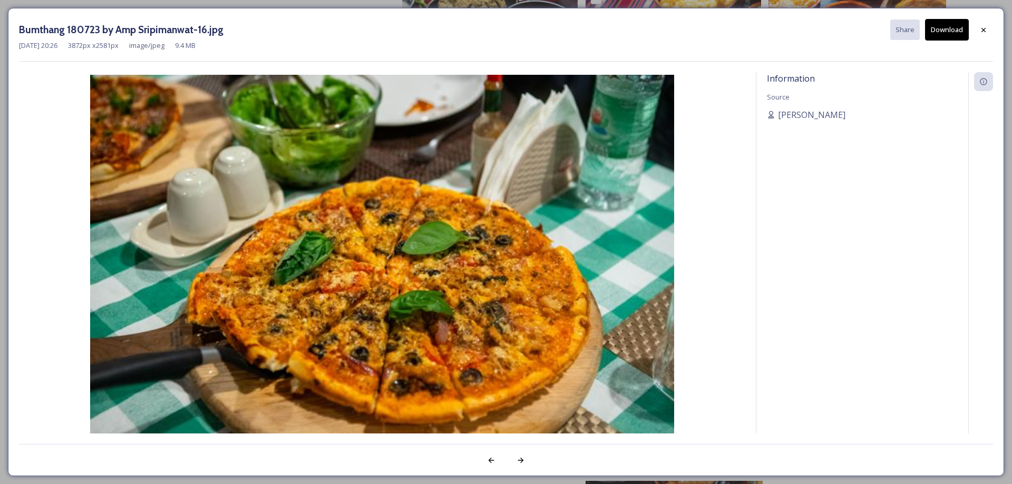
click at [945, 32] on button "Download" at bounding box center [947, 30] width 44 height 22
click at [983, 31] on icon at bounding box center [983, 30] width 8 height 8
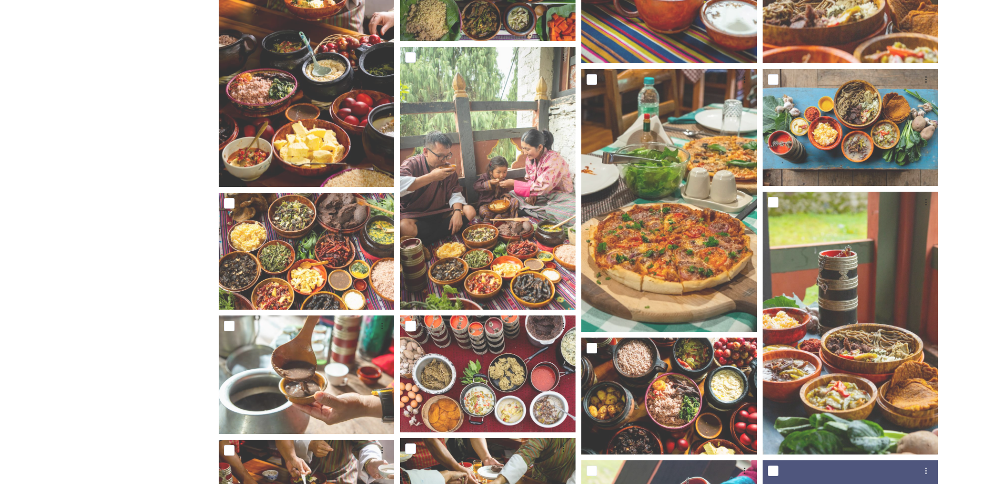
scroll to position [0, 0]
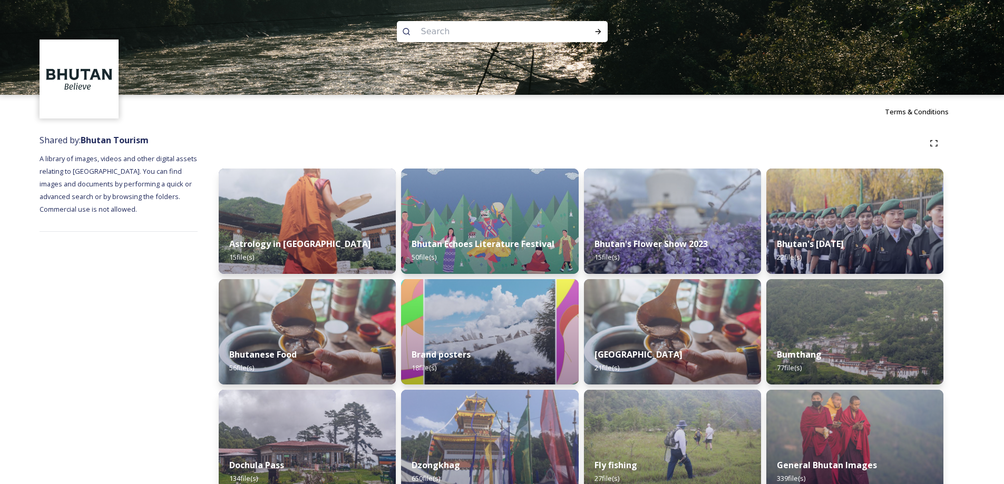
click at [494, 317] on img at bounding box center [489, 331] width 177 height 105
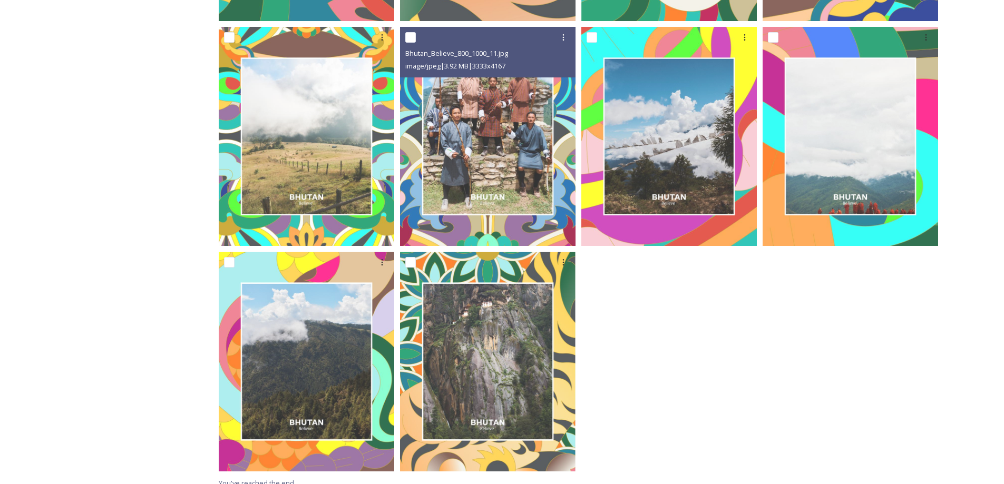
scroll to position [859, 0]
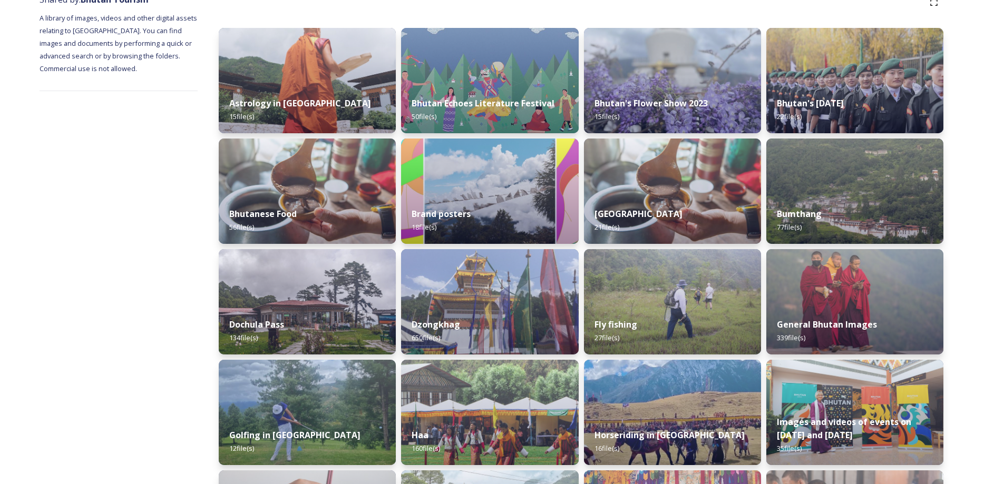
scroll to position [141, 0]
click at [714, 176] on img at bounding box center [672, 191] width 181 height 108
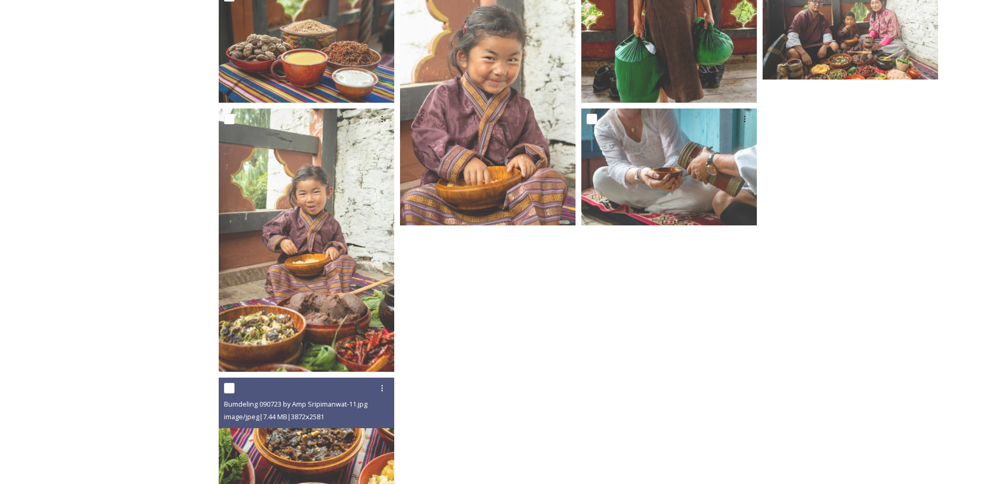
scroll to position [909, 0]
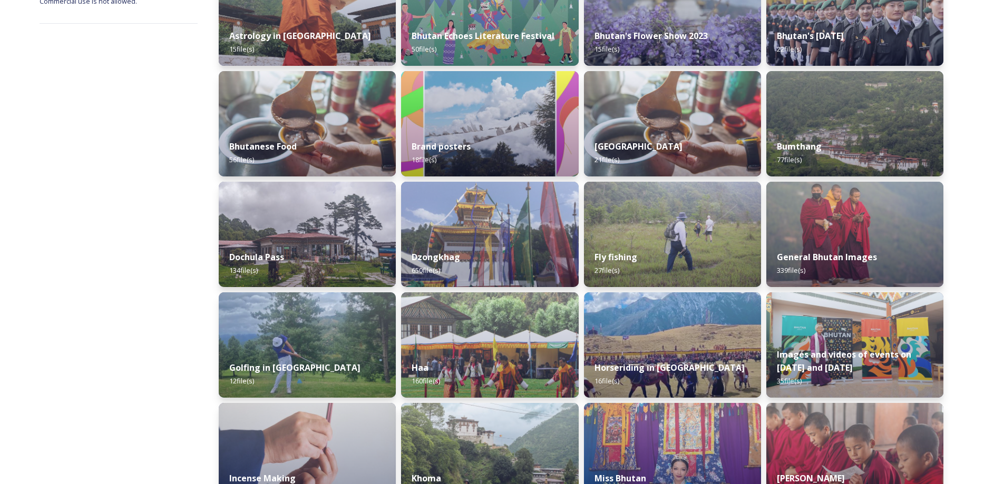
scroll to position [209, 0]
click at [866, 140] on div "Bumthang 77 file(s)" at bounding box center [854, 153] width 181 height 48
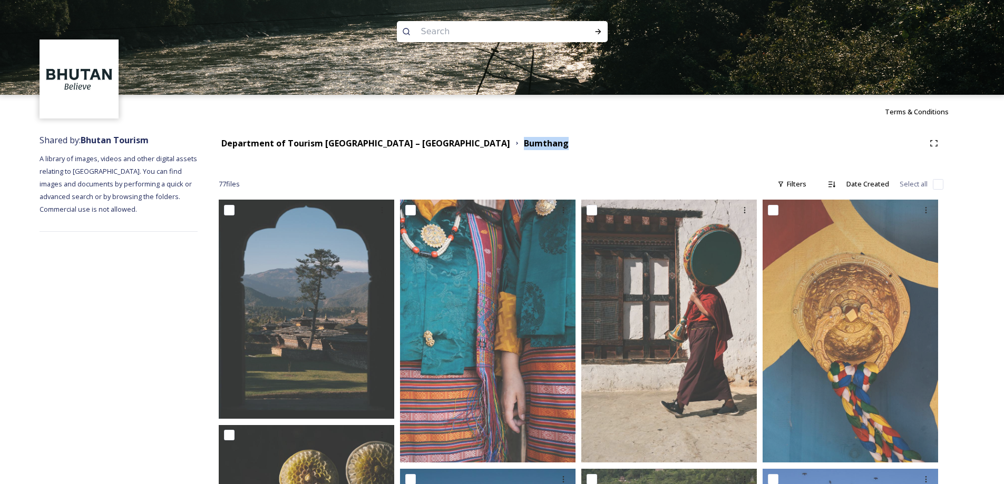
drag, startPoint x: 493, startPoint y: 150, endPoint x: 424, endPoint y: 146, distance: 69.2
click at [424, 146] on div "Department of Tourism [GEOGRAPHIC_DATA] – Brand Centre Bumthang" at bounding box center [581, 143] width 725 height 19
copy strong "Bumthang"
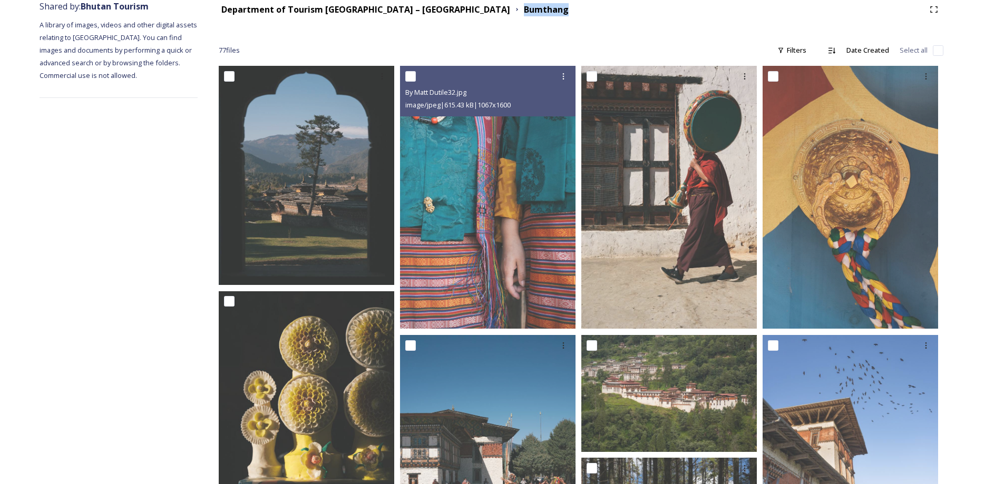
scroll to position [138, 0]
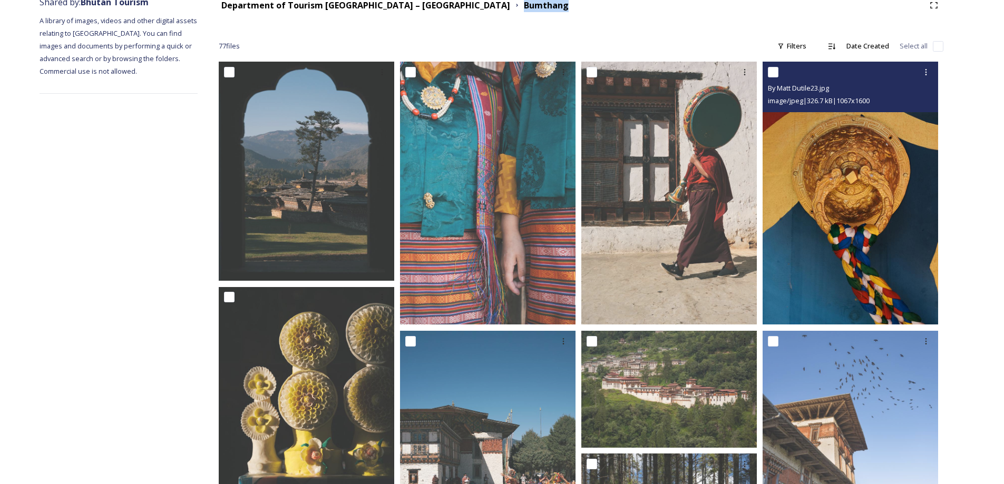
click at [875, 230] on img at bounding box center [851, 193] width 176 height 263
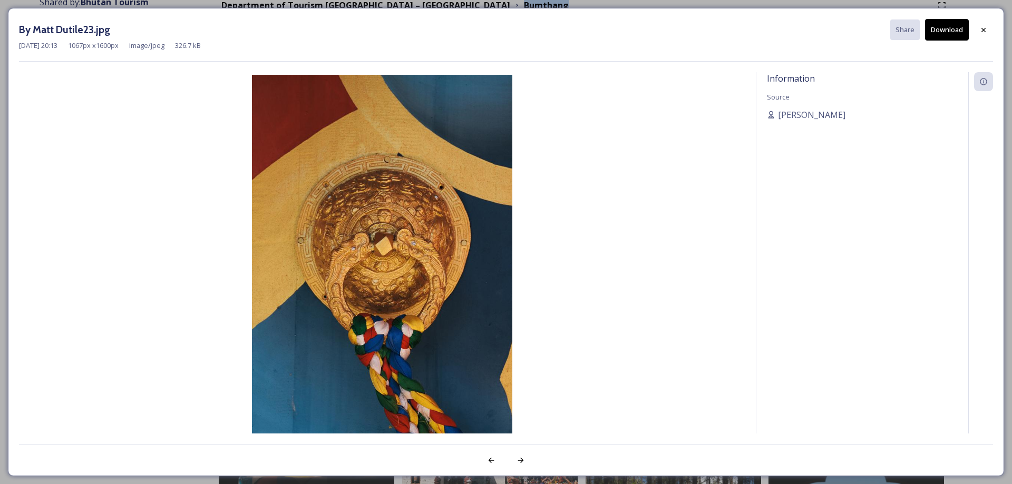
click at [954, 31] on button "Download" at bounding box center [947, 30] width 44 height 22
click at [988, 28] on div at bounding box center [983, 30] width 19 height 19
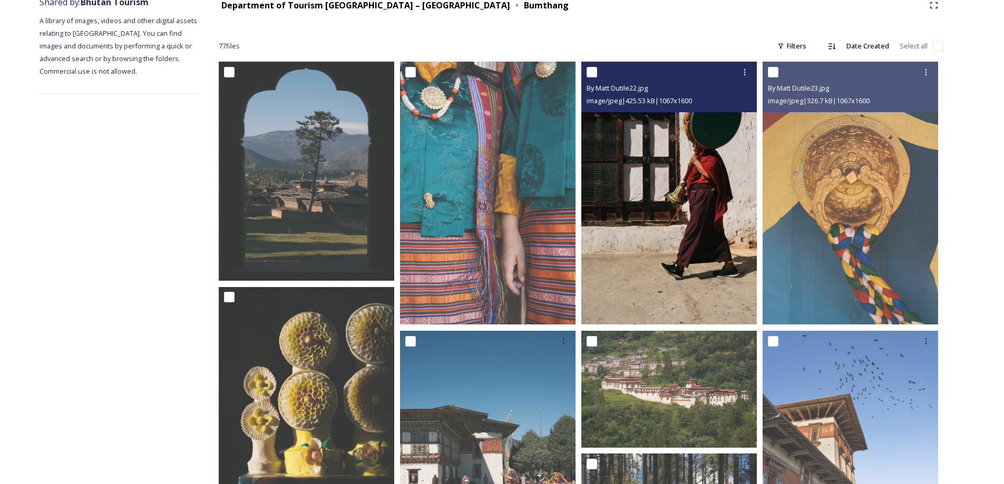
click at [664, 203] on img at bounding box center [669, 193] width 176 height 263
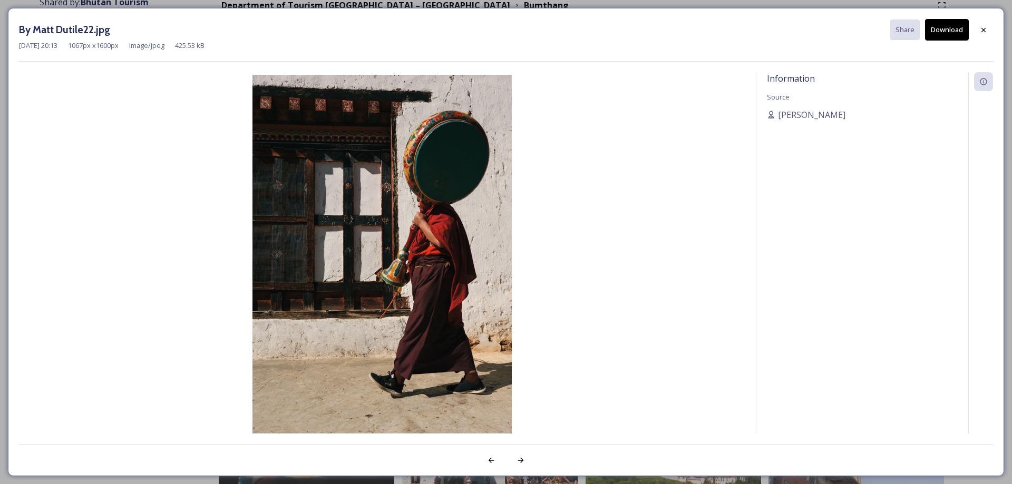
click at [943, 28] on button "Download" at bounding box center [947, 30] width 44 height 22
click at [983, 30] on icon at bounding box center [983, 30] width 8 height 8
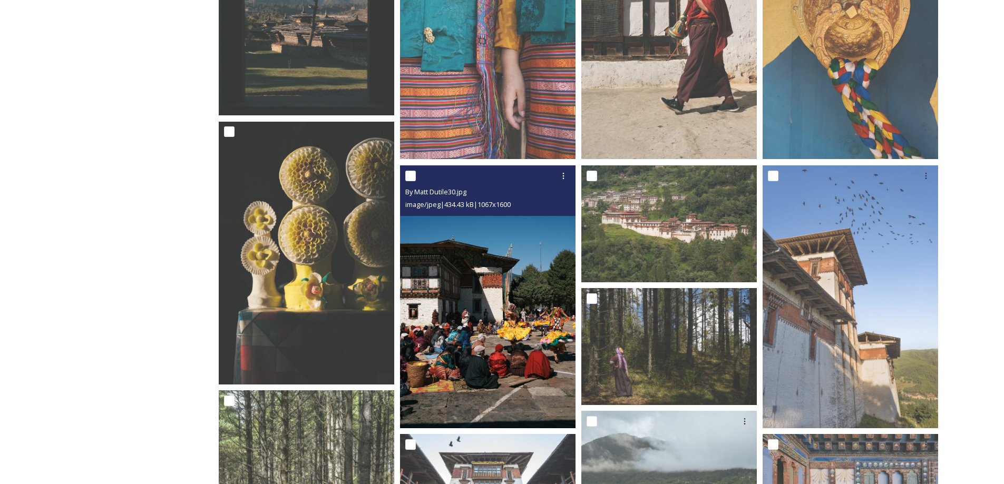
scroll to position [304, 0]
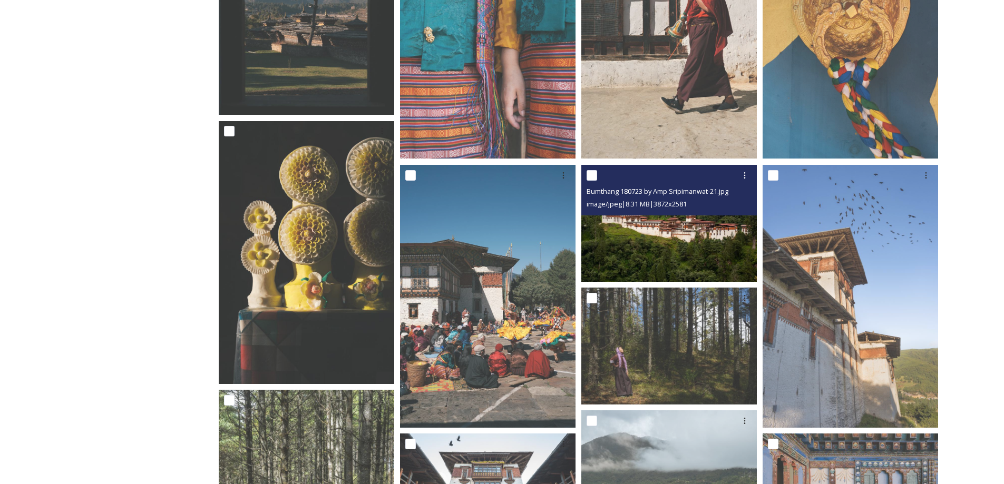
click at [668, 239] on img at bounding box center [669, 222] width 176 height 117
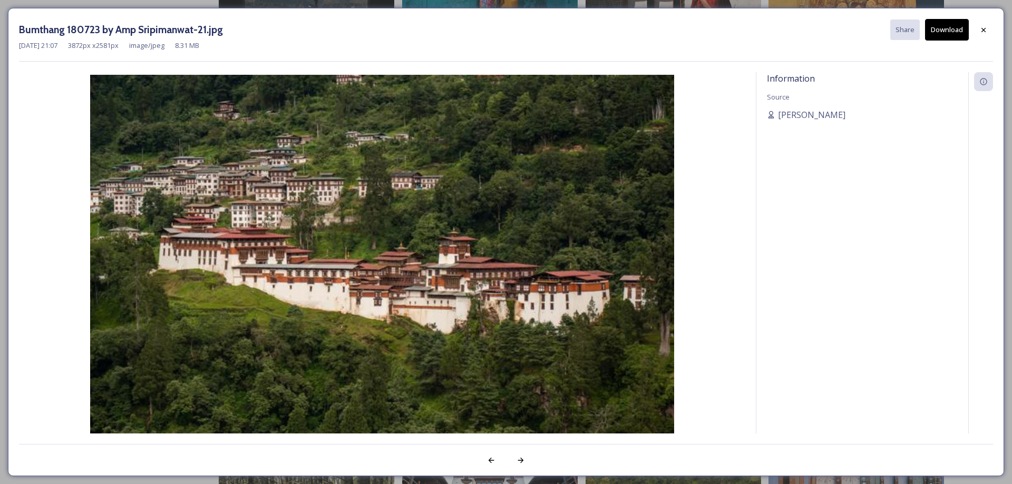
click at [952, 32] on button "Download" at bounding box center [947, 30] width 44 height 22
click at [988, 31] on div at bounding box center [983, 30] width 19 height 19
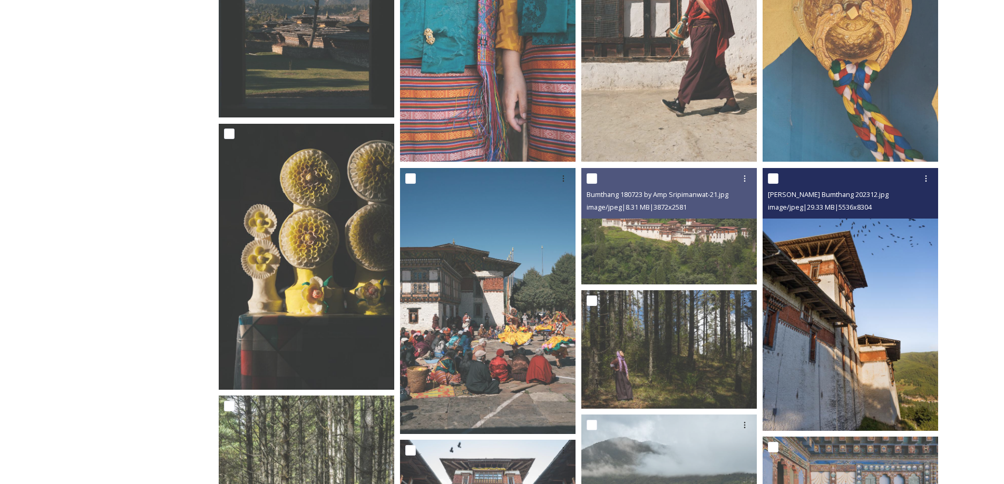
click at [879, 306] on img at bounding box center [851, 300] width 176 height 264
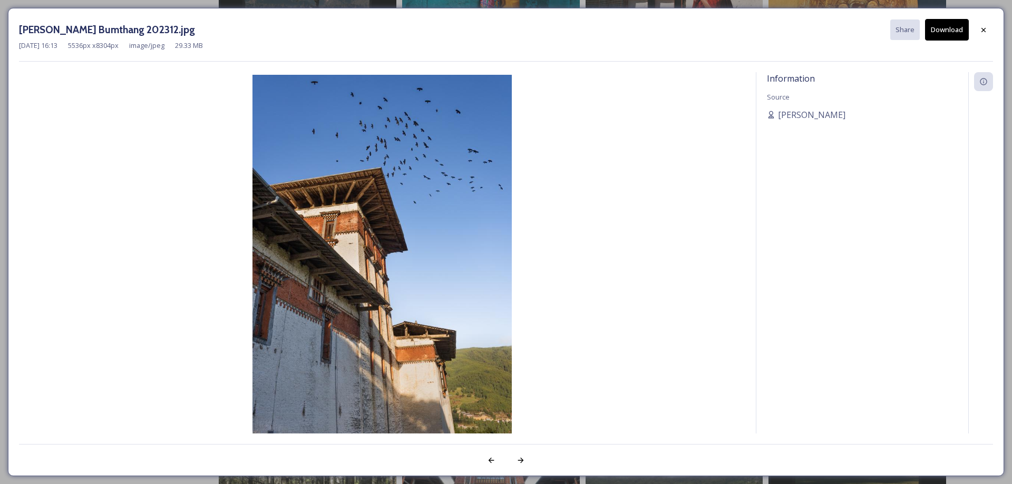
click at [947, 29] on button "Download" at bounding box center [947, 30] width 44 height 22
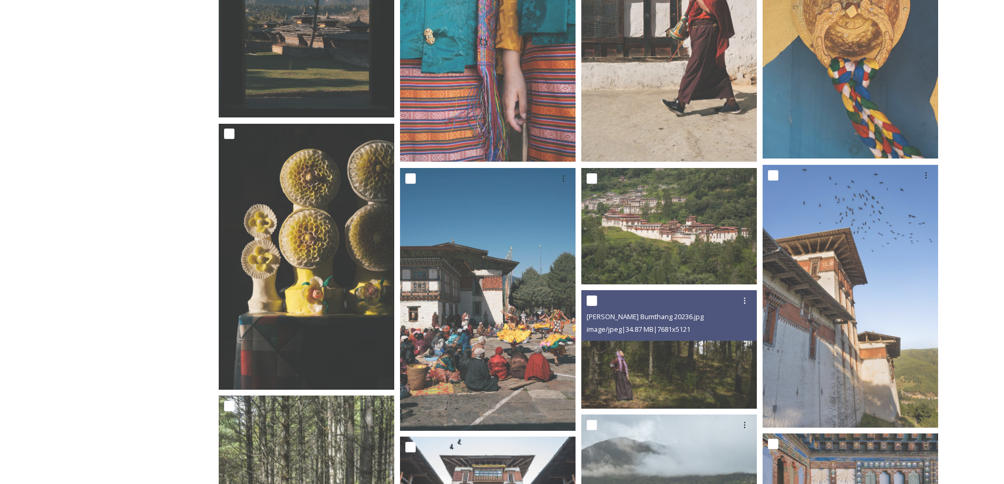
click at [682, 351] on img at bounding box center [670, 349] width 178 height 119
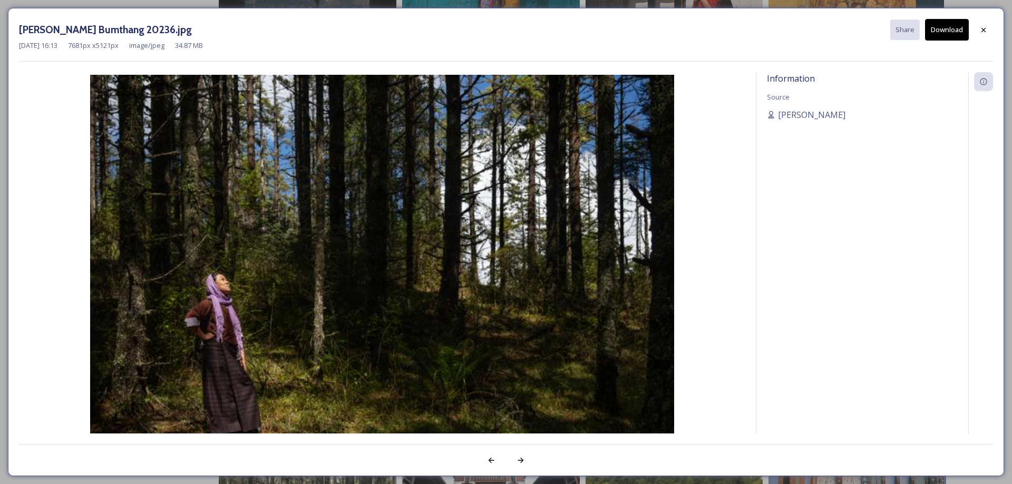
click at [948, 31] on button "Download" at bounding box center [947, 30] width 44 height 22
click at [987, 31] on icon at bounding box center [983, 30] width 8 height 8
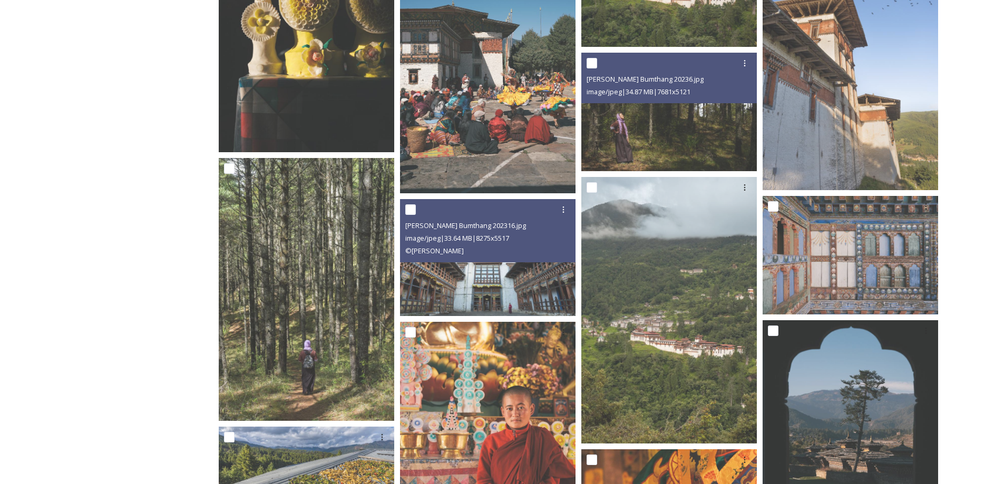
scroll to position [542, 0]
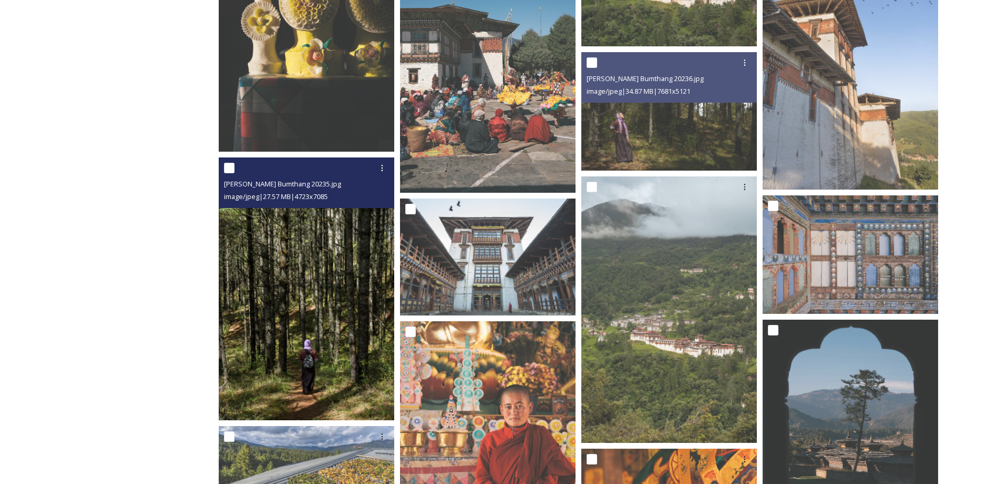
click at [323, 315] on img at bounding box center [307, 290] width 176 height 264
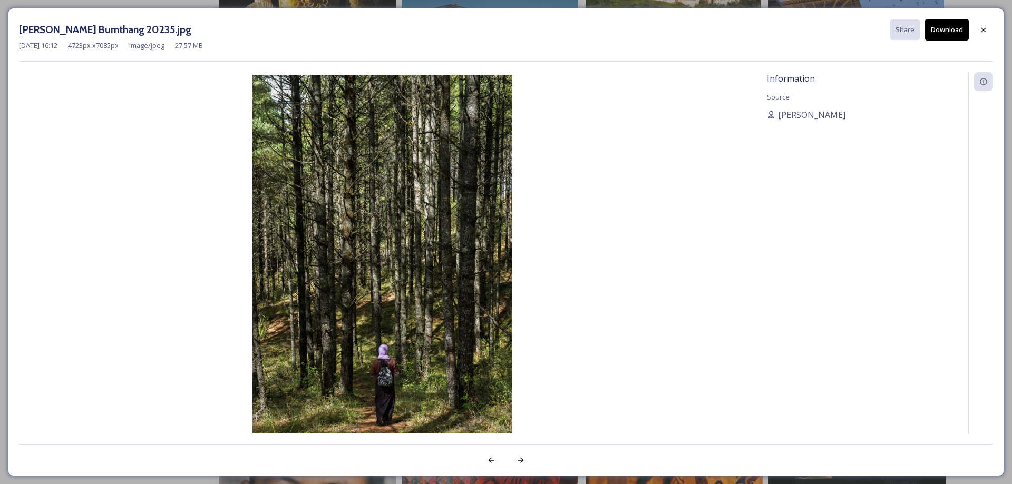
click at [944, 28] on button "Download" at bounding box center [947, 30] width 44 height 22
click at [987, 27] on icon at bounding box center [983, 30] width 8 height 8
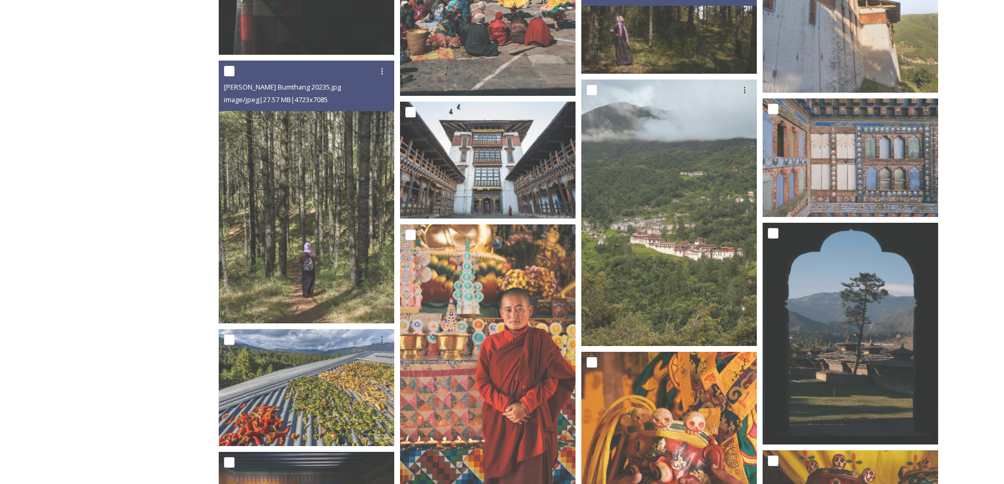
scroll to position [644, 0]
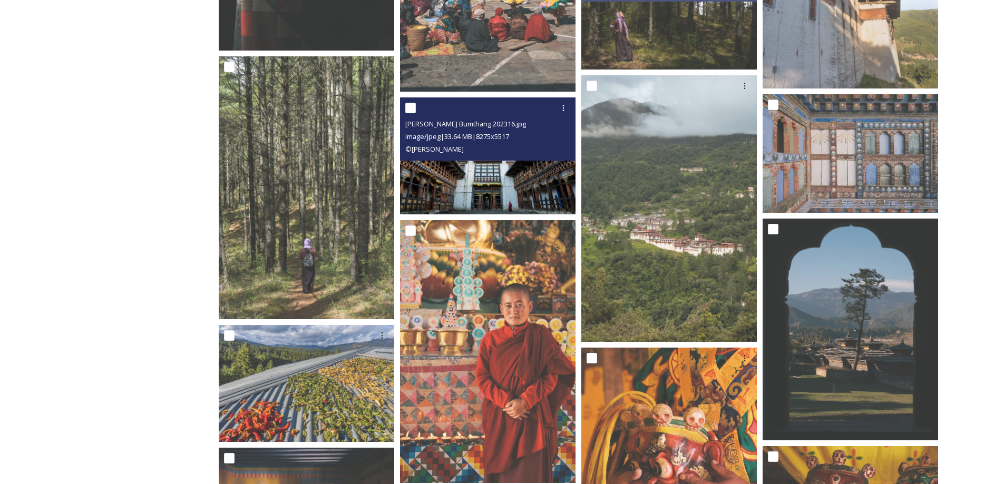
click at [515, 185] on img at bounding box center [488, 156] width 176 height 117
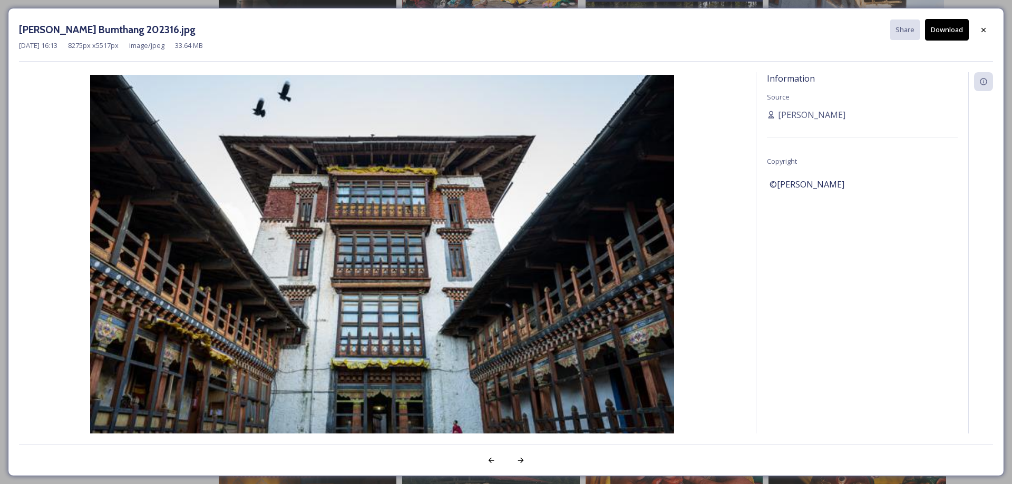
click at [943, 28] on button "Download" at bounding box center [947, 30] width 44 height 22
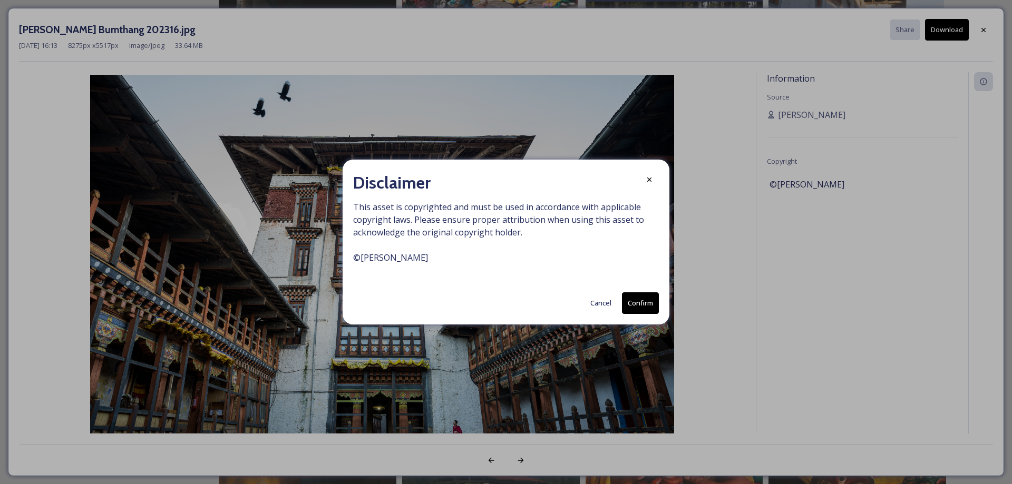
click at [644, 300] on button "Confirm" at bounding box center [640, 304] width 37 height 22
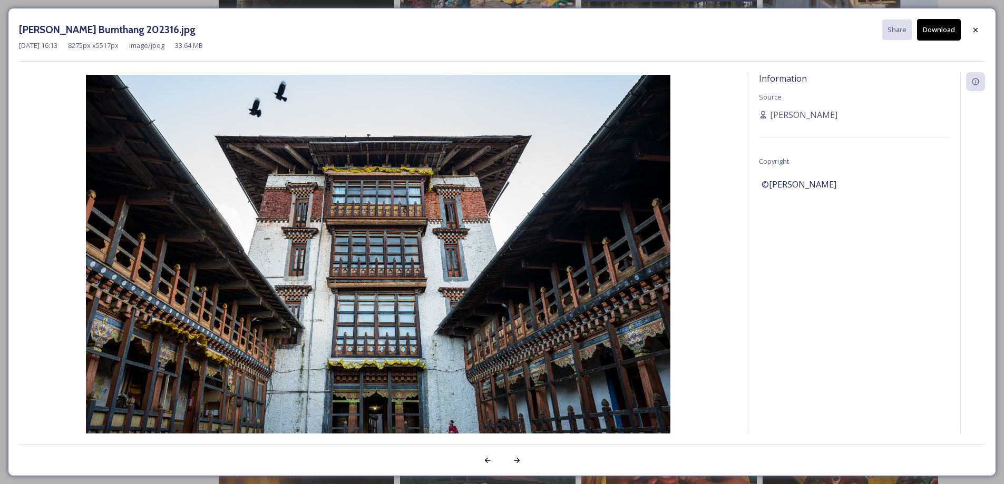
click at [979, 31] on icon at bounding box center [976, 30] width 8 height 8
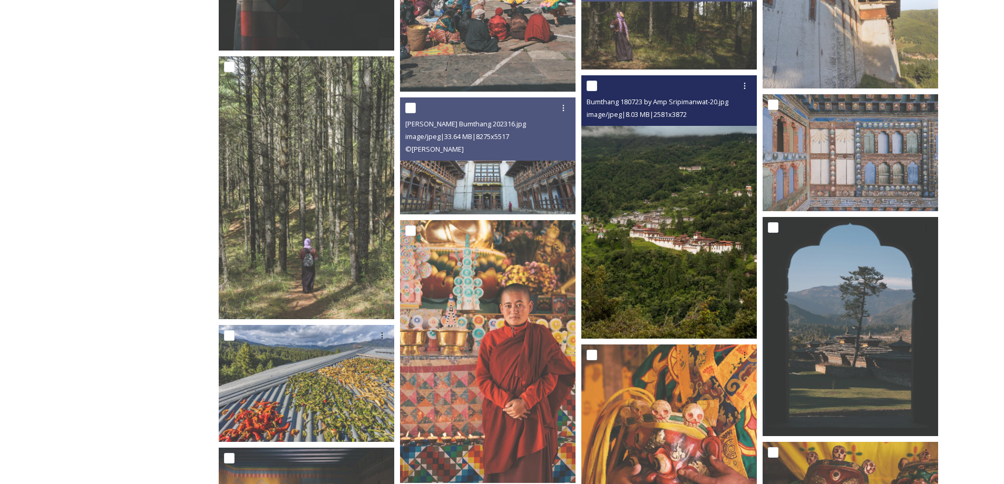
click at [654, 241] on img at bounding box center [669, 207] width 176 height 264
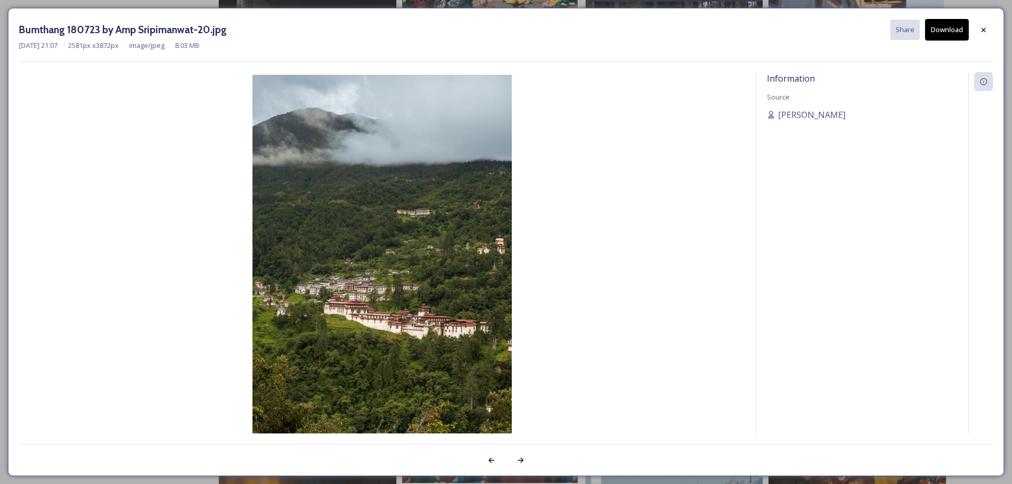
click at [954, 27] on button "Download" at bounding box center [947, 30] width 44 height 22
click at [985, 28] on icon at bounding box center [984, 29] width 4 height 4
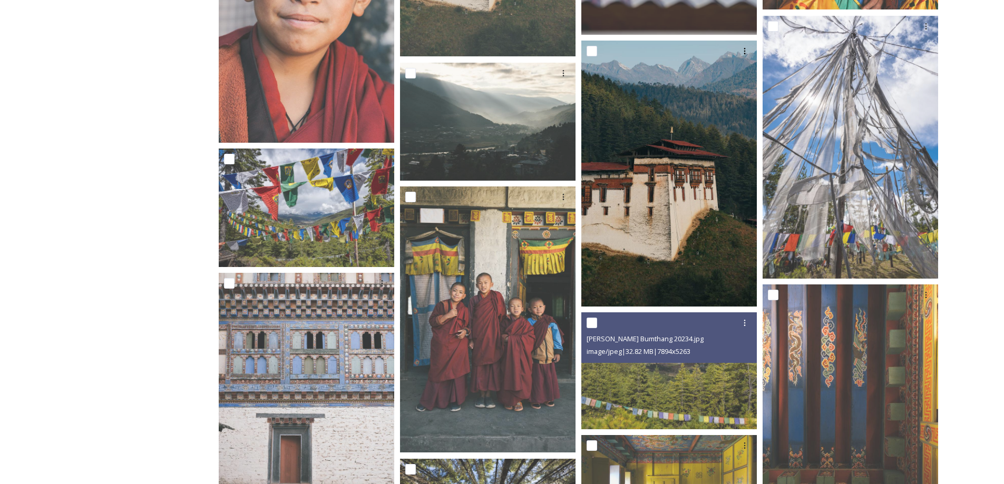
scroll to position [1347, 0]
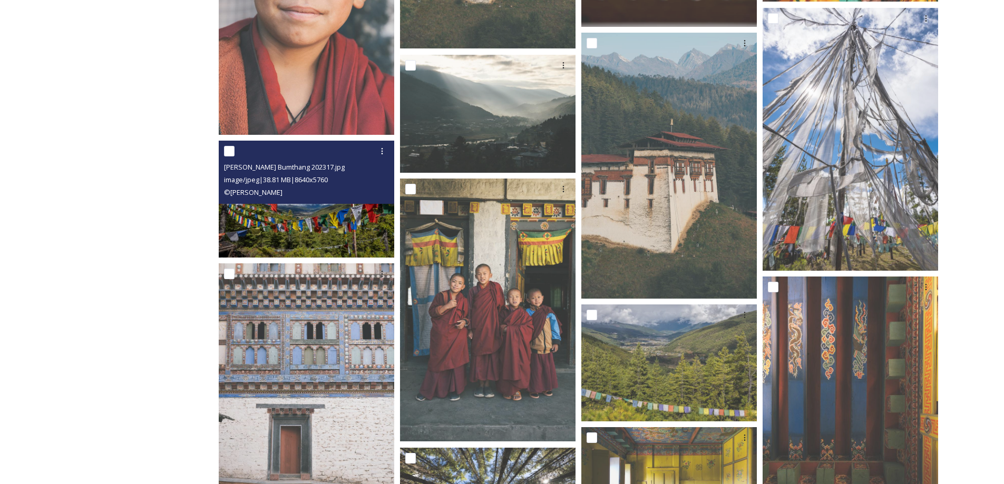
click at [326, 229] on img at bounding box center [307, 199] width 176 height 117
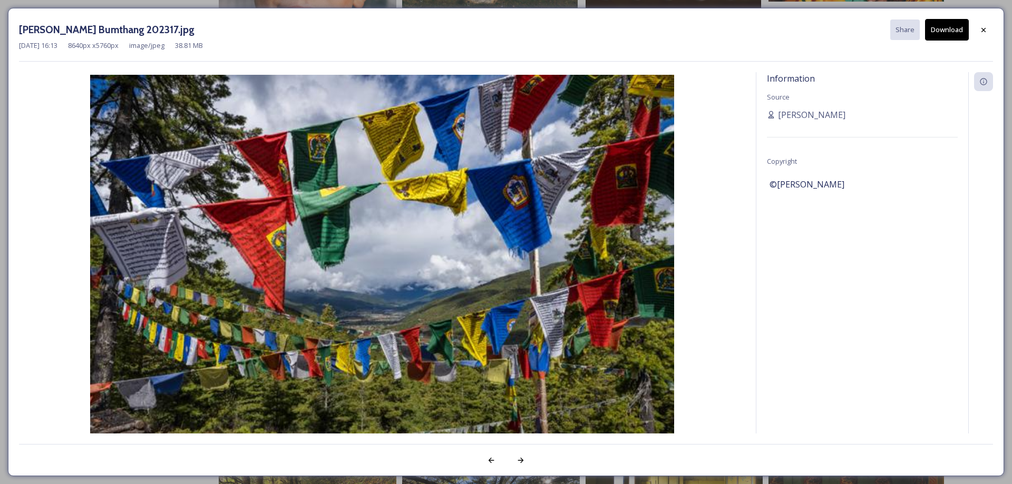
click at [961, 27] on button "Download" at bounding box center [947, 30] width 44 height 22
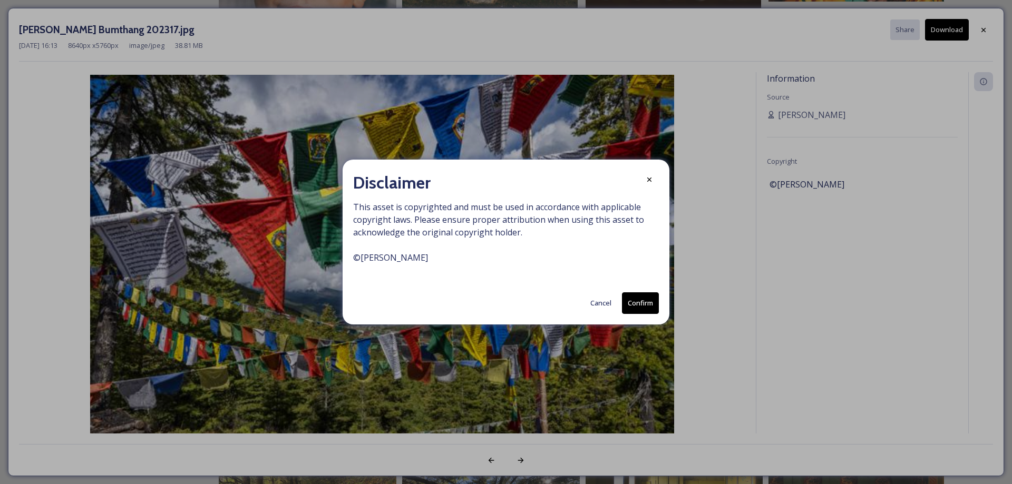
click at [643, 302] on button "Confirm" at bounding box center [640, 304] width 37 height 22
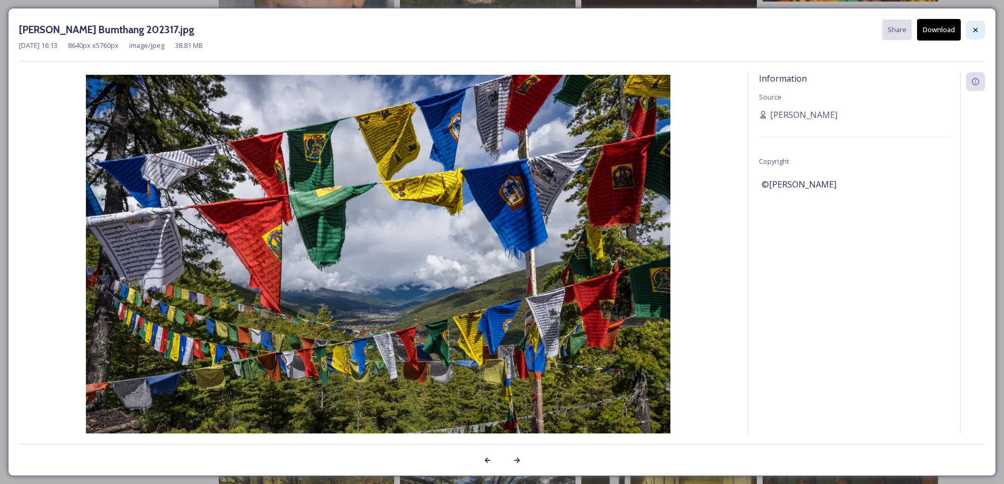
click at [976, 30] on icon at bounding box center [976, 29] width 4 height 4
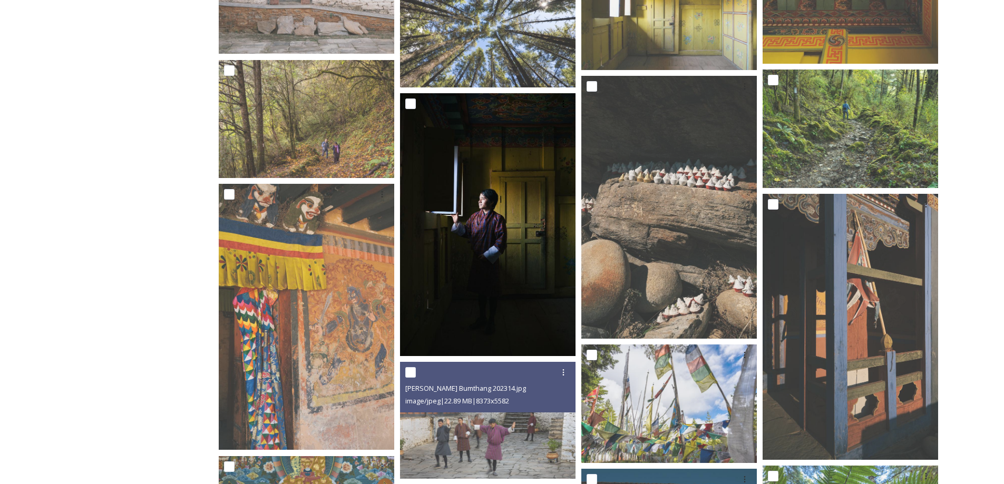
scroll to position [1845, 0]
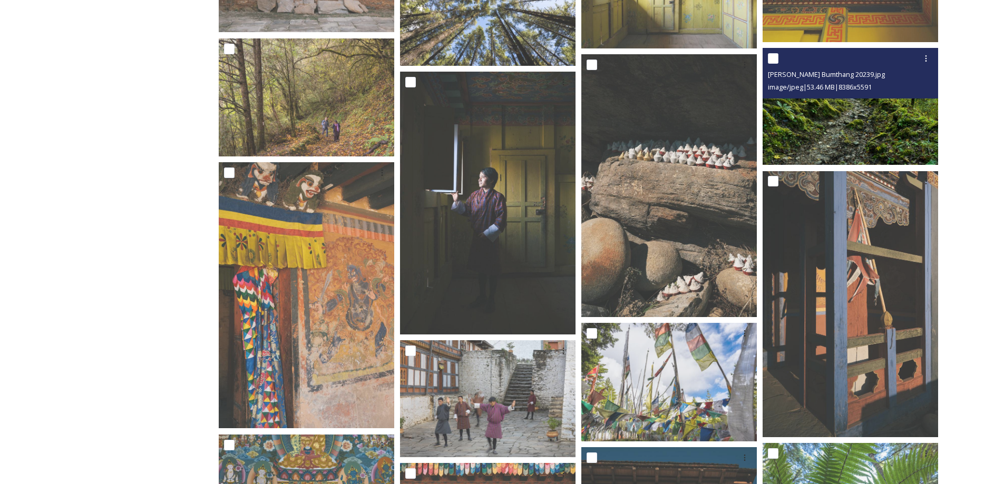
click at [822, 107] on img at bounding box center [851, 106] width 176 height 117
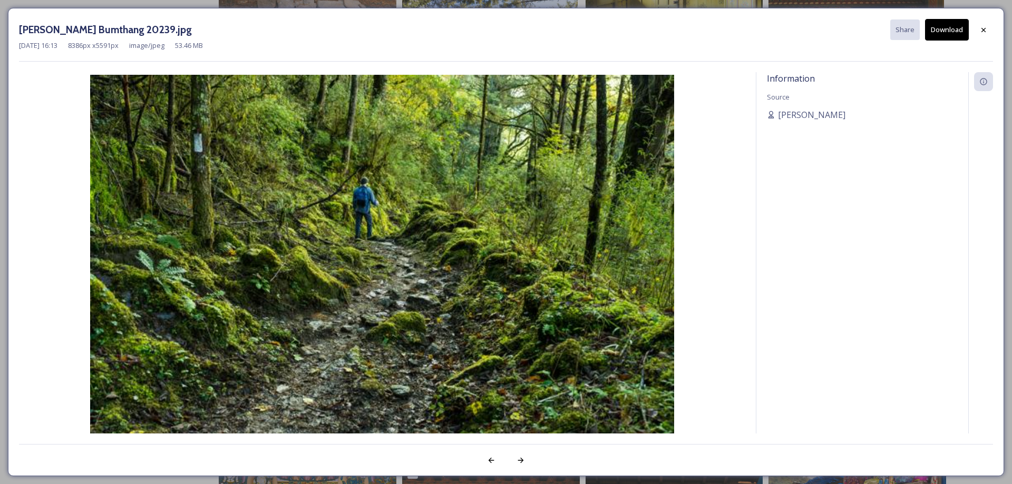
click at [946, 29] on button "Download" at bounding box center [947, 30] width 44 height 22
click at [987, 29] on icon at bounding box center [983, 30] width 8 height 8
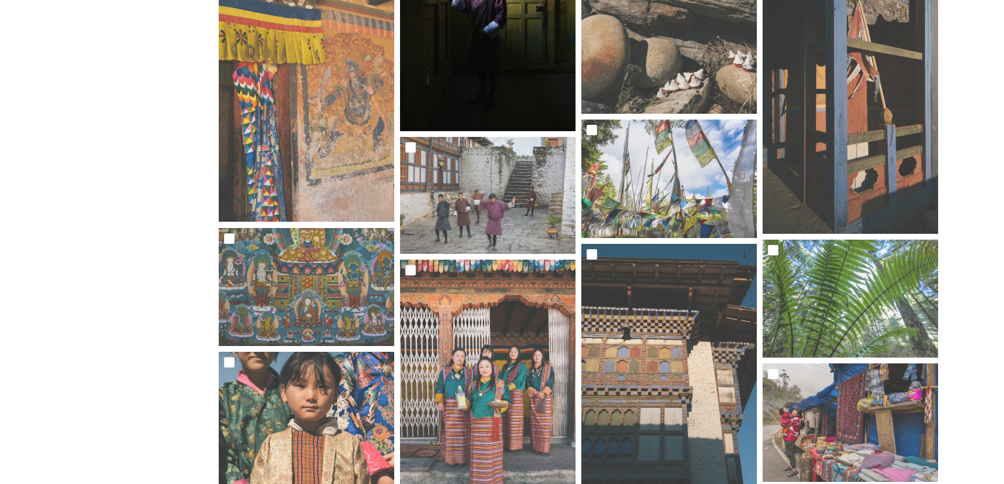
scroll to position [2061, 0]
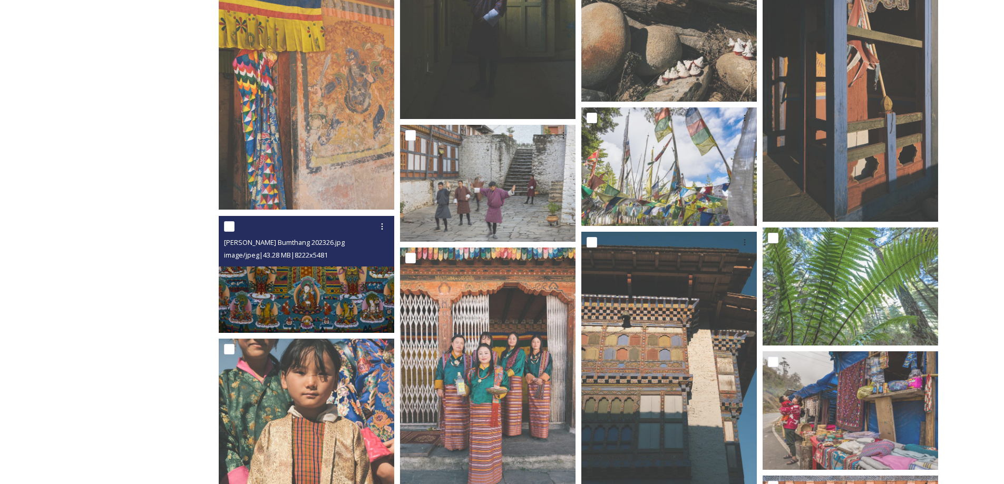
click at [355, 288] on img at bounding box center [307, 274] width 176 height 117
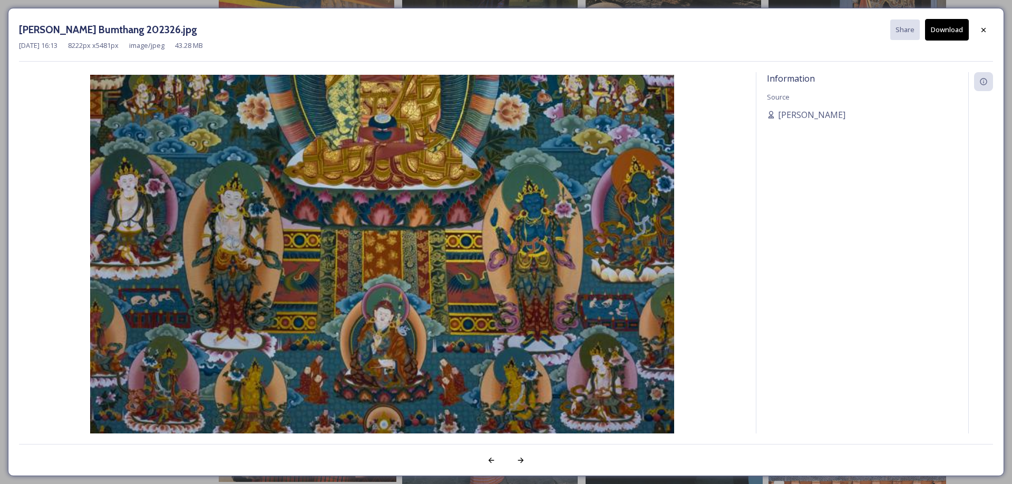
click at [953, 28] on button "Download" at bounding box center [947, 30] width 44 height 22
click at [995, 25] on div "[PERSON_NAME] Bumthang 202326.jpg Share Download [DATE] 16:13 8222 px x 5481 px…" at bounding box center [506, 242] width 996 height 469
click at [983, 28] on icon at bounding box center [983, 30] width 8 height 8
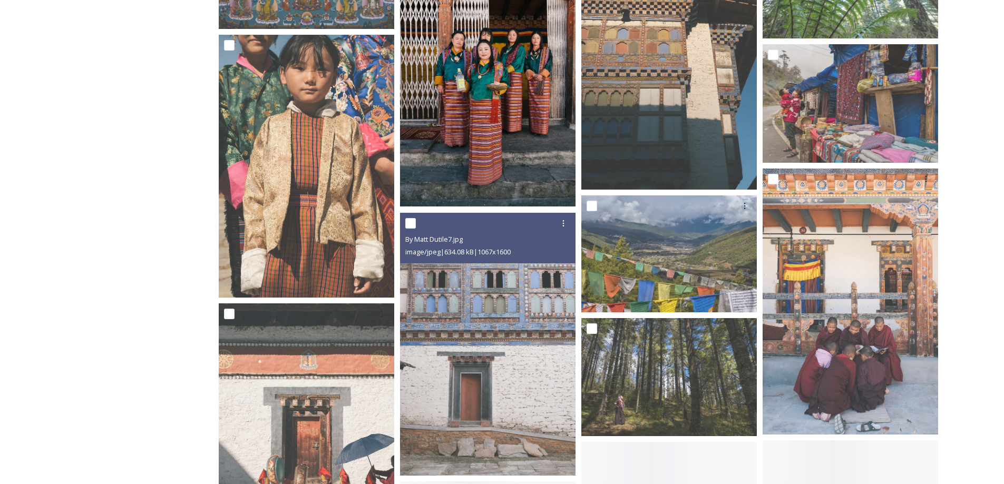
scroll to position [2408, 0]
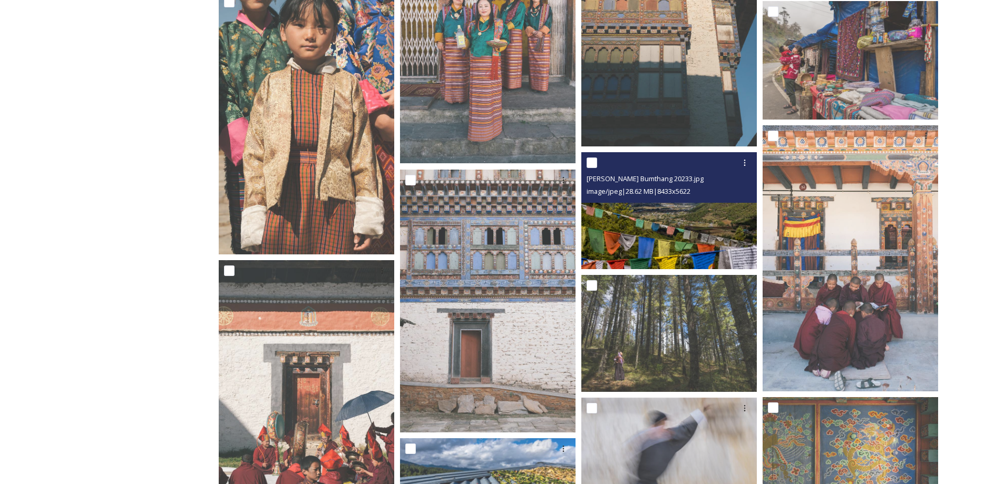
click at [663, 230] on img at bounding box center [669, 210] width 176 height 117
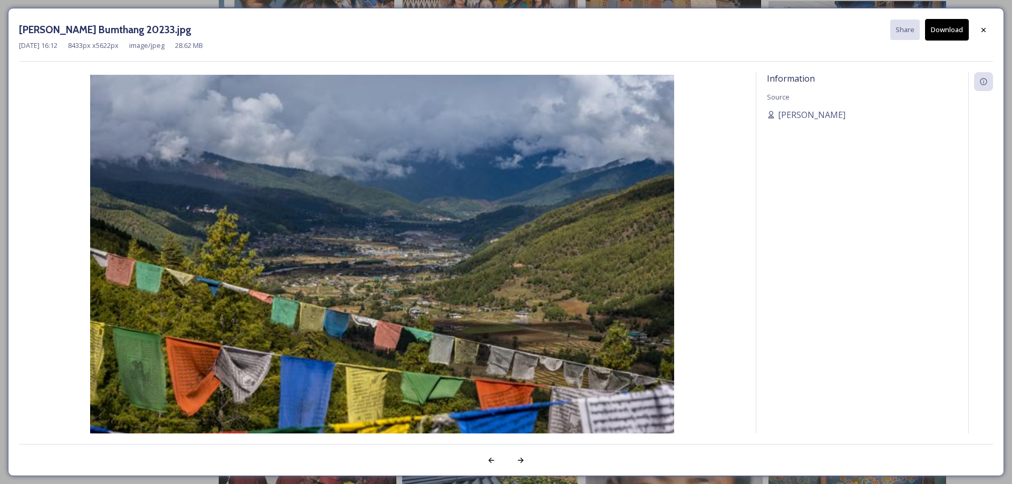
click at [956, 31] on button "Download" at bounding box center [947, 30] width 44 height 22
click at [989, 28] on div at bounding box center [983, 30] width 19 height 19
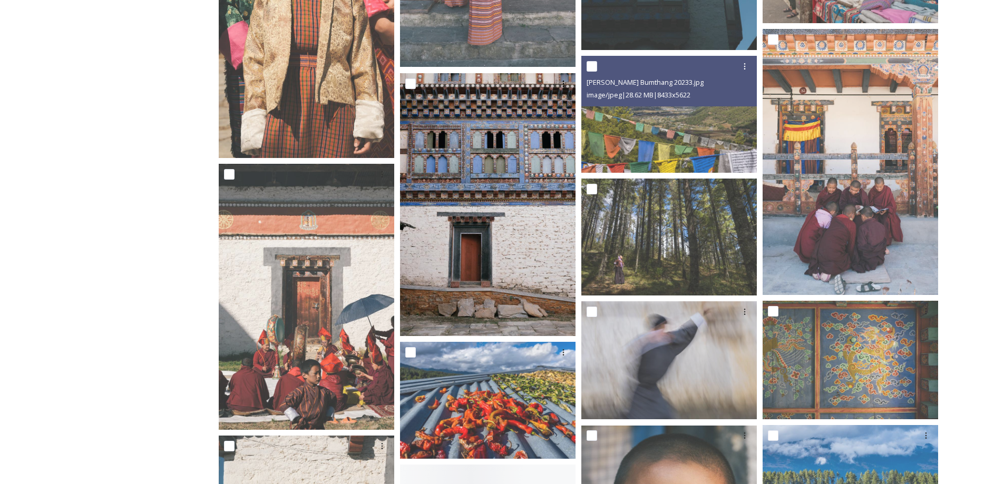
scroll to position [2541, 0]
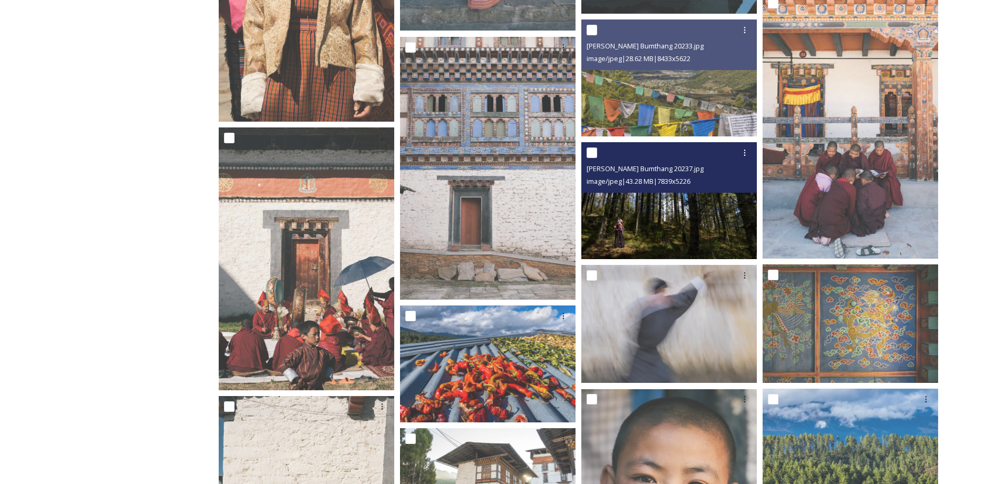
click at [692, 215] on img at bounding box center [669, 200] width 176 height 117
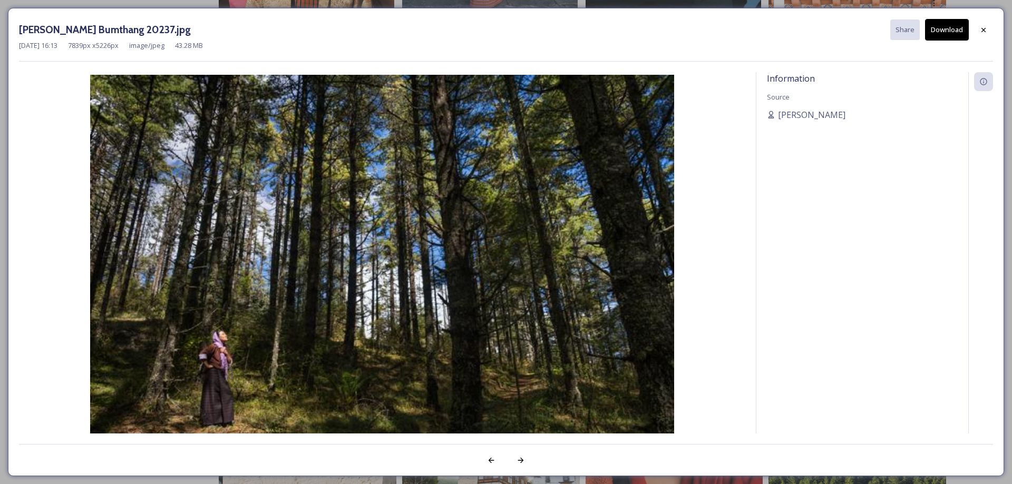
click at [986, 27] on icon at bounding box center [983, 30] width 8 height 8
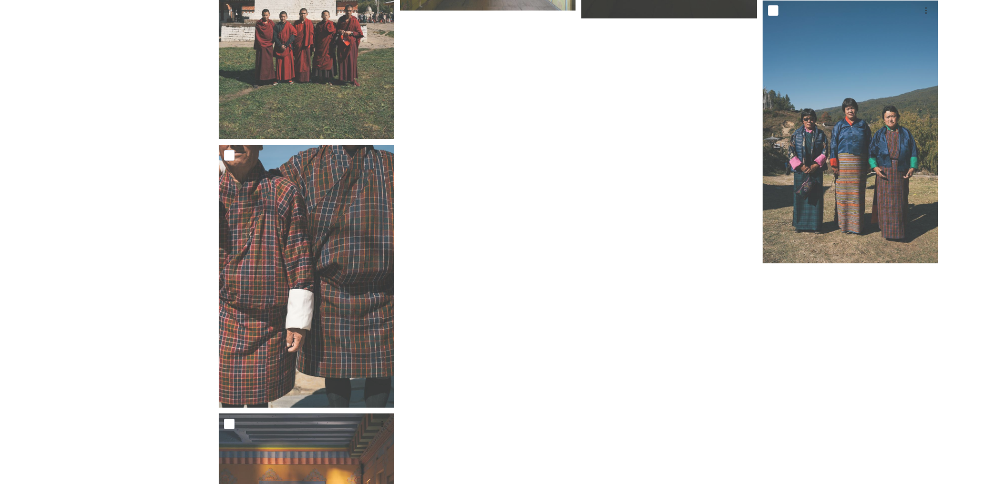
scroll to position [4166, 0]
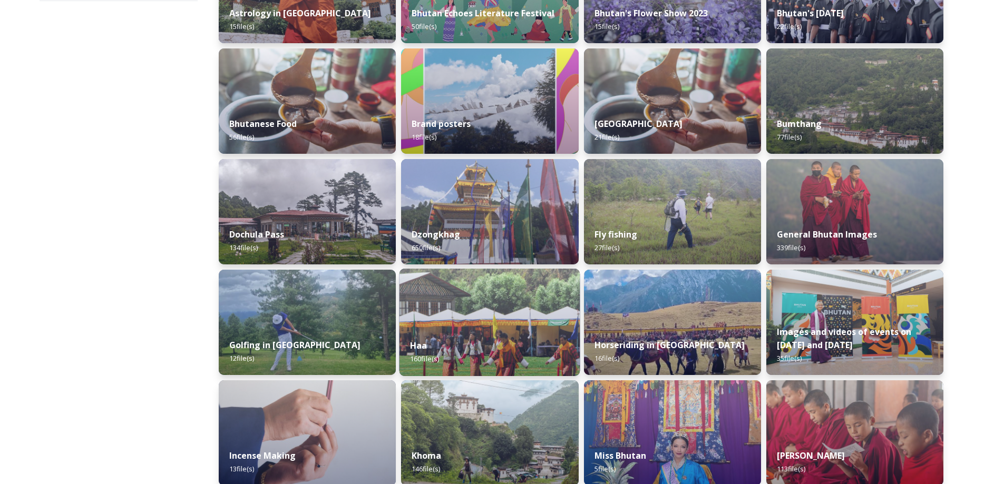
scroll to position [231, 0]
click at [303, 215] on img at bounding box center [307, 211] width 177 height 105
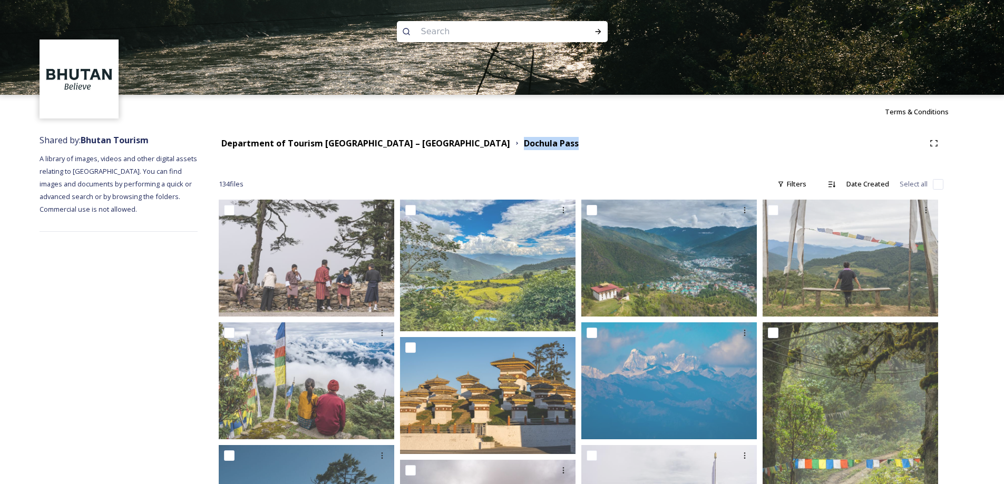
drag, startPoint x: 522, startPoint y: 150, endPoint x: 429, endPoint y: 144, distance: 93.0
click at [429, 144] on div "Department of Tourism [GEOGRAPHIC_DATA] – [GEOGRAPHIC_DATA] Dochula Pass" at bounding box center [581, 143] width 725 height 19
copy strong "Dochula Pass"
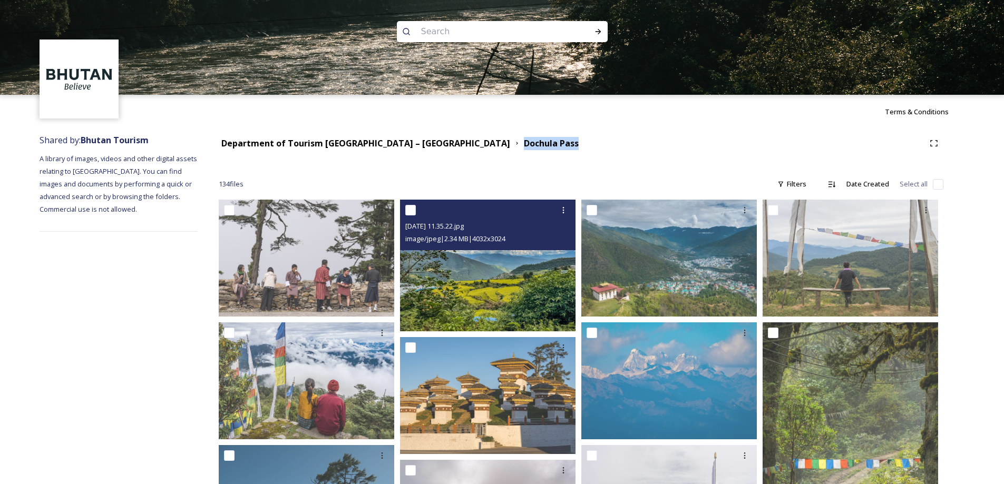
click at [526, 290] on img at bounding box center [488, 266] width 176 height 132
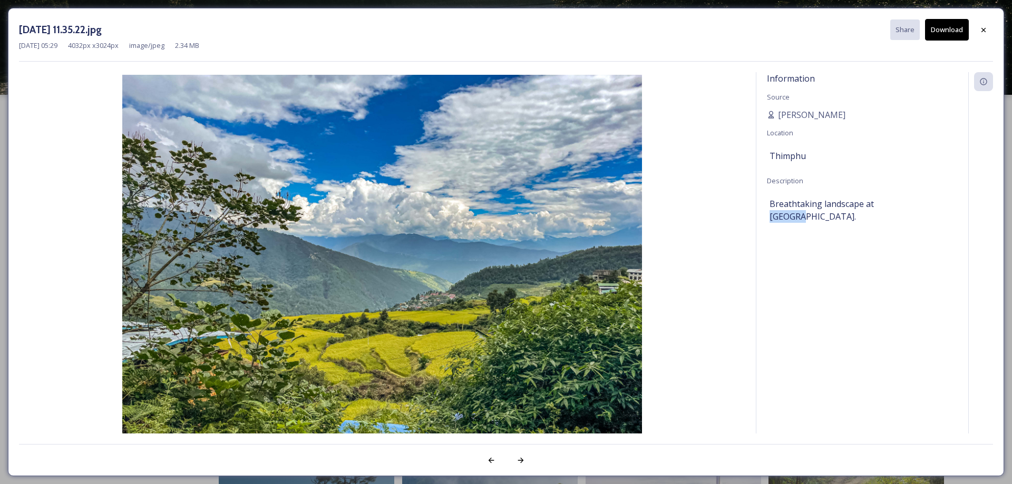
drag, startPoint x: 872, startPoint y: 202, endPoint x: 906, endPoint y: 206, distance: 33.4
click at [906, 206] on span "Breathtaking landscape at [GEOGRAPHIC_DATA]." at bounding box center [863, 210] width 186 height 25
copy span "Dochula"
drag, startPoint x: 768, startPoint y: 157, endPoint x: 811, endPoint y: 154, distance: 43.8
click at [811, 154] on div "Information Source [PERSON_NAME] Location Thimphu Description Breathtaking land…" at bounding box center [862, 267] width 212 height 390
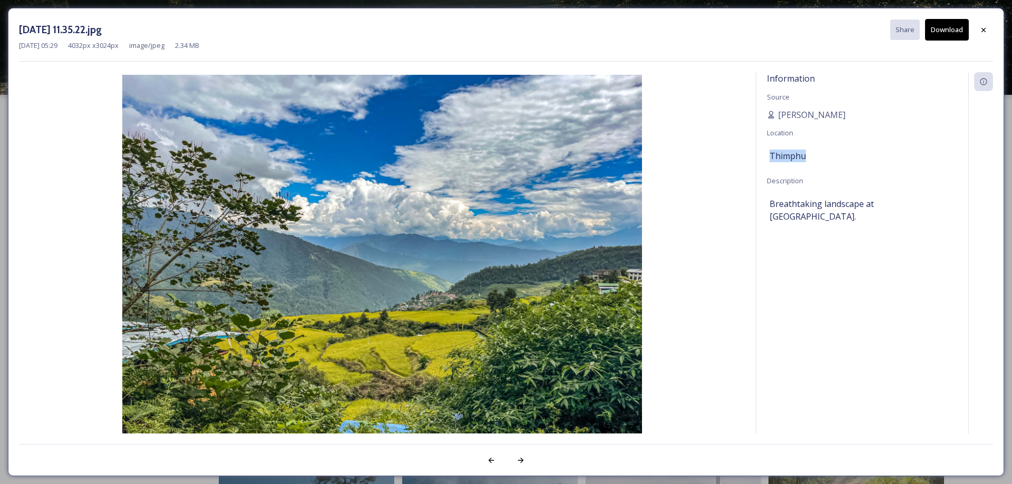
copy span "Thimphu"
click at [804, 373] on div "Information Source [PERSON_NAME] Location Thimphu Description Breathtaking land…" at bounding box center [862, 267] width 212 height 390
click at [946, 37] on button "Download" at bounding box center [947, 30] width 44 height 22
click at [791, 312] on div "Information Source [PERSON_NAME] Location Thimphu Description Breathtaking land…" at bounding box center [862, 267] width 212 height 390
click at [990, 31] on div at bounding box center [983, 30] width 19 height 19
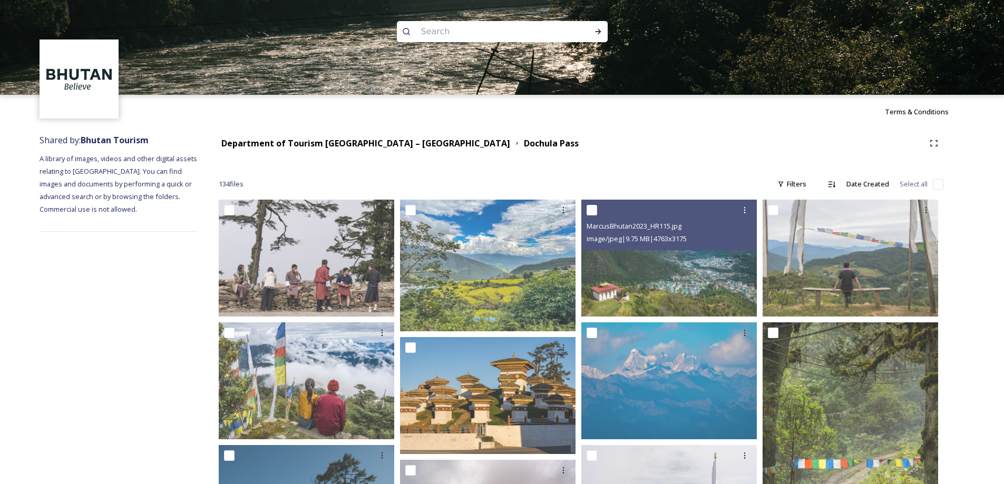
click at [664, 278] on img at bounding box center [669, 258] width 176 height 117
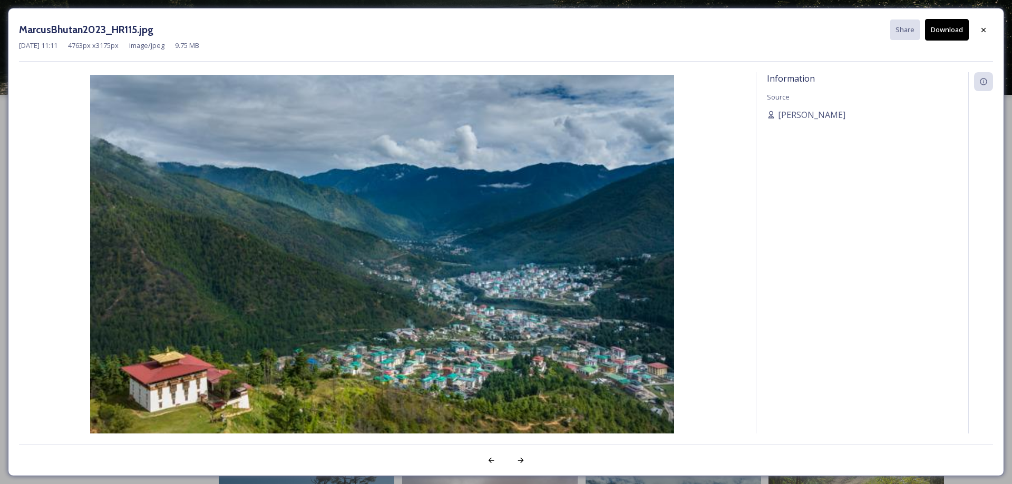
click at [948, 30] on button "Download" at bounding box center [947, 30] width 44 height 22
click at [986, 30] on icon at bounding box center [983, 30] width 8 height 8
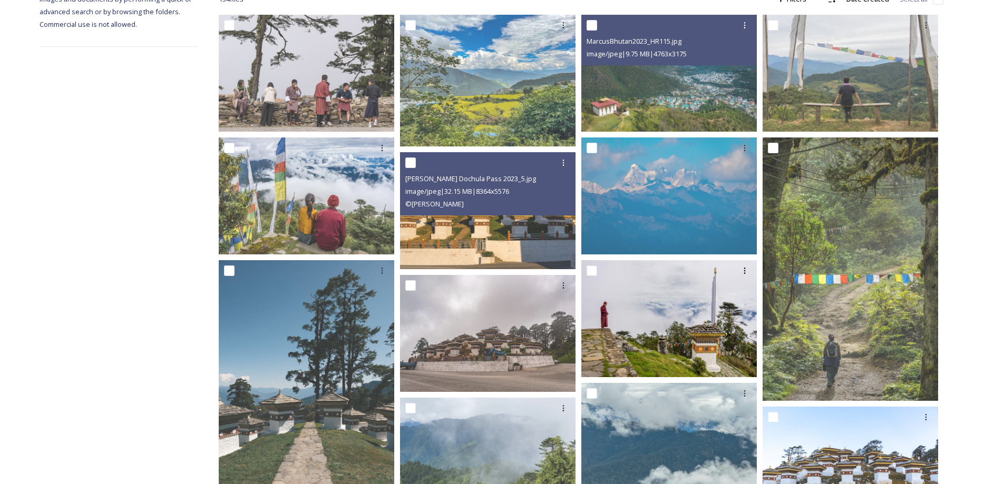
scroll to position [186, 0]
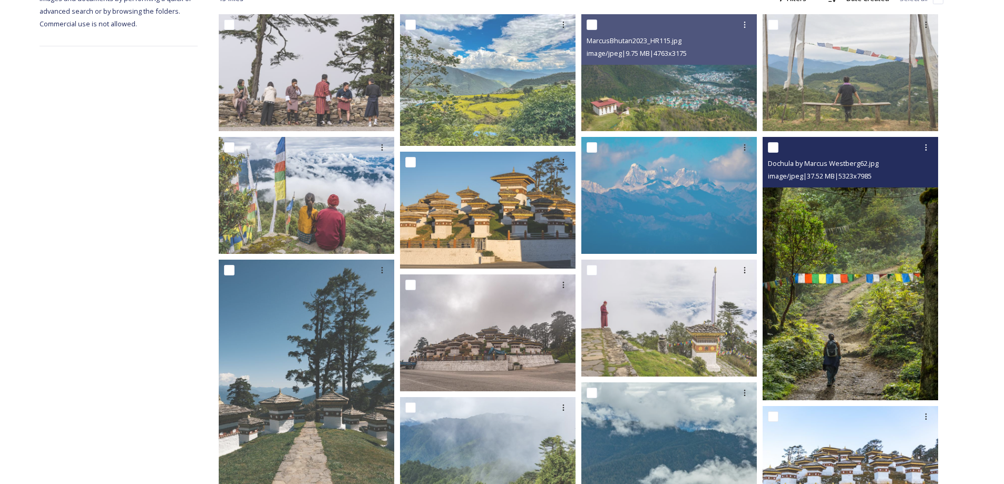
click at [846, 314] on img at bounding box center [851, 269] width 176 height 264
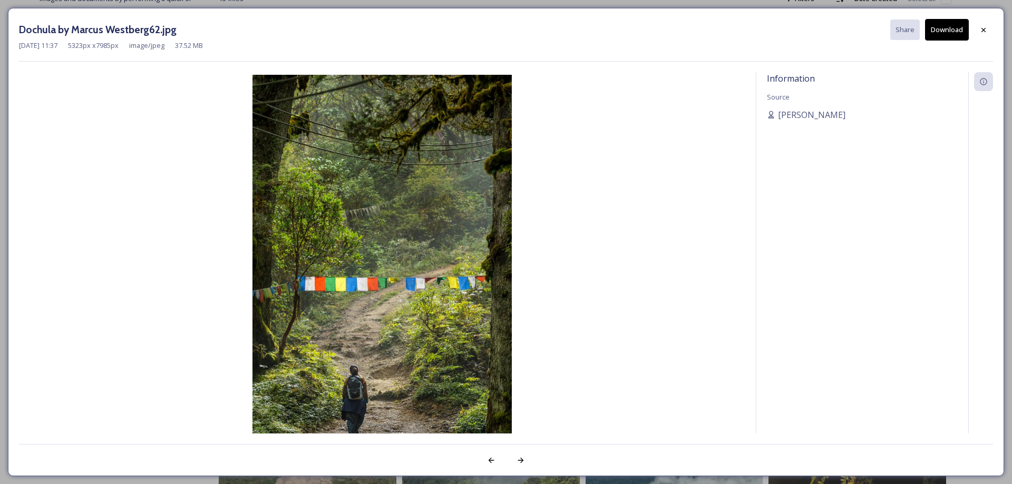
click at [946, 29] on button "Download" at bounding box center [947, 30] width 44 height 22
click at [983, 29] on icon at bounding box center [984, 29] width 4 height 4
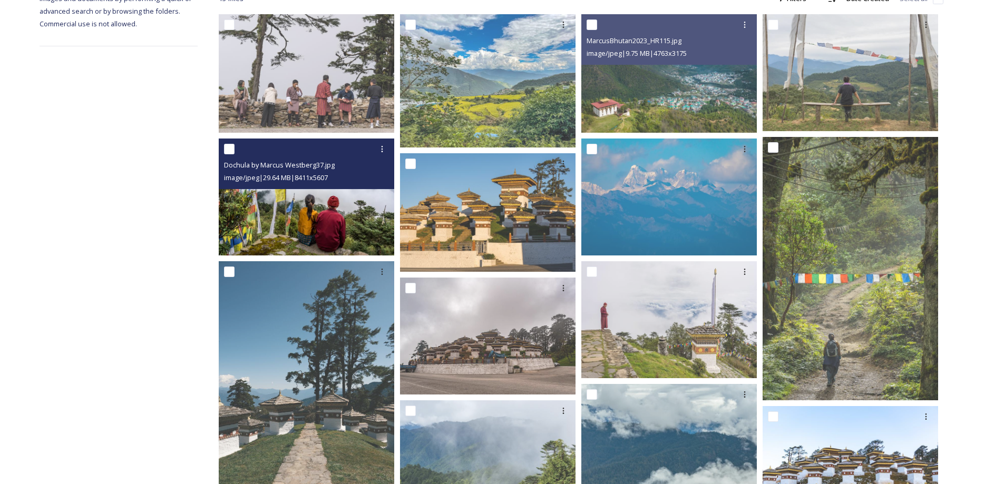
click at [326, 218] on img at bounding box center [307, 197] width 176 height 117
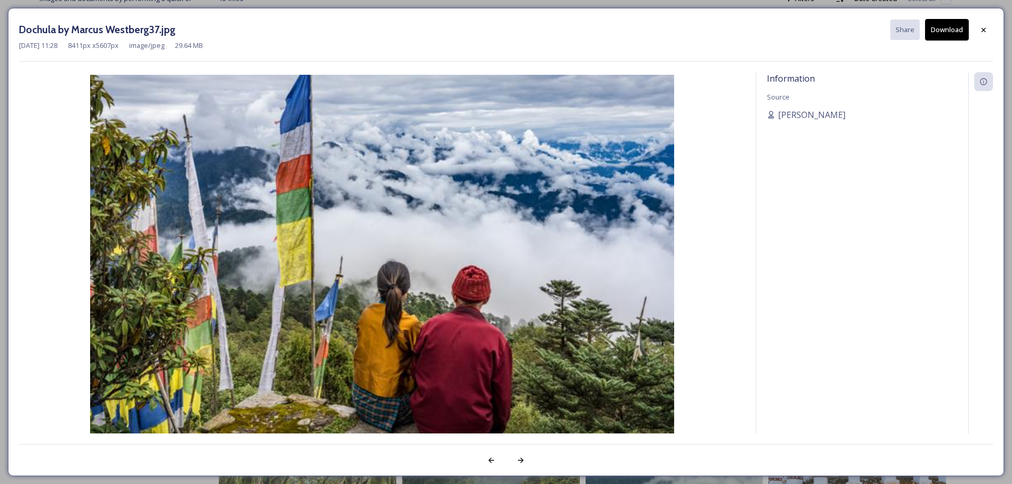
click at [949, 33] on button "Download" at bounding box center [947, 30] width 44 height 22
click at [984, 26] on icon at bounding box center [983, 30] width 8 height 8
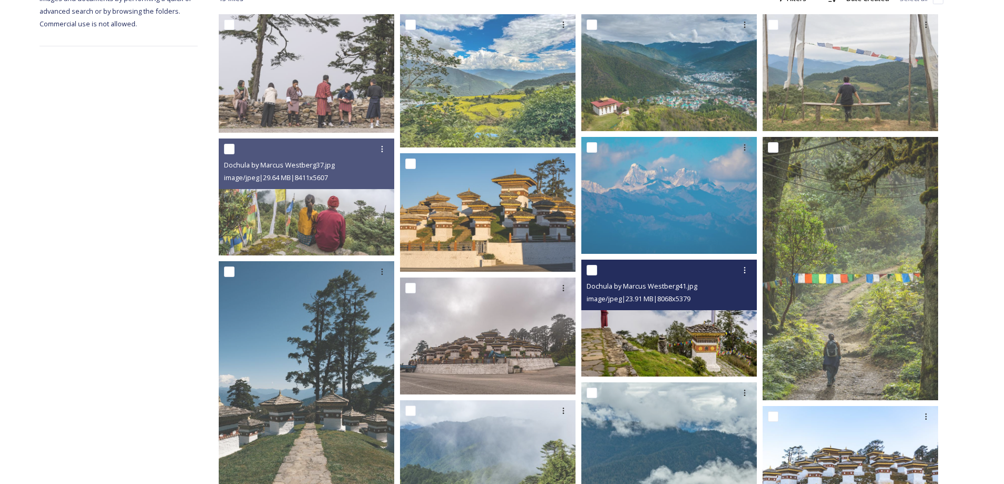
click at [663, 331] on img at bounding box center [669, 318] width 176 height 117
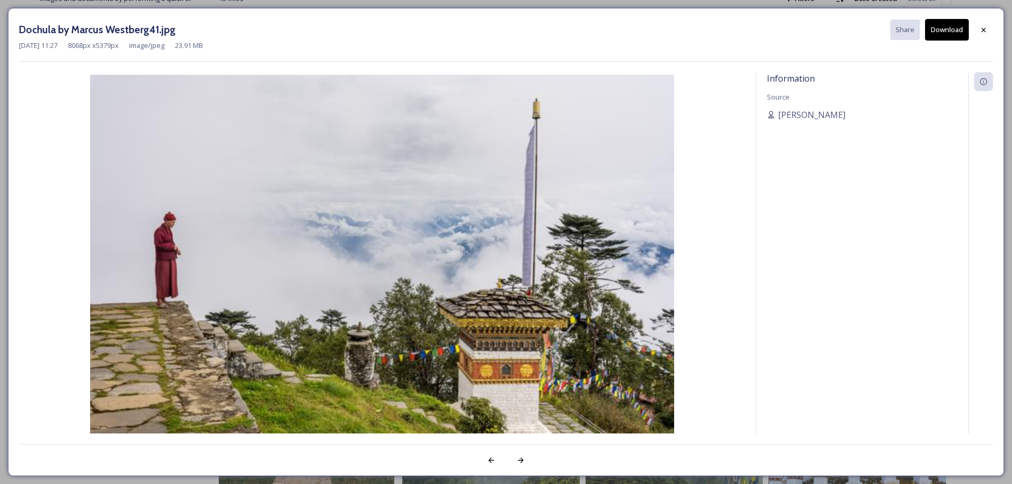
click at [944, 31] on button "Download" at bounding box center [947, 30] width 44 height 22
click at [983, 28] on icon at bounding box center [983, 30] width 8 height 8
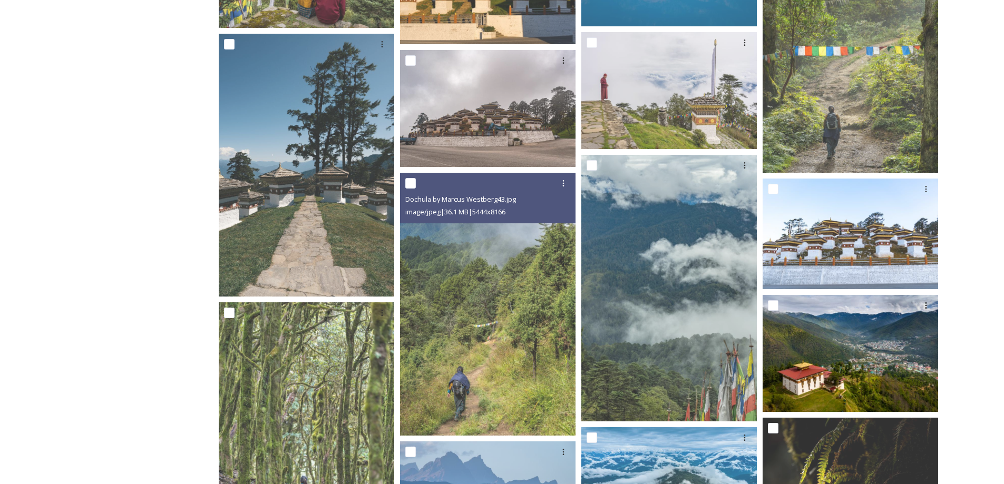
scroll to position [414, 0]
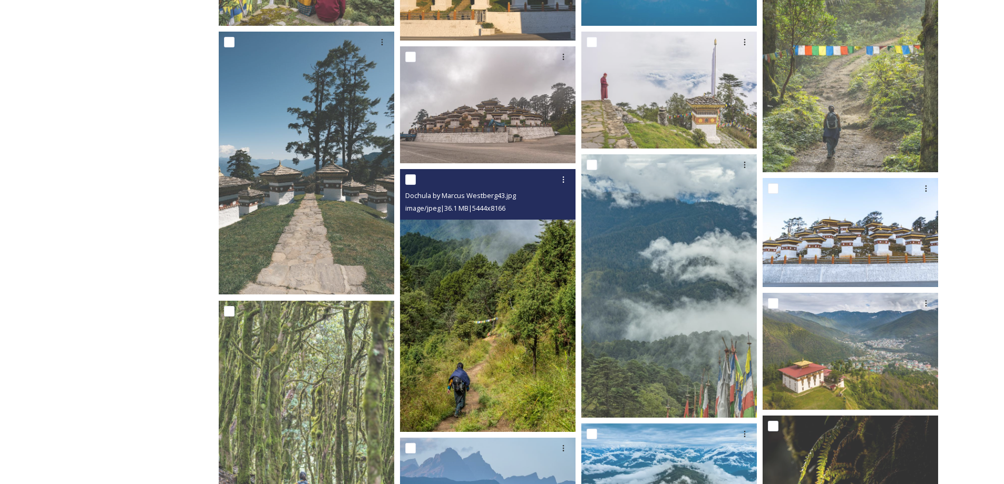
click at [478, 306] on img at bounding box center [488, 301] width 176 height 264
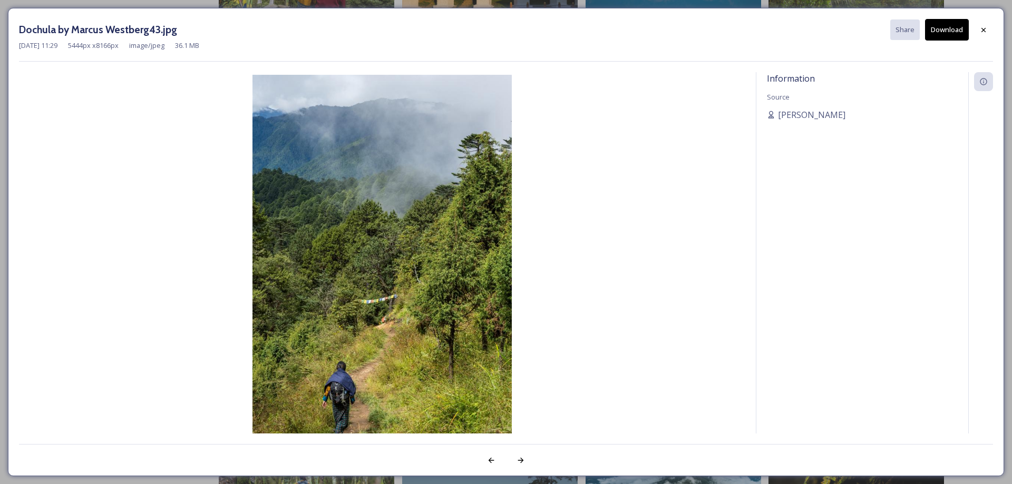
click at [943, 34] on button "Download" at bounding box center [947, 30] width 44 height 22
click at [981, 27] on icon at bounding box center [983, 30] width 8 height 8
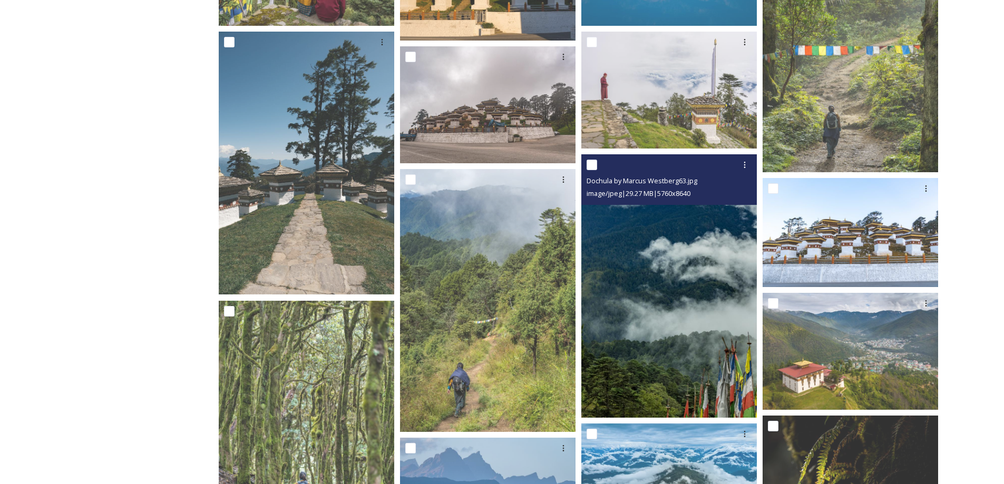
click at [666, 298] on img at bounding box center [669, 286] width 176 height 264
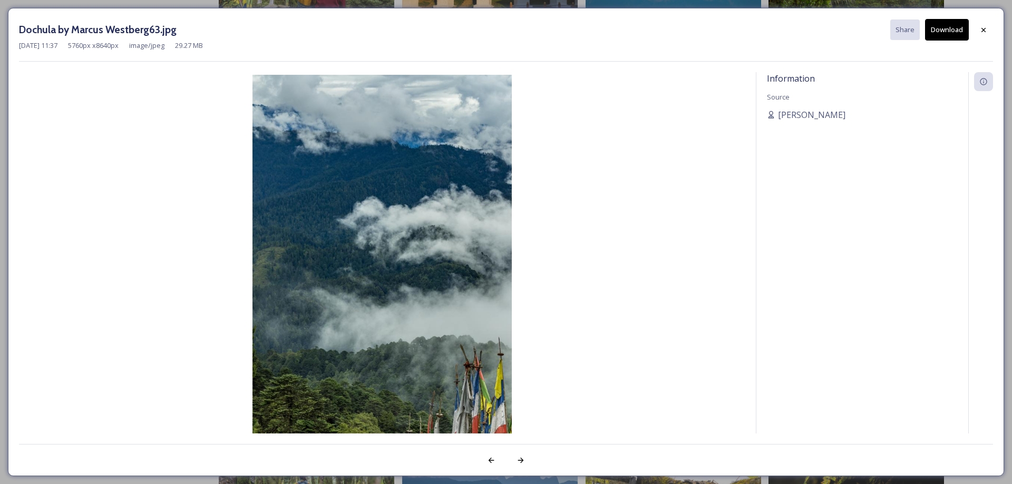
click at [988, 27] on div at bounding box center [983, 30] width 19 height 19
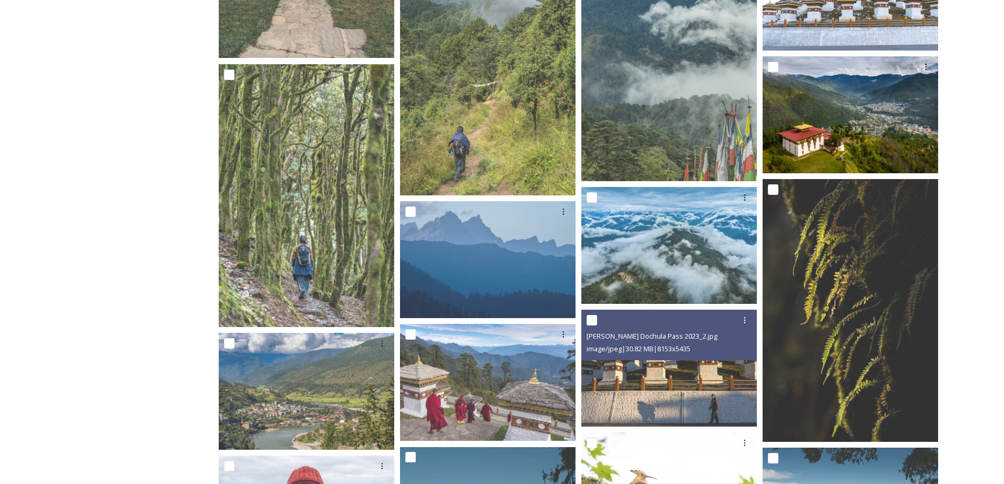
scroll to position [651, 0]
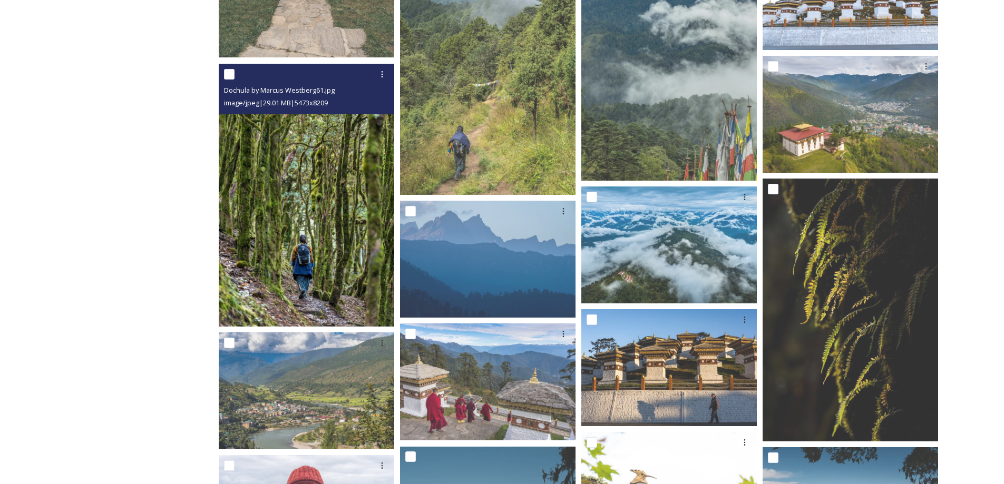
click at [278, 245] on img at bounding box center [307, 195] width 176 height 264
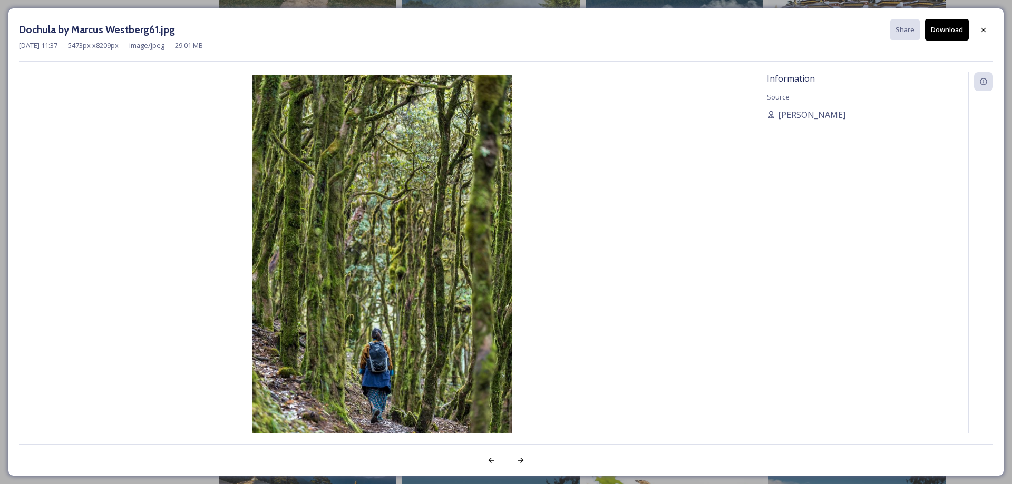
click at [954, 30] on button "Download" at bounding box center [947, 30] width 44 height 22
click at [989, 30] on div at bounding box center [983, 30] width 19 height 19
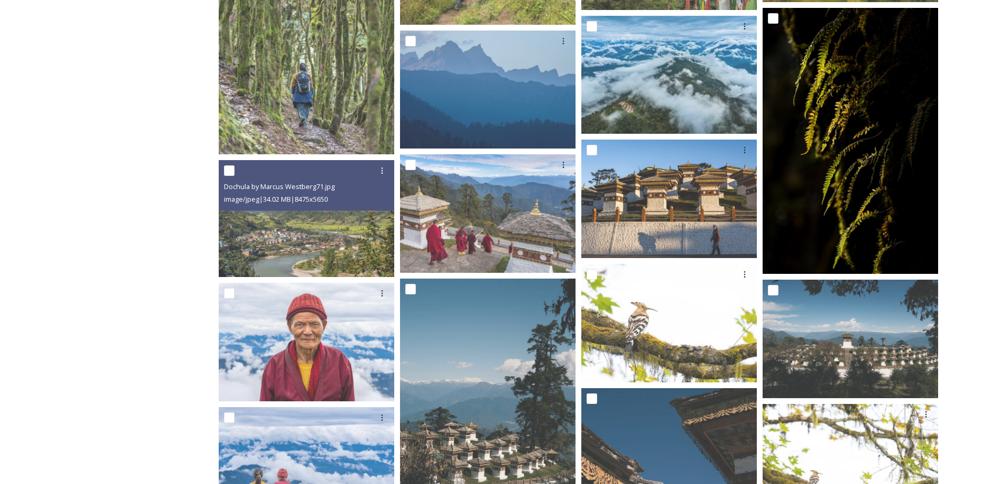
scroll to position [830, 0]
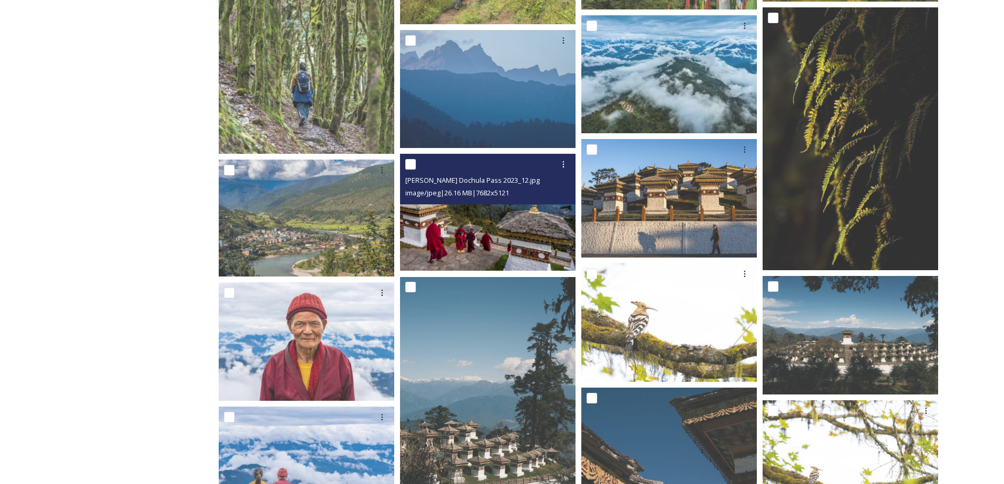
click at [488, 231] on img at bounding box center [488, 212] width 176 height 117
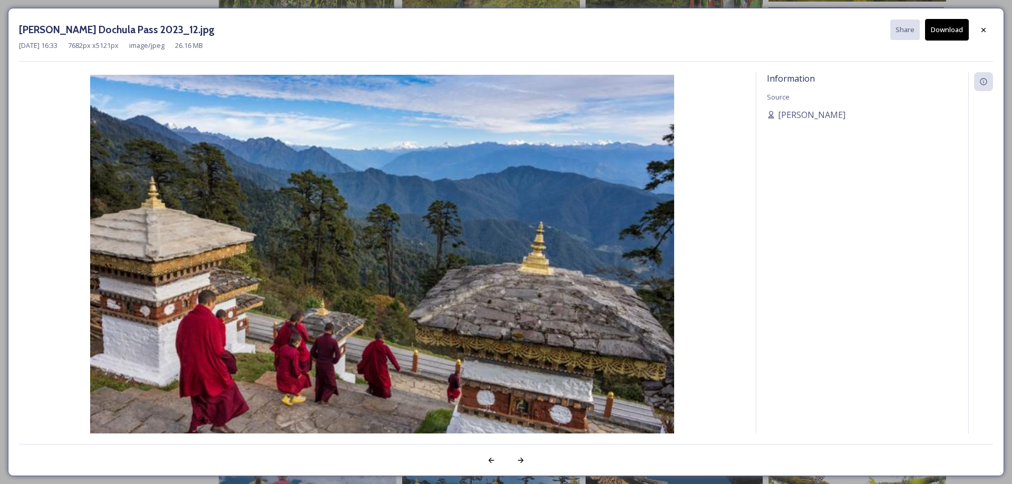
click at [948, 29] on button "Download" at bounding box center [947, 30] width 44 height 22
click at [986, 30] on icon at bounding box center [983, 30] width 8 height 8
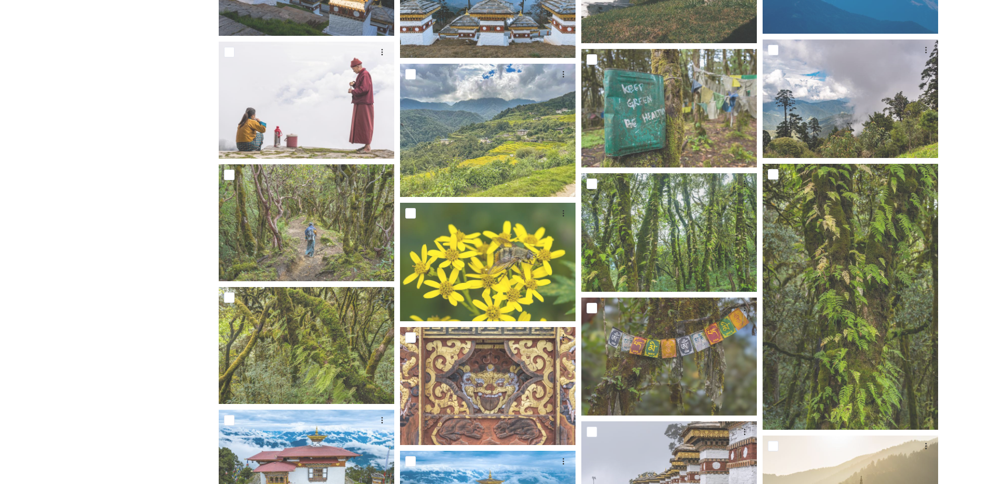
scroll to position [1438, 0]
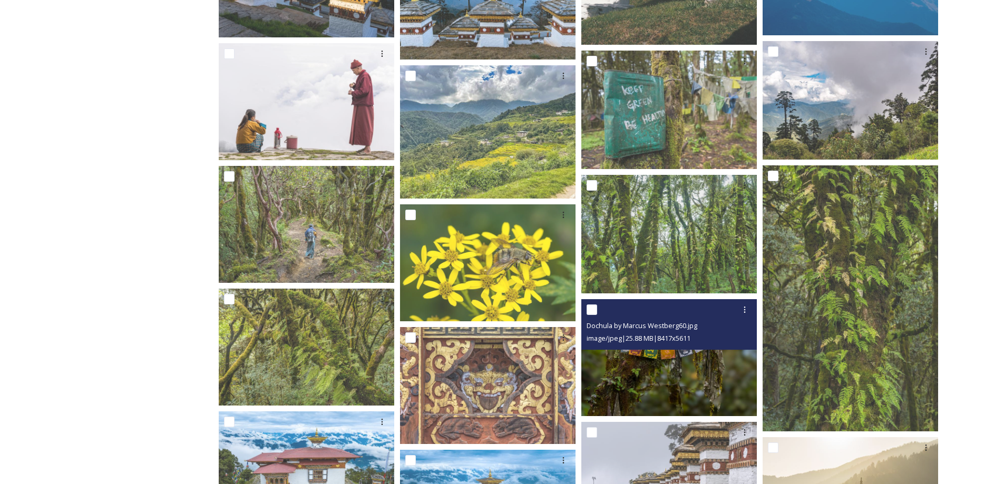
click at [657, 357] on img at bounding box center [669, 357] width 176 height 117
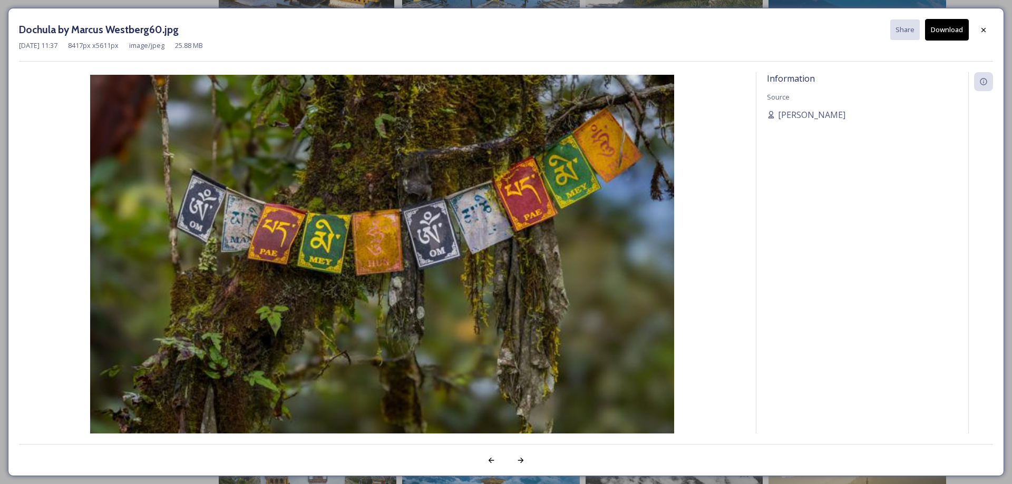
click at [959, 25] on button "Download" at bounding box center [947, 30] width 44 height 22
click at [986, 28] on icon at bounding box center [983, 30] width 8 height 8
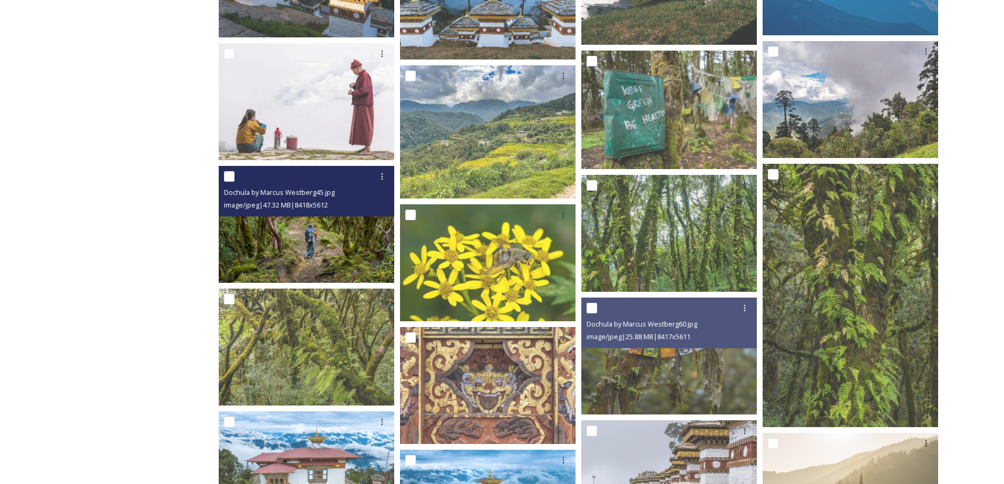
click at [268, 240] on img at bounding box center [307, 224] width 176 height 117
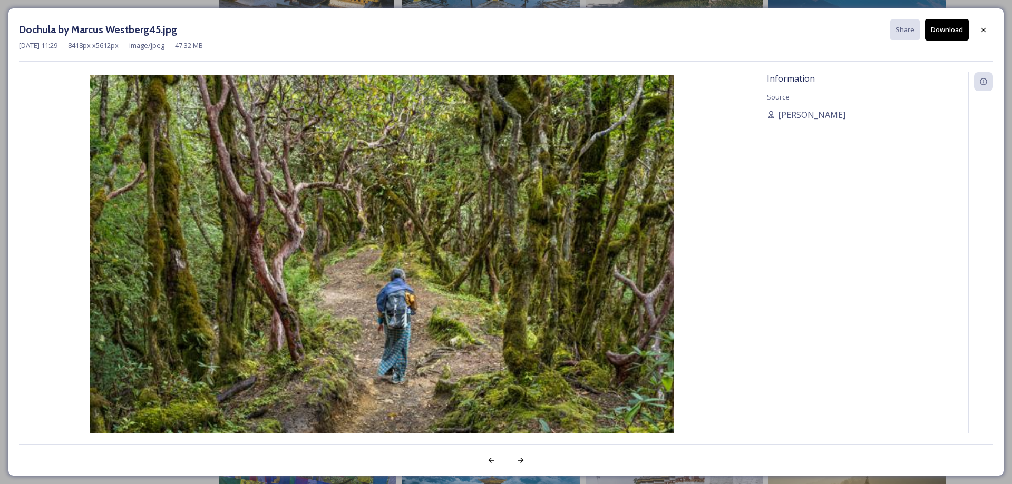
click at [943, 25] on button "Download" at bounding box center [947, 30] width 44 height 22
click at [979, 28] on icon at bounding box center [983, 30] width 8 height 8
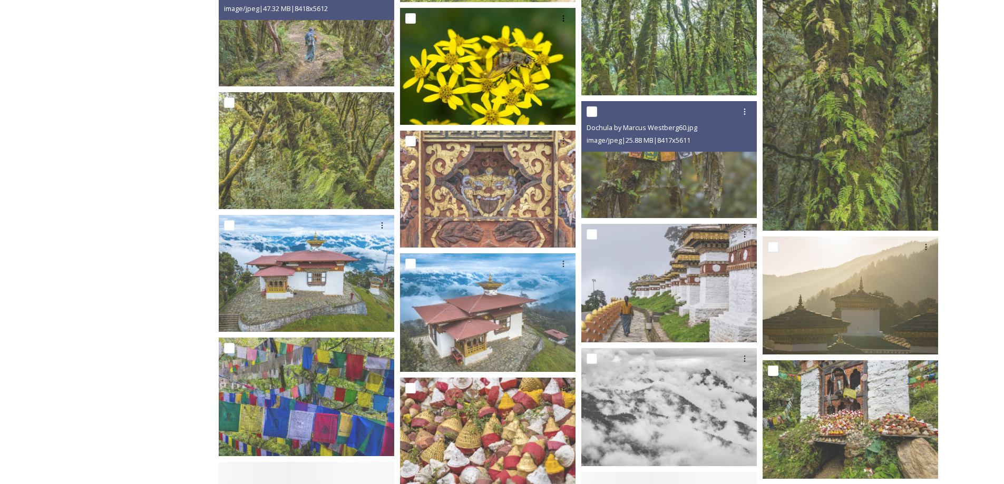
scroll to position [1700, 0]
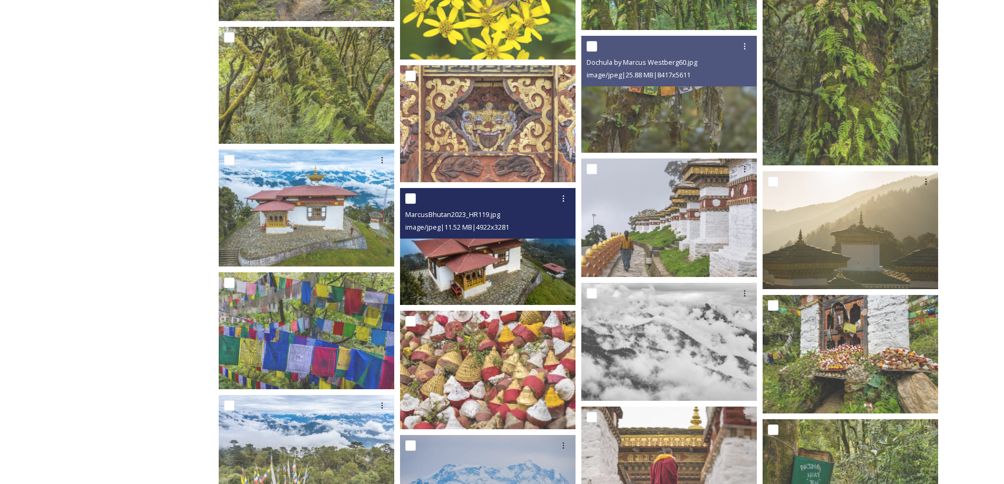
click at [492, 265] on img at bounding box center [488, 246] width 176 height 117
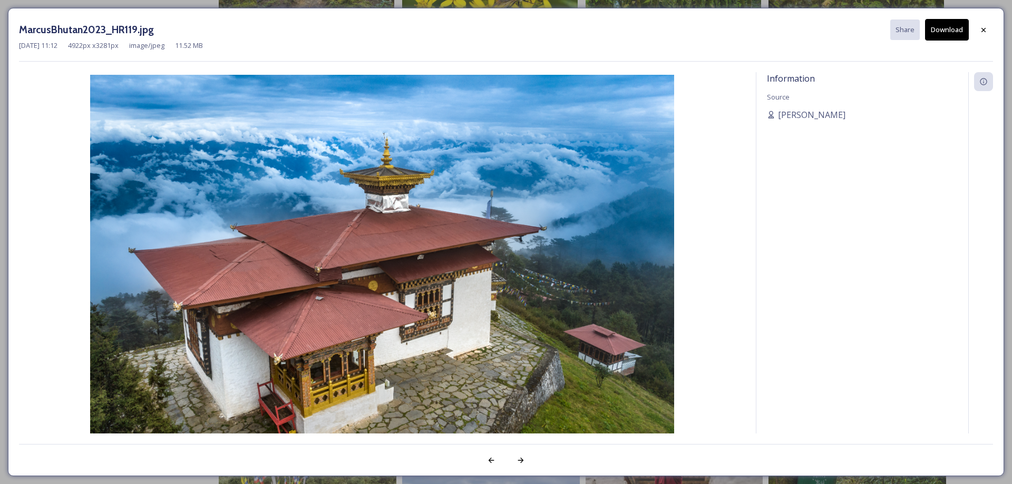
click at [940, 30] on button "Download" at bounding box center [947, 30] width 44 height 22
click at [981, 28] on icon at bounding box center [983, 30] width 8 height 8
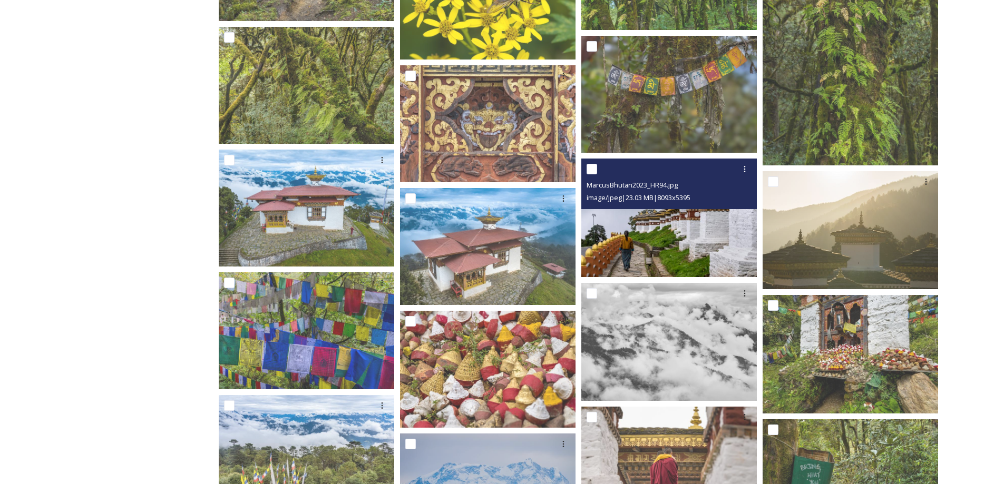
click at [714, 224] on img at bounding box center [670, 218] width 178 height 119
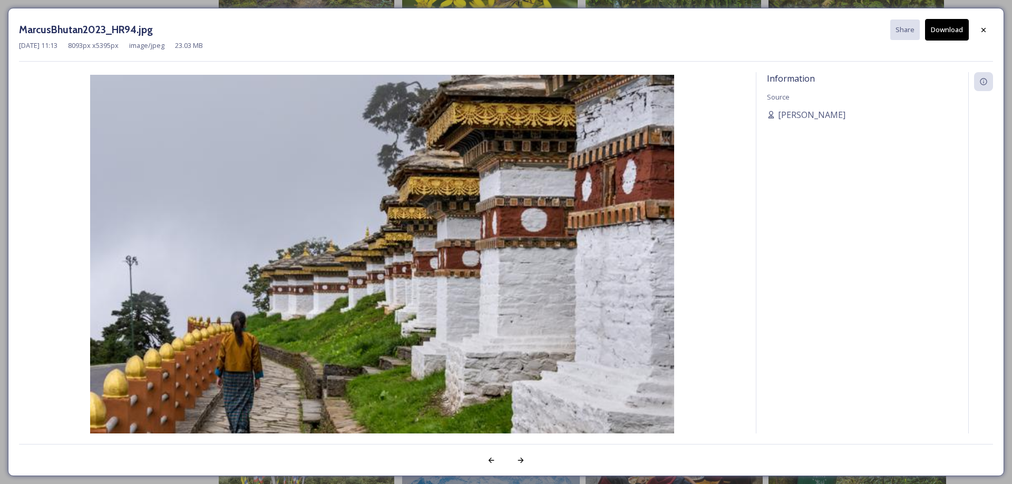
click at [942, 27] on button "Download" at bounding box center [947, 30] width 44 height 22
click at [986, 30] on icon at bounding box center [983, 30] width 8 height 8
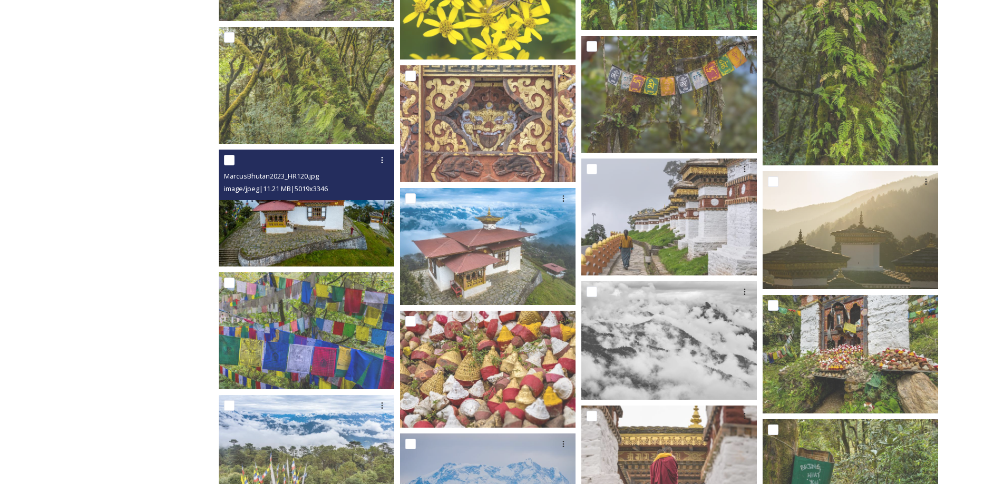
click at [314, 229] on img at bounding box center [307, 208] width 176 height 117
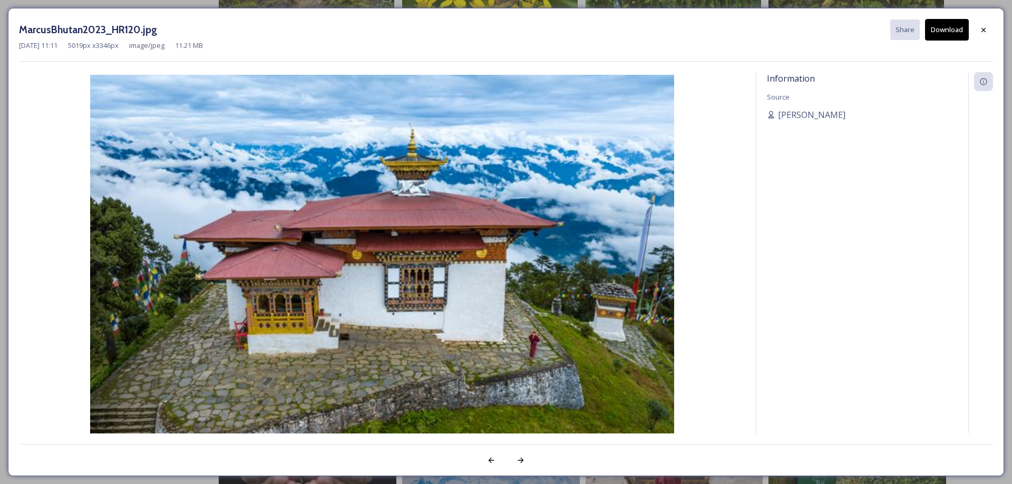
click at [950, 30] on button "Download" at bounding box center [947, 30] width 44 height 22
click at [983, 28] on icon at bounding box center [983, 30] width 8 height 8
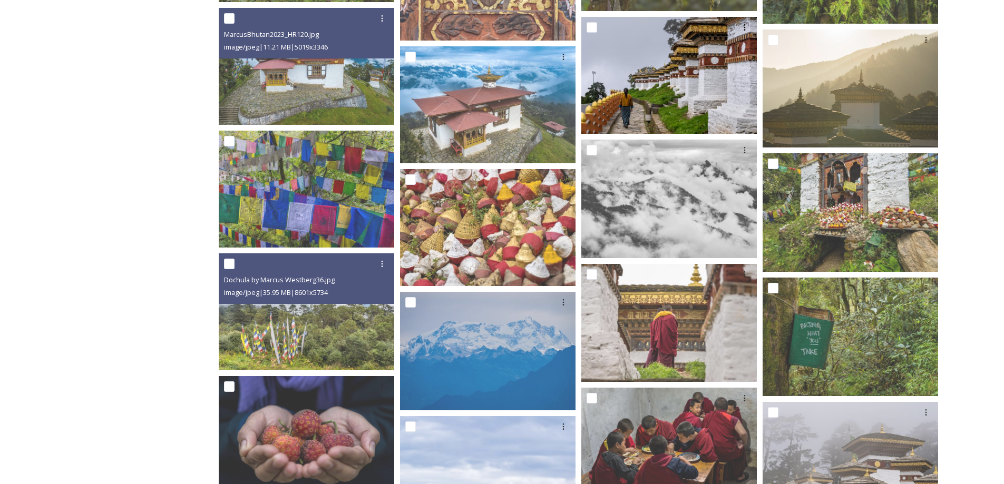
scroll to position [1866, 0]
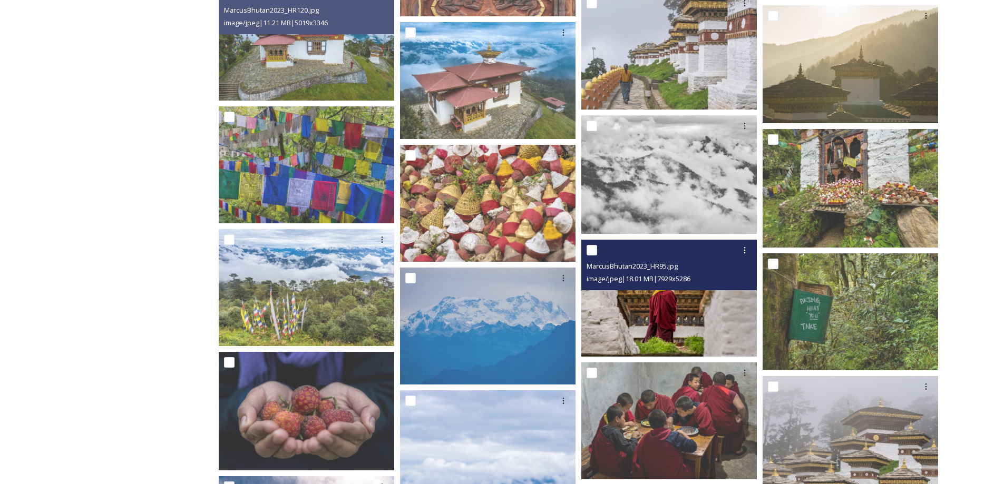
click at [668, 316] on img at bounding box center [669, 298] width 176 height 117
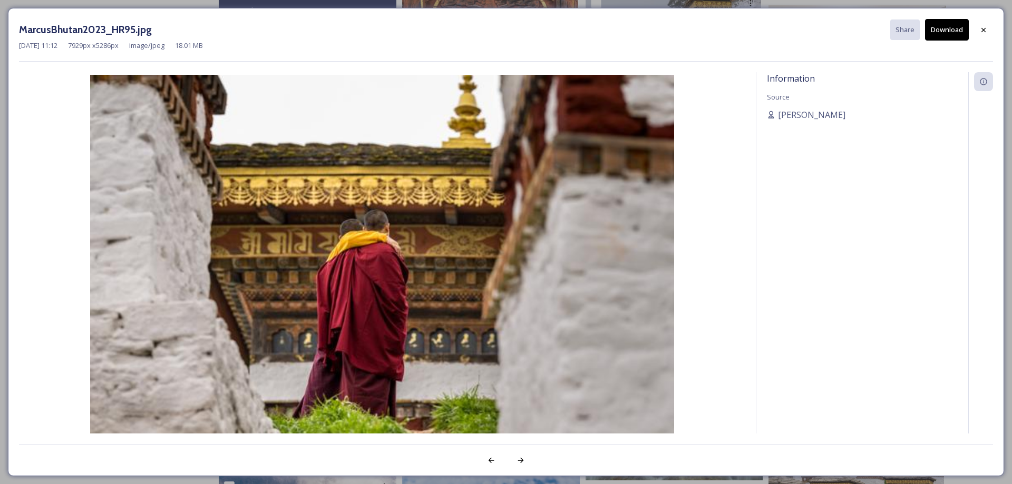
click at [955, 28] on button "Download" at bounding box center [947, 30] width 44 height 22
click at [986, 30] on icon at bounding box center [983, 30] width 8 height 8
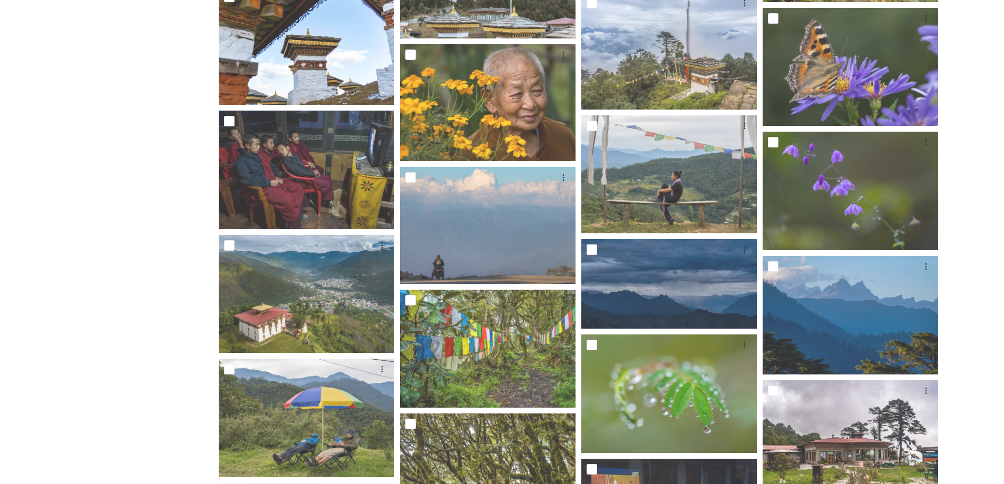
scroll to position [2606, 0]
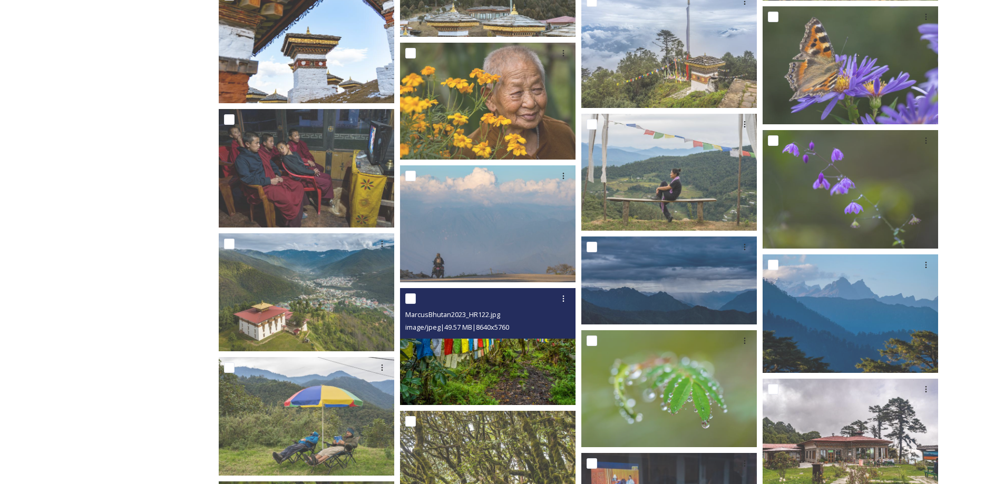
click at [510, 343] on img at bounding box center [488, 346] width 176 height 117
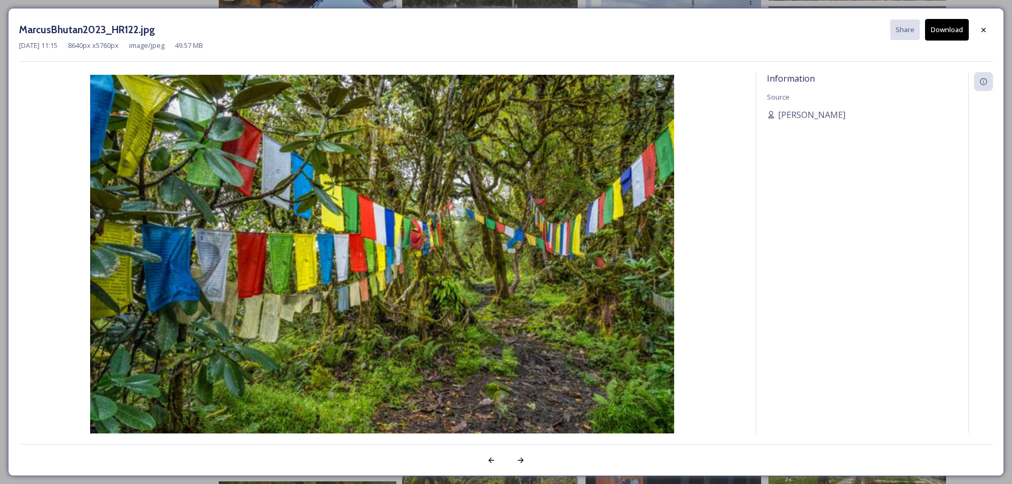
click at [988, 30] on div at bounding box center [983, 30] width 19 height 19
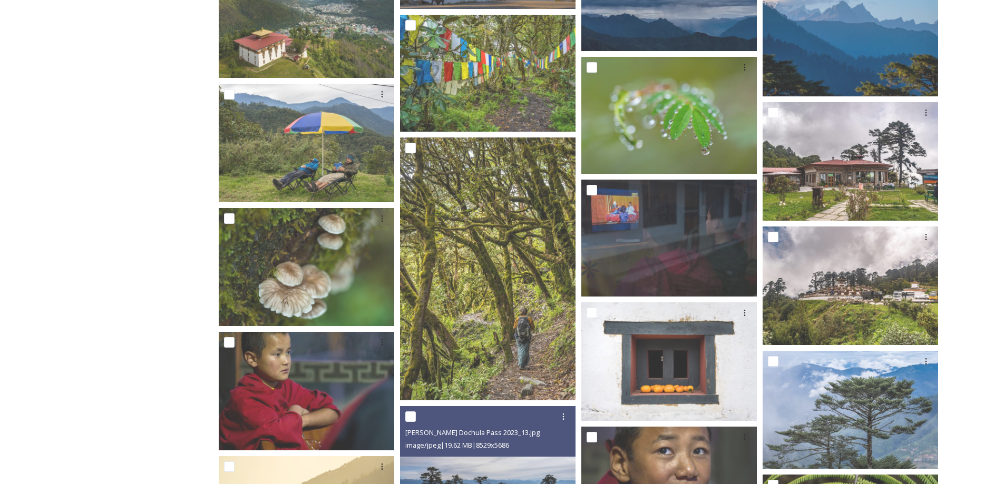
scroll to position [2995, 0]
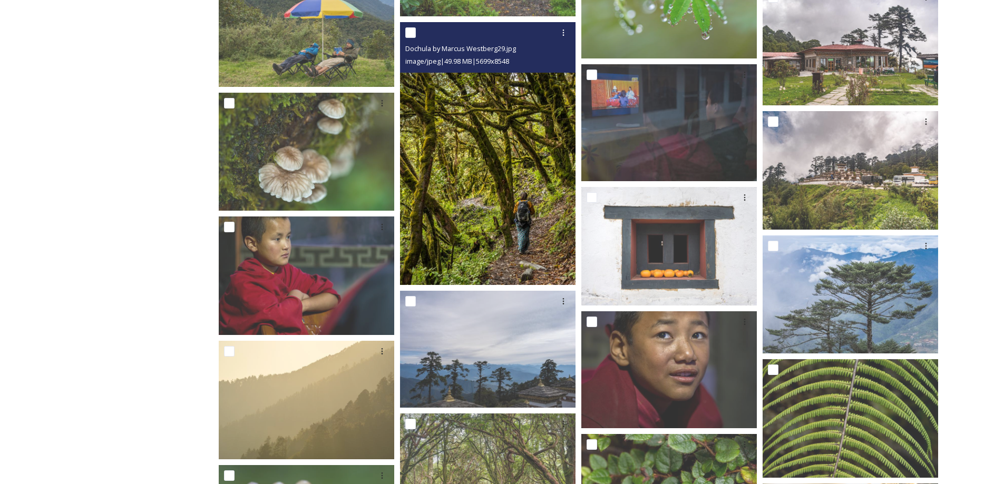
click at [534, 207] on img at bounding box center [488, 154] width 176 height 264
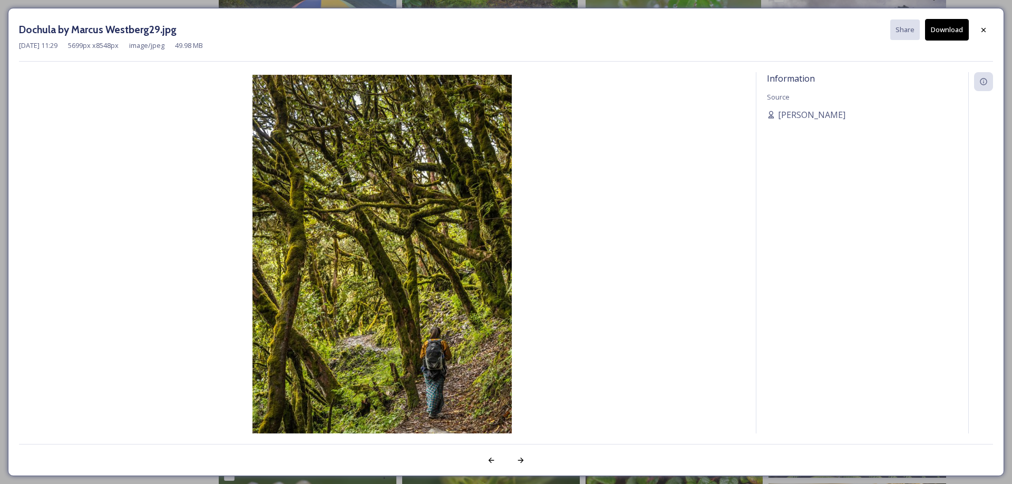
click at [943, 31] on button "Download" at bounding box center [947, 30] width 44 height 22
click at [928, 318] on div "Information Source [PERSON_NAME]" at bounding box center [862, 267] width 212 height 390
click at [167, 268] on img at bounding box center [382, 270] width 726 height 390
click at [986, 31] on icon at bounding box center [983, 30] width 8 height 8
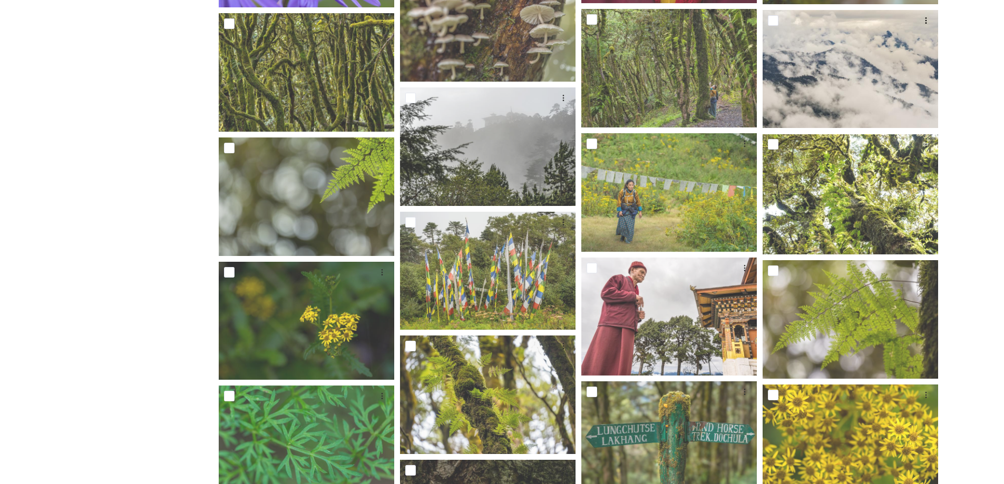
scroll to position [3817, 0]
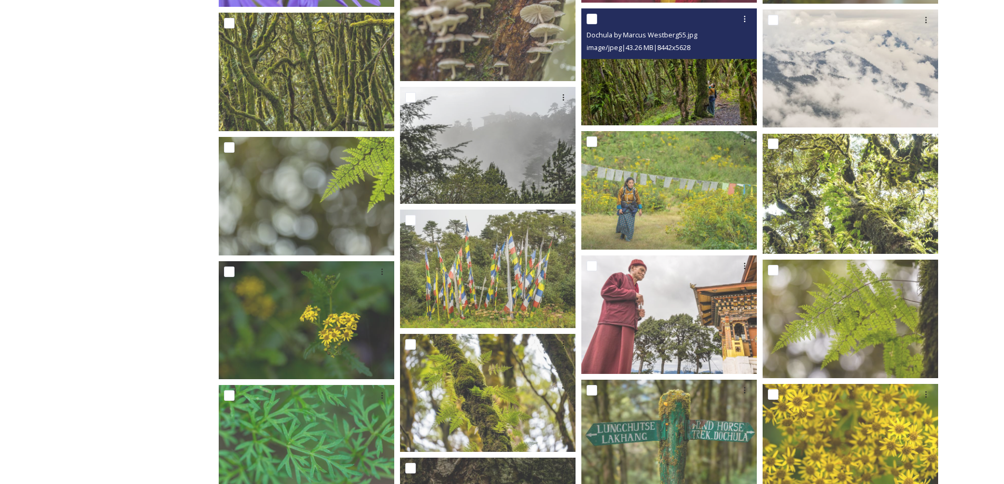
click at [638, 93] on img at bounding box center [669, 66] width 176 height 117
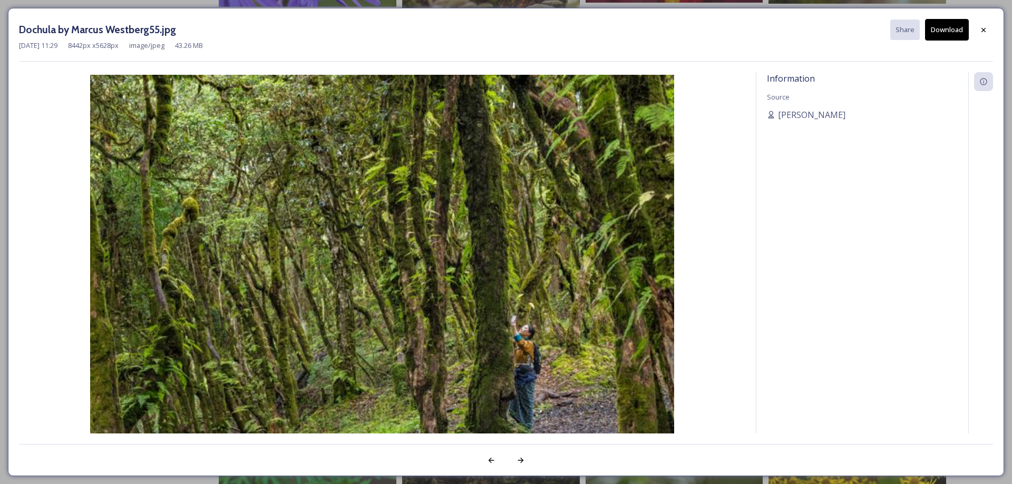
click at [954, 28] on button "Download" at bounding box center [947, 30] width 44 height 22
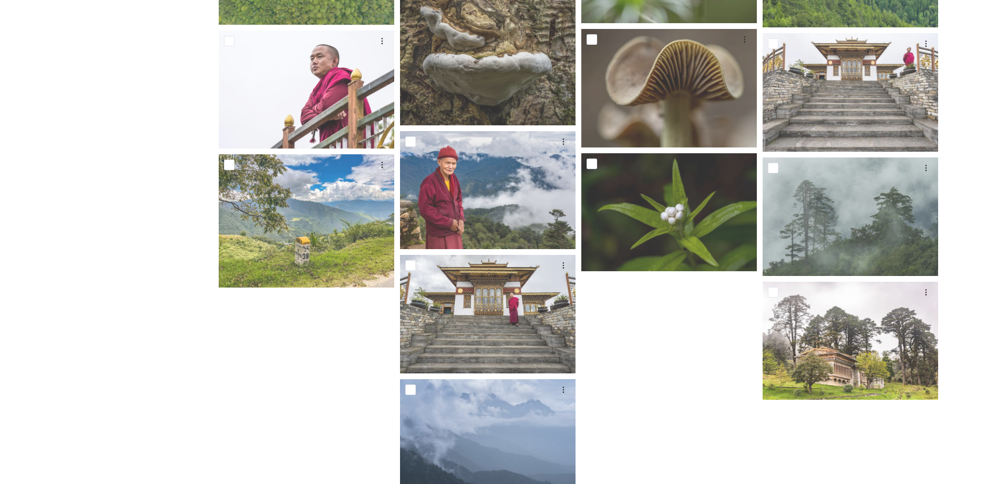
scroll to position [4435, 0]
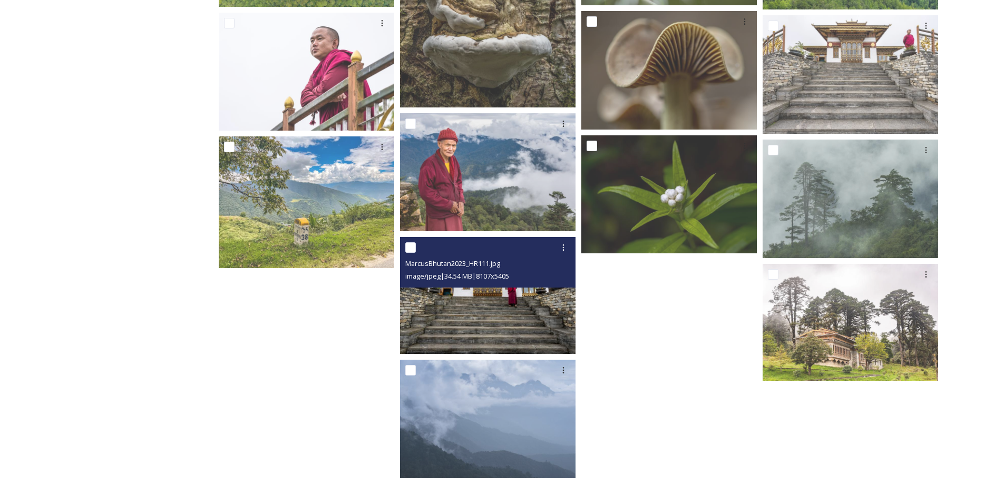
click at [477, 290] on img at bounding box center [488, 295] width 176 height 117
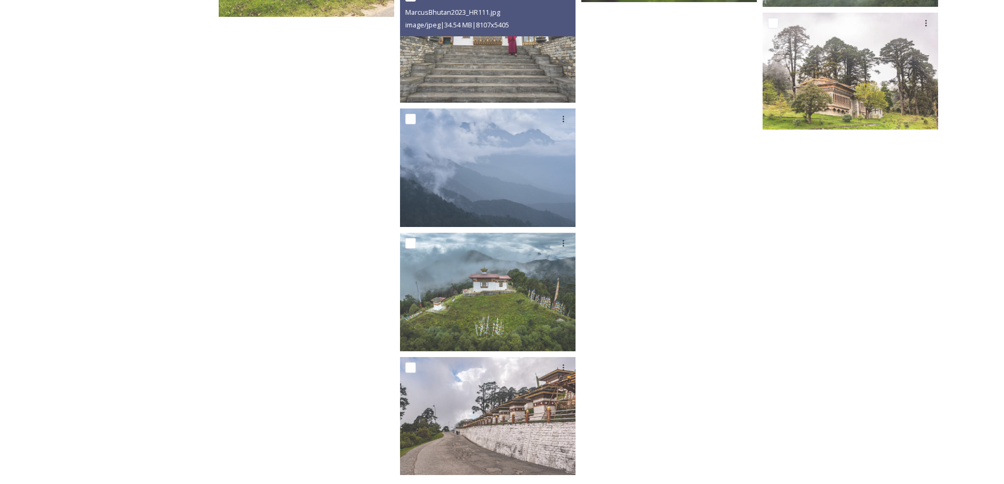
scroll to position [4700, 0]
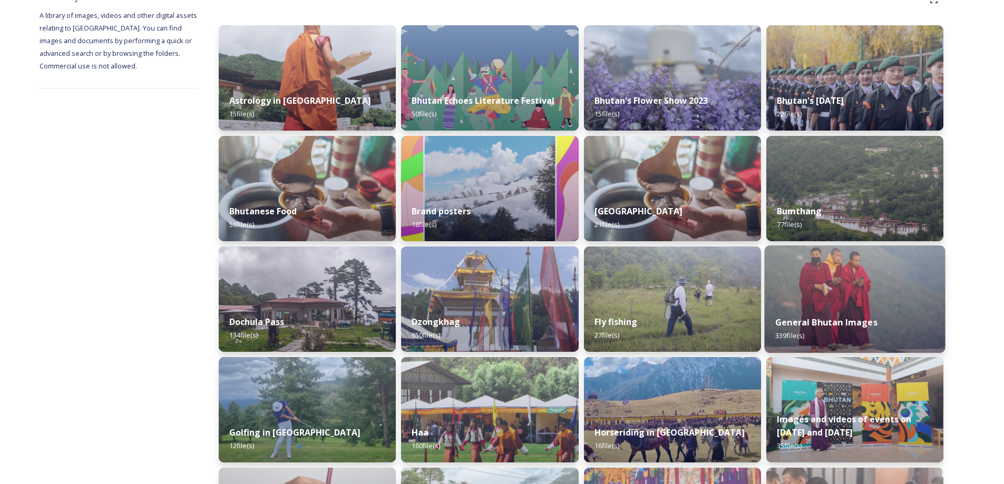
scroll to position [166, 0]
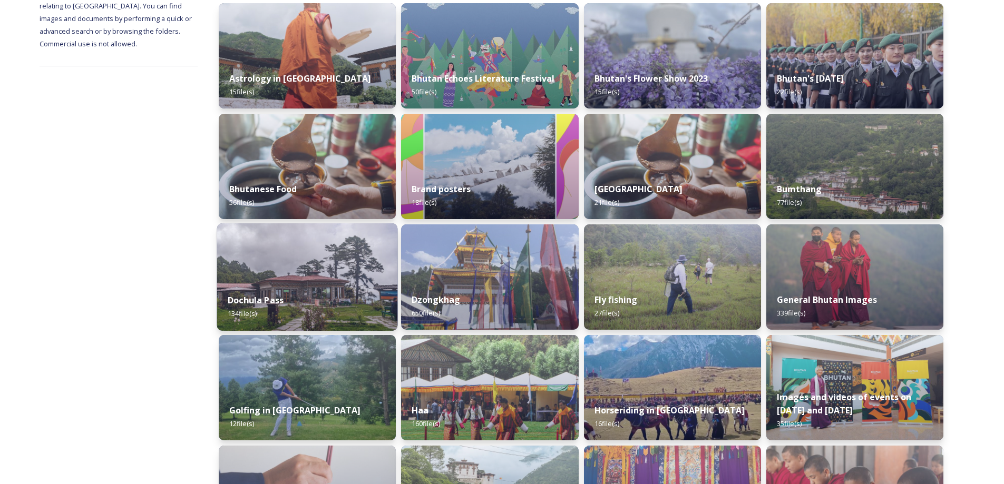
click at [500, 266] on img at bounding box center [489, 277] width 177 height 105
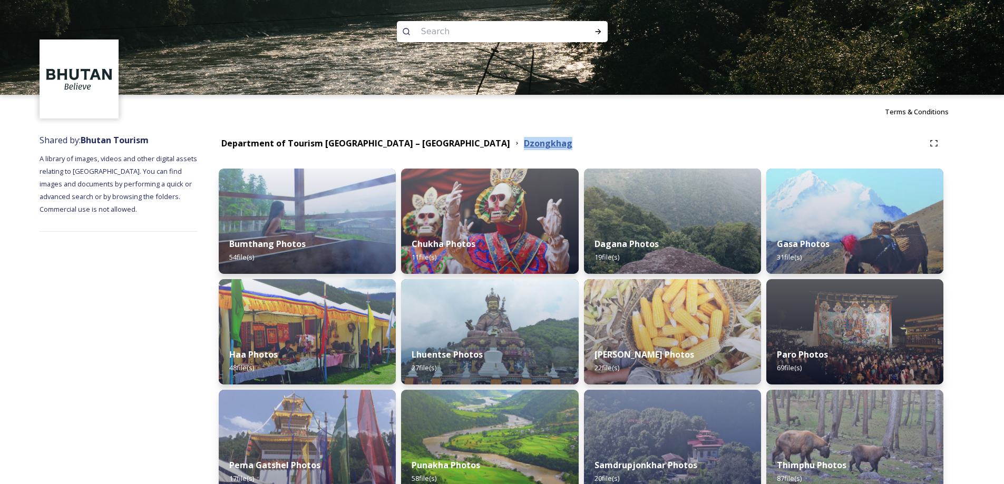
drag, startPoint x: 559, startPoint y: 142, endPoint x: 434, endPoint y: 145, distance: 125.5
click at [434, 145] on div "Department of Tourism [GEOGRAPHIC_DATA] – [GEOGRAPHIC_DATA] Dzongkhag" at bounding box center [572, 143] width 706 height 13
copy strong "Dzongkhag"
click at [283, 215] on img at bounding box center [307, 221] width 177 height 105
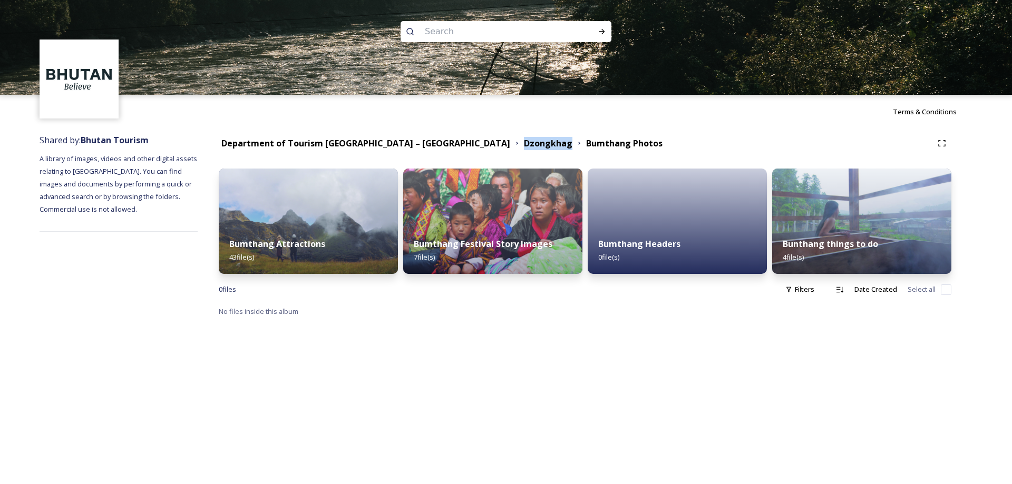
click at [864, 209] on img at bounding box center [861, 221] width 179 height 105
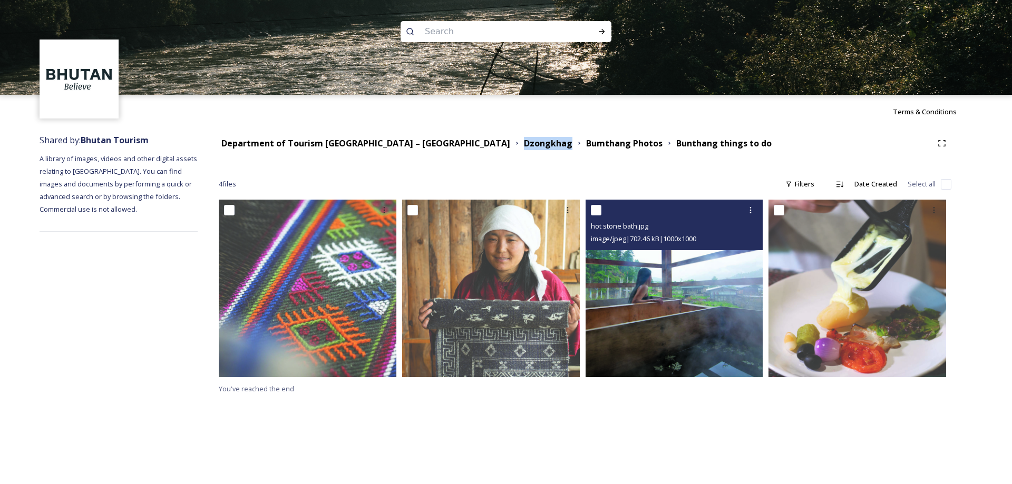
click at [727, 279] on img at bounding box center [675, 289] width 178 height 178
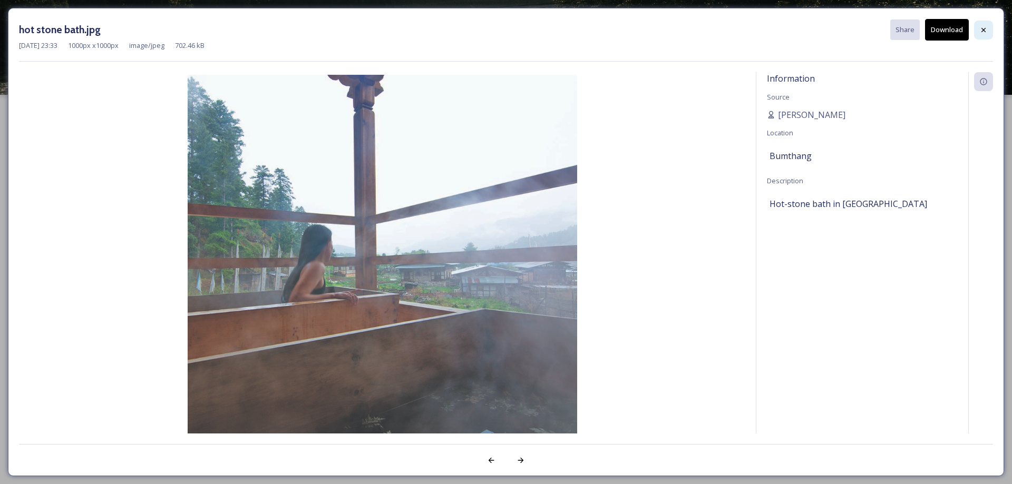
click at [988, 34] on div at bounding box center [983, 30] width 19 height 19
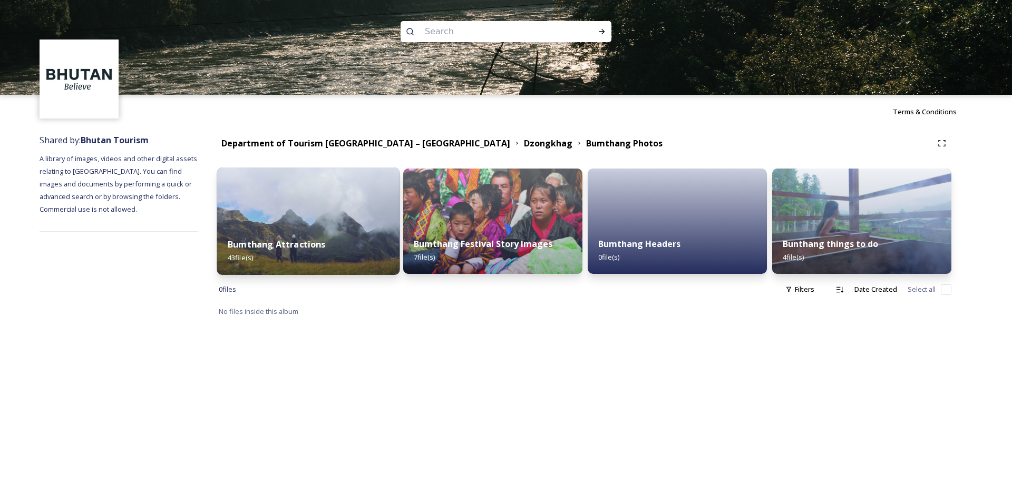
click at [332, 222] on img at bounding box center [308, 222] width 183 height 108
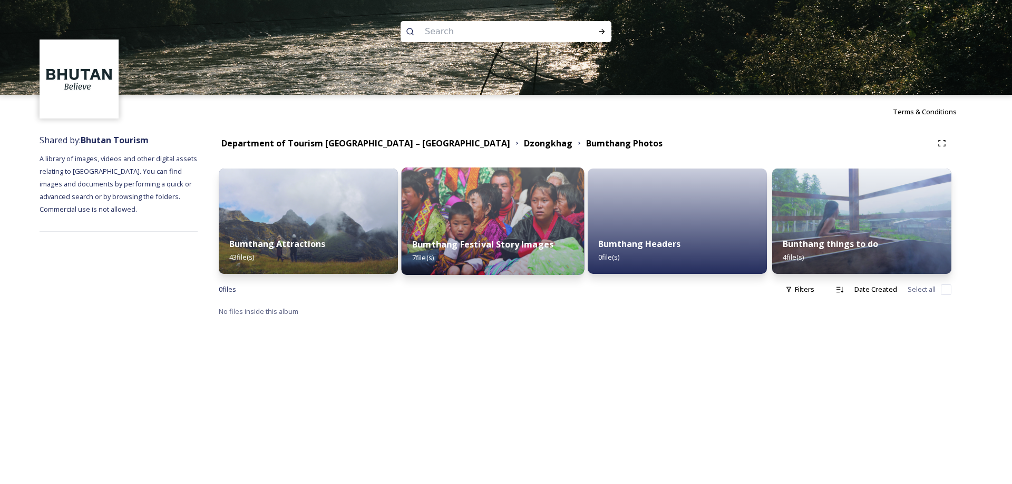
click at [484, 211] on img at bounding box center [493, 222] width 183 height 108
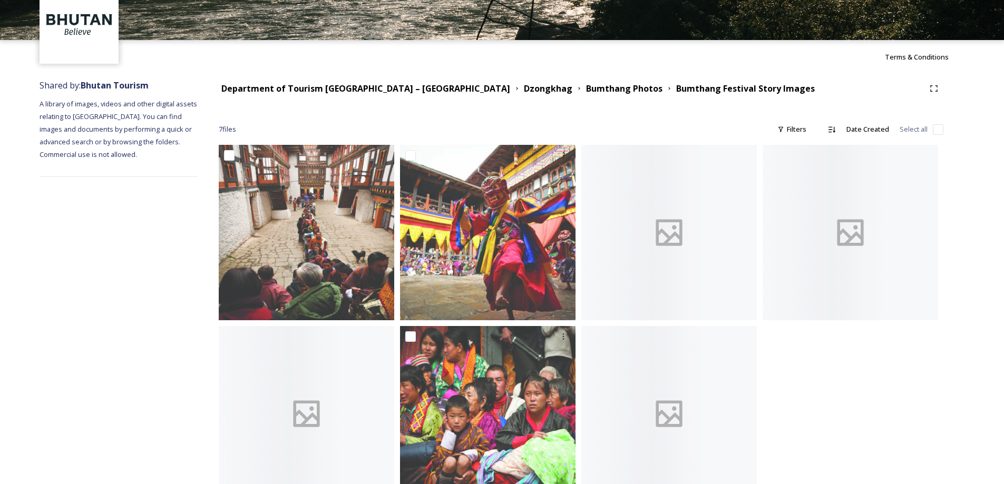
scroll to position [76, 0]
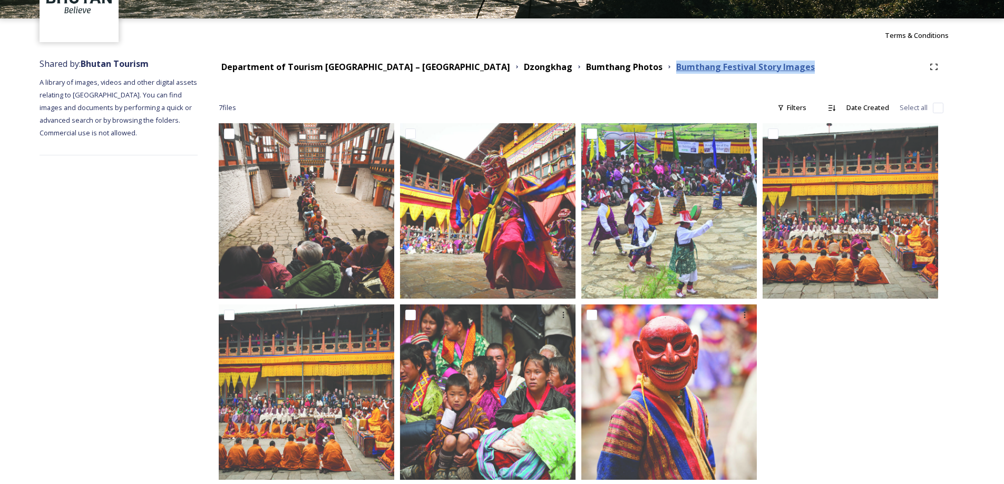
drag, startPoint x: 753, startPoint y: 64, endPoint x: 581, endPoint y: 72, distance: 172.6
click at [581, 72] on div "Department of Tourism [GEOGRAPHIC_DATA] – Brand Centre Dzongkhag Bumthang Photo…" at bounding box center [572, 67] width 706 height 13
copy strong "Bumthang Festival Story Images"
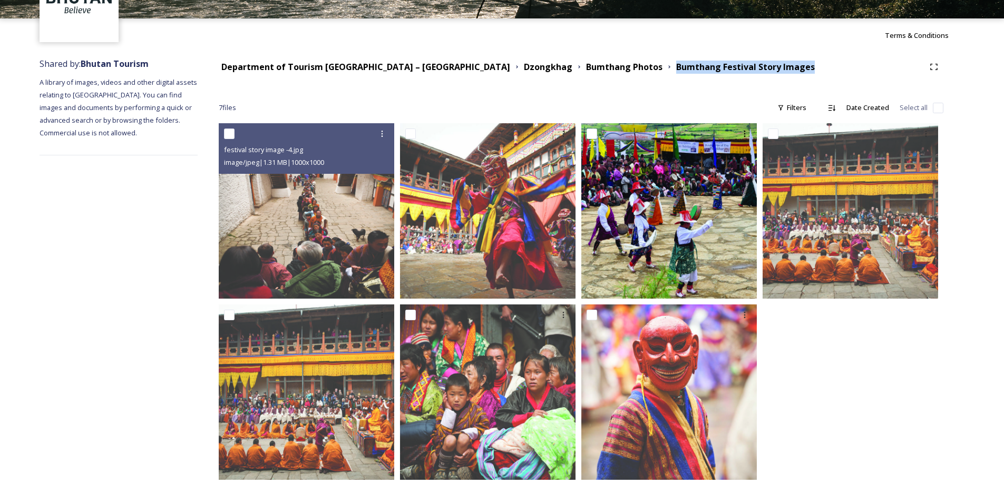
click at [308, 227] on img at bounding box center [307, 211] width 176 height 176
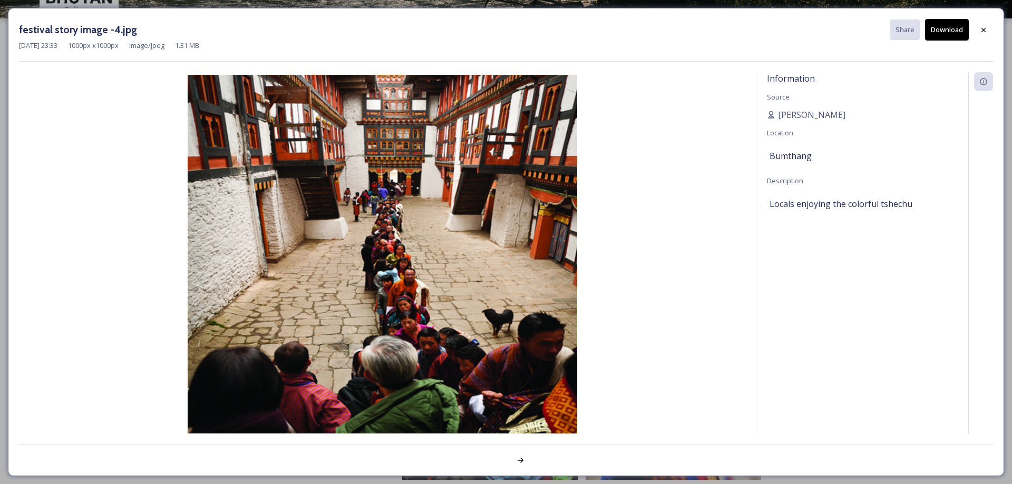
click at [954, 31] on button "Download" at bounding box center [947, 30] width 44 height 22
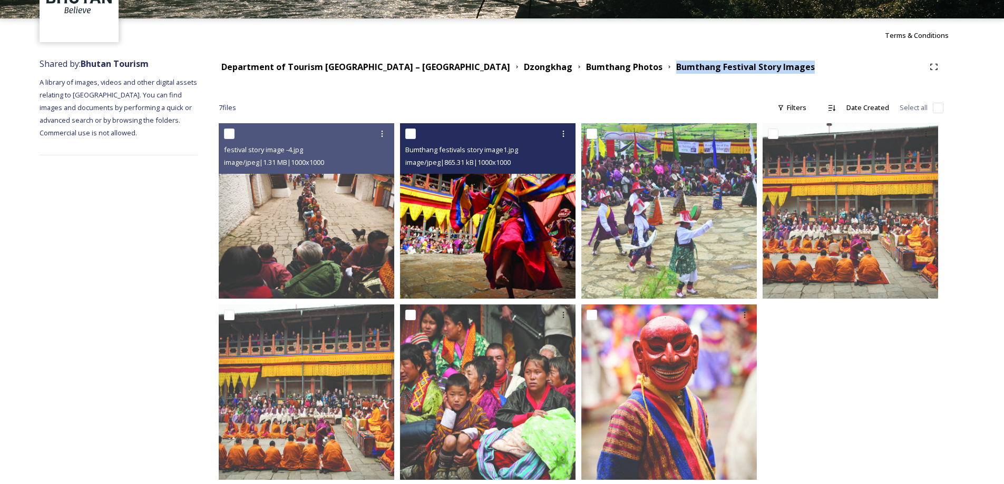
click at [478, 226] on img at bounding box center [488, 211] width 176 height 176
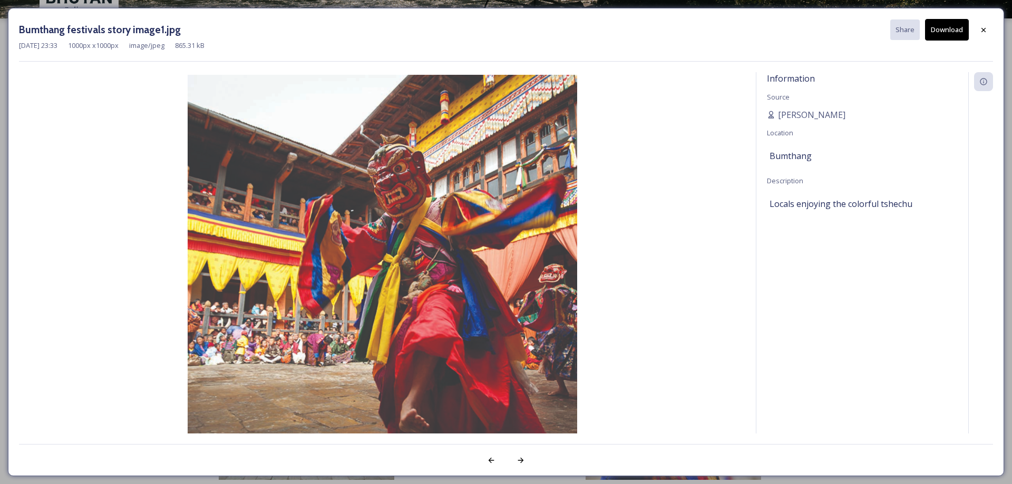
click at [947, 24] on button "Download" at bounding box center [947, 30] width 44 height 22
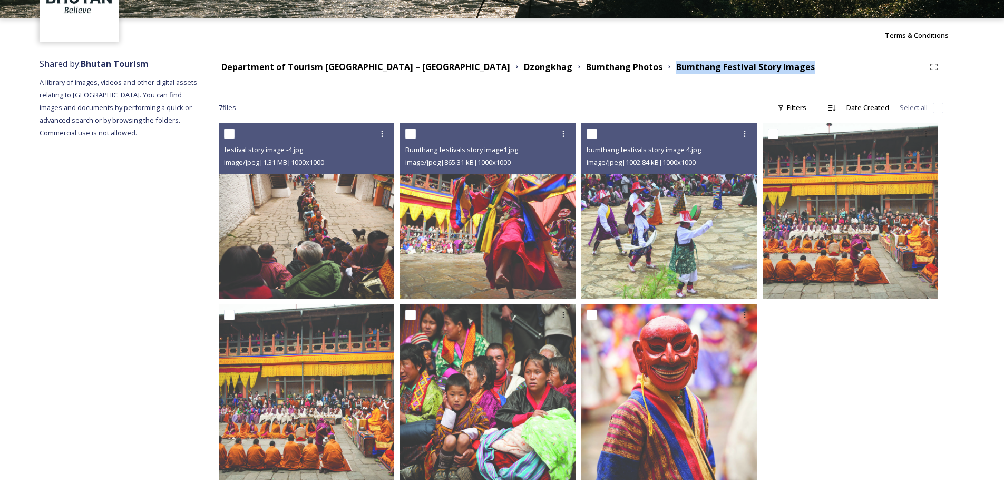
click at [695, 254] on img at bounding box center [669, 211] width 176 height 176
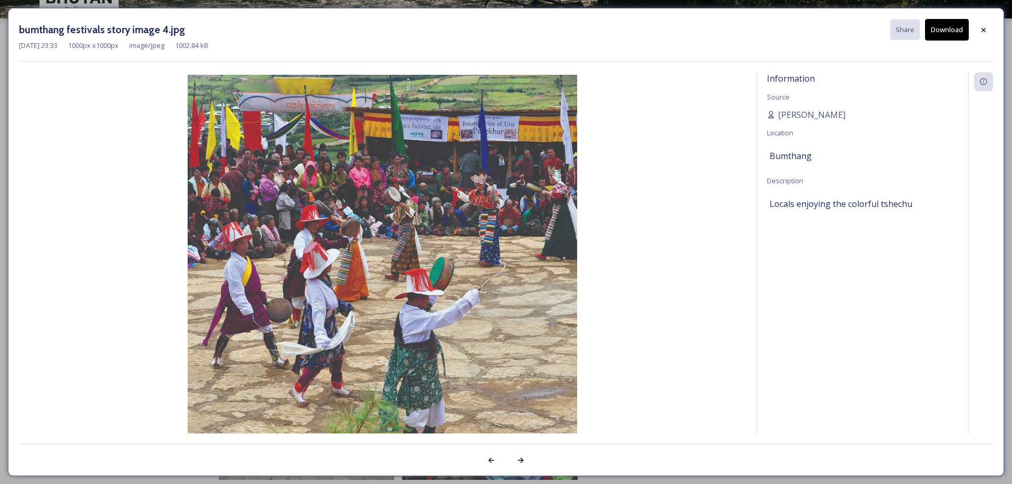
click at [941, 28] on button "Download" at bounding box center [947, 30] width 44 height 22
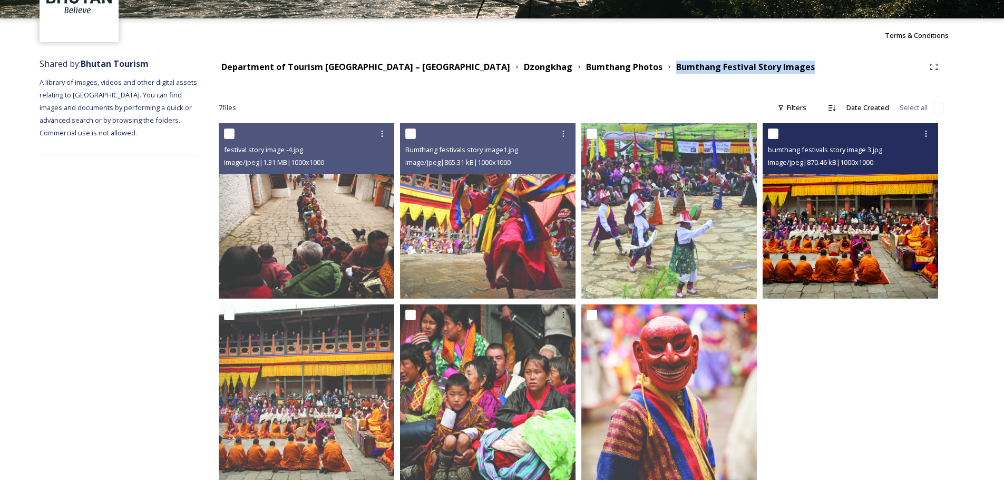
click at [864, 268] on img at bounding box center [851, 211] width 176 height 176
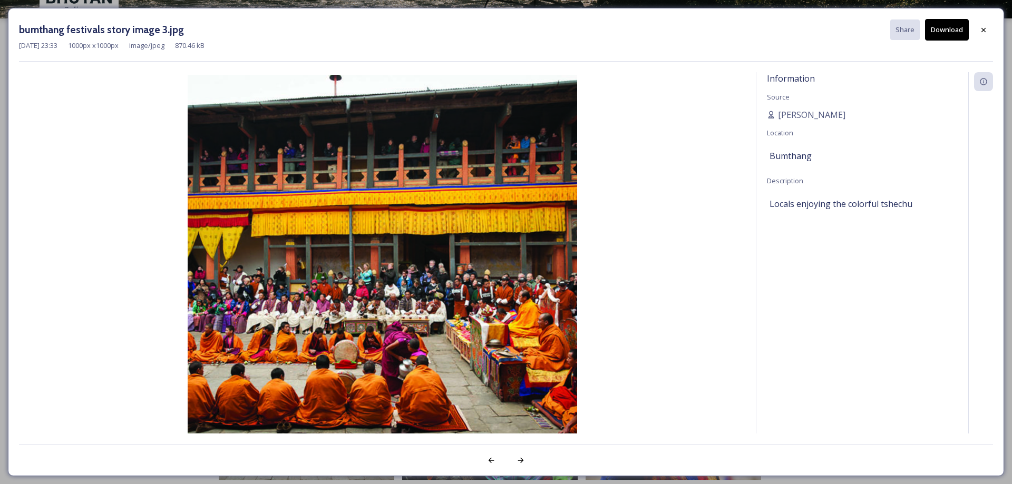
click at [943, 27] on button "Download" at bounding box center [947, 30] width 44 height 22
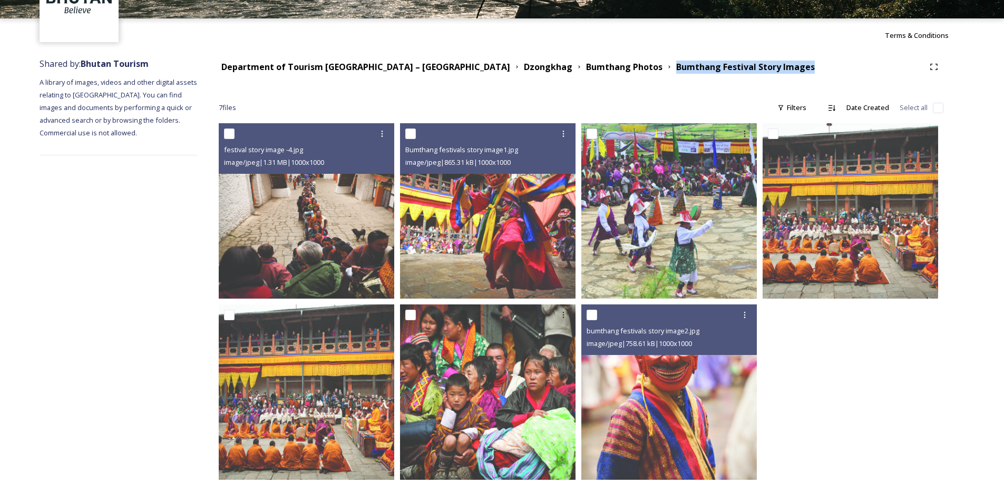
scroll to position [95, 0]
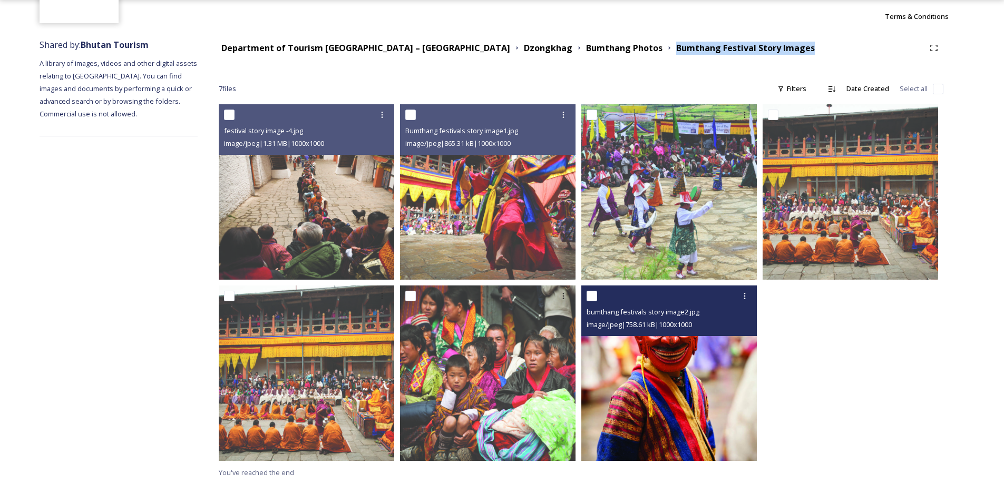
click at [697, 383] on img at bounding box center [669, 374] width 176 height 176
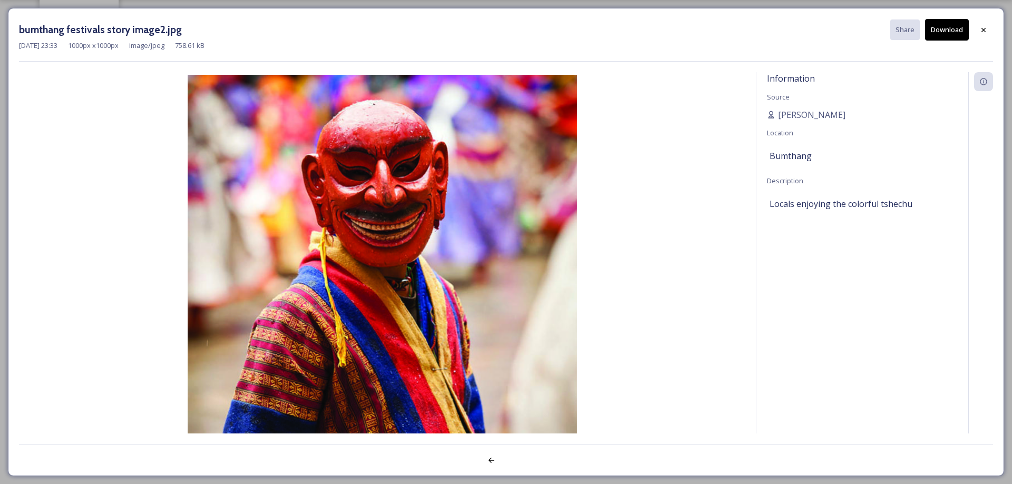
click at [945, 28] on button "Download" at bounding box center [947, 30] width 44 height 22
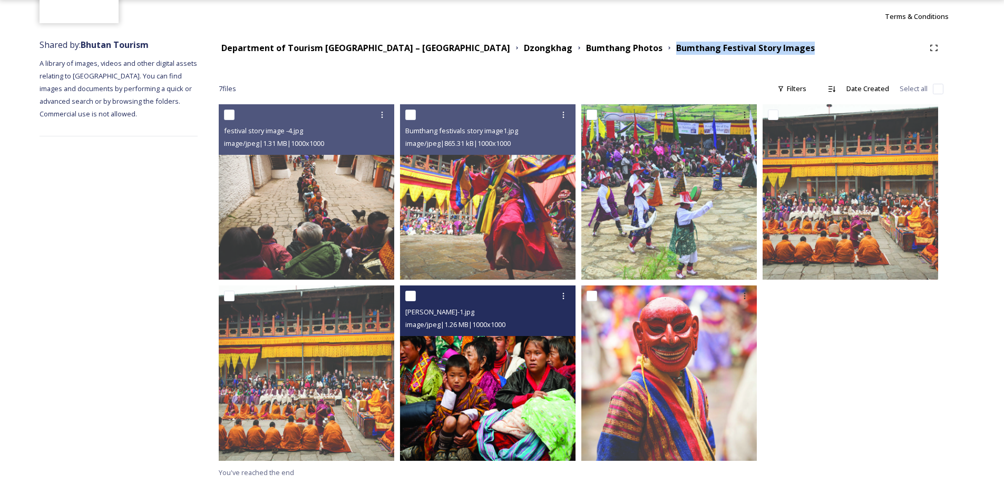
click at [488, 401] on img at bounding box center [488, 374] width 176 height 176
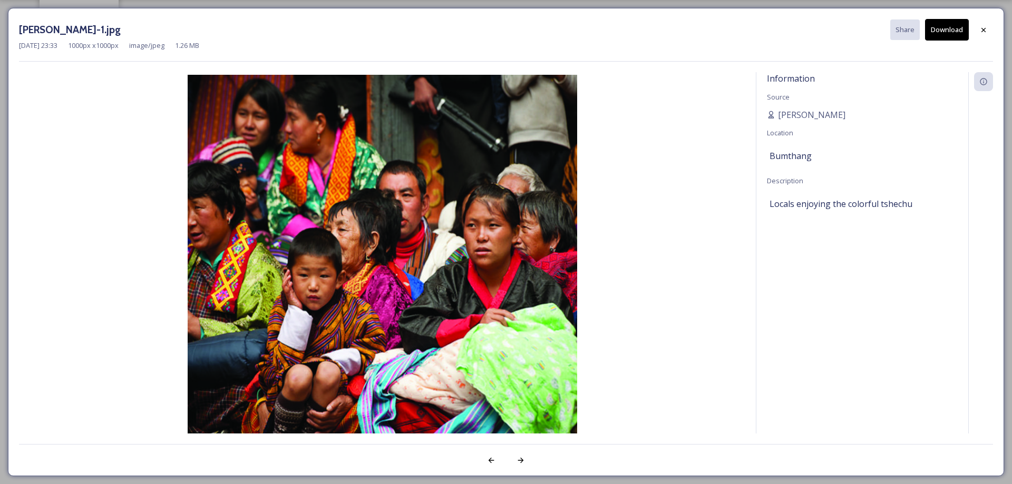
click at [946, 26] on button "Download" at bounding box center [947, 30] width 44 height 22
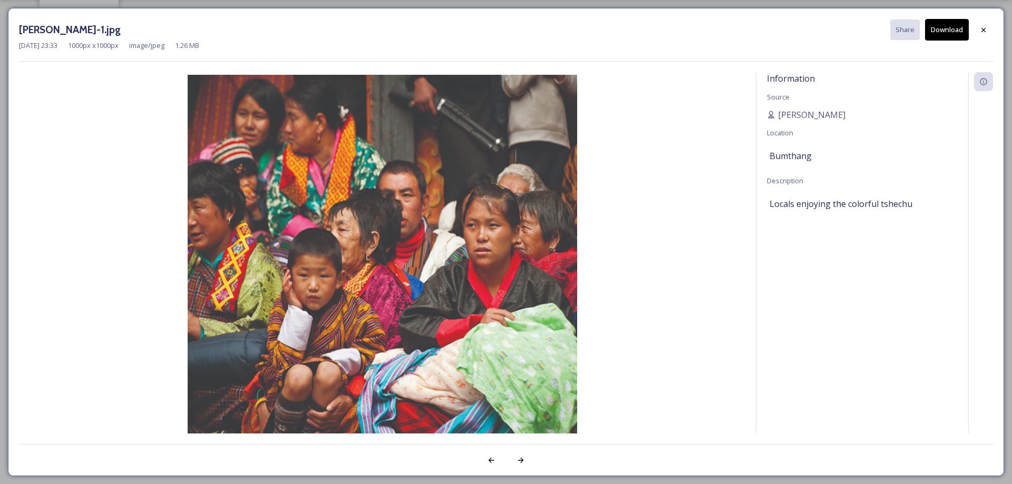
click at [732, 373] on img at bounding box center [382, 270] width 726 height 390
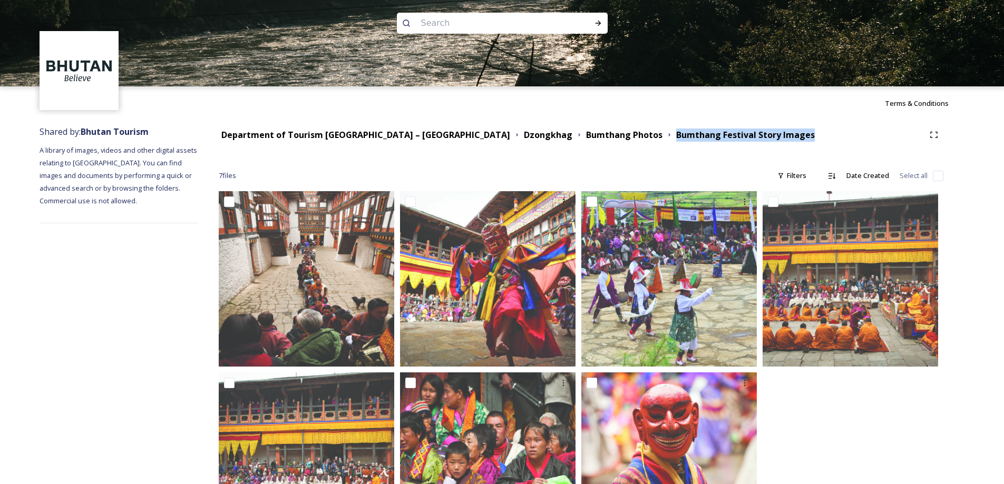
scroll to position [0, 0]
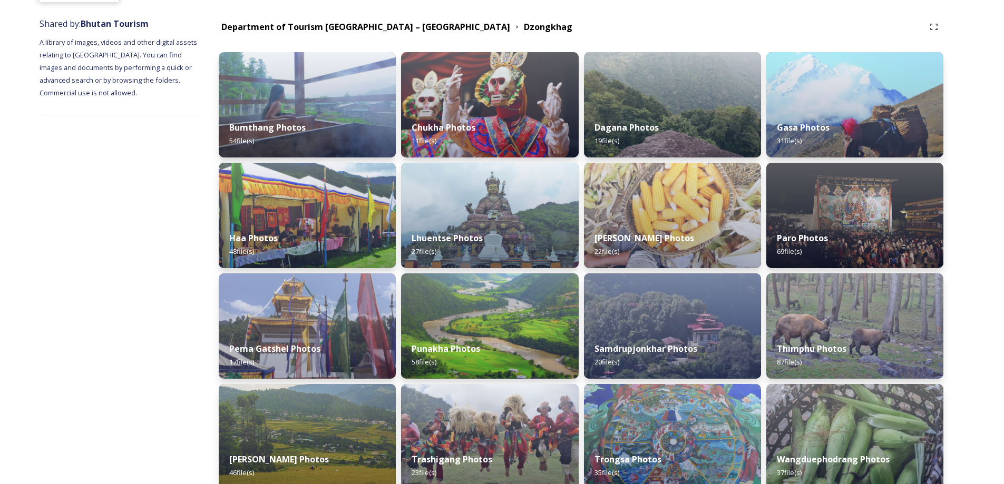
scroll to position [117, 0]
click at [711, 201] on img at bounding box center [672, 214] width 177 height 105
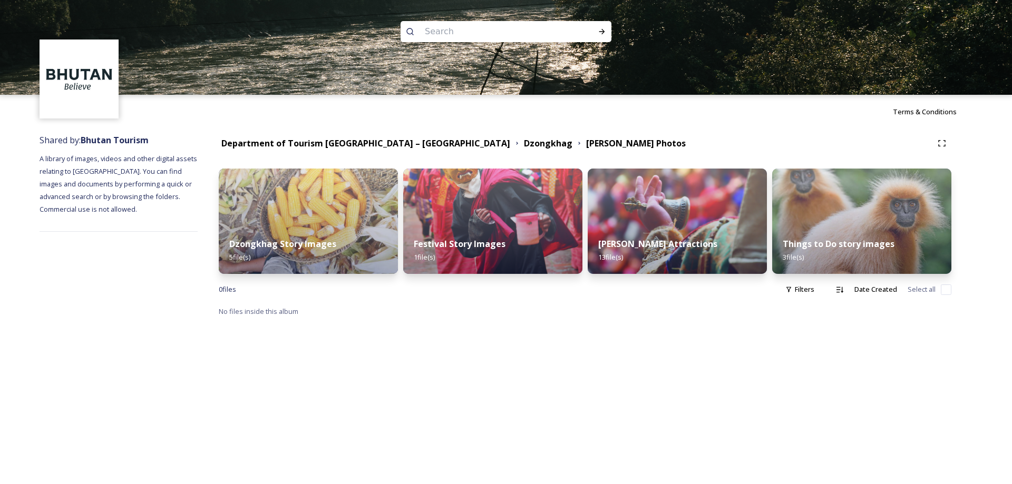
click at [515, 218] on img at bounding box center [492, 221] width 179 height 105
click at [685, 212] on img at bounding box center [677, 221] width 179 height 105
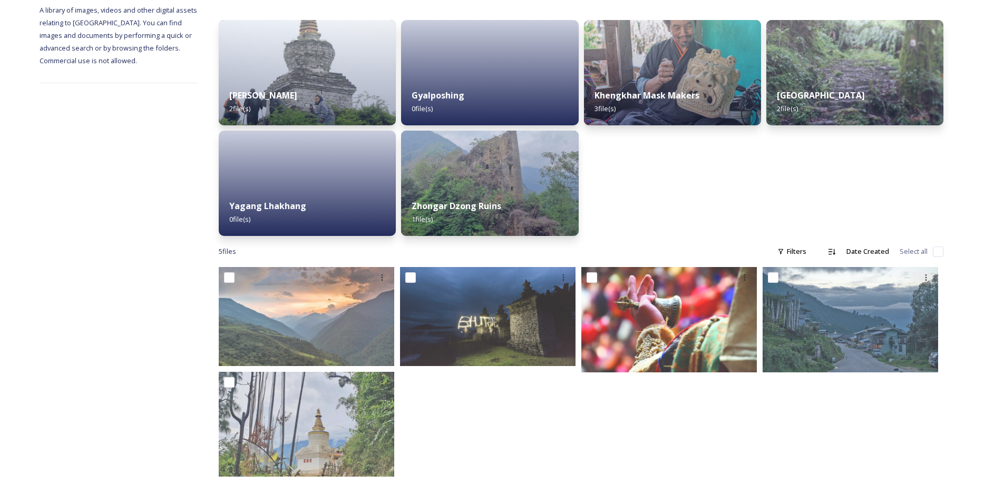
scroll to position [164, 0]
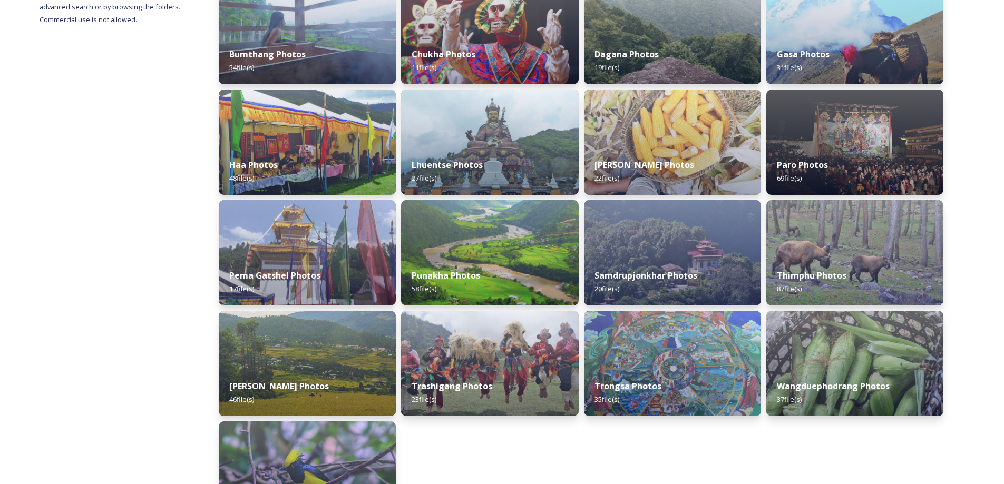
scroll to position [282, 0]
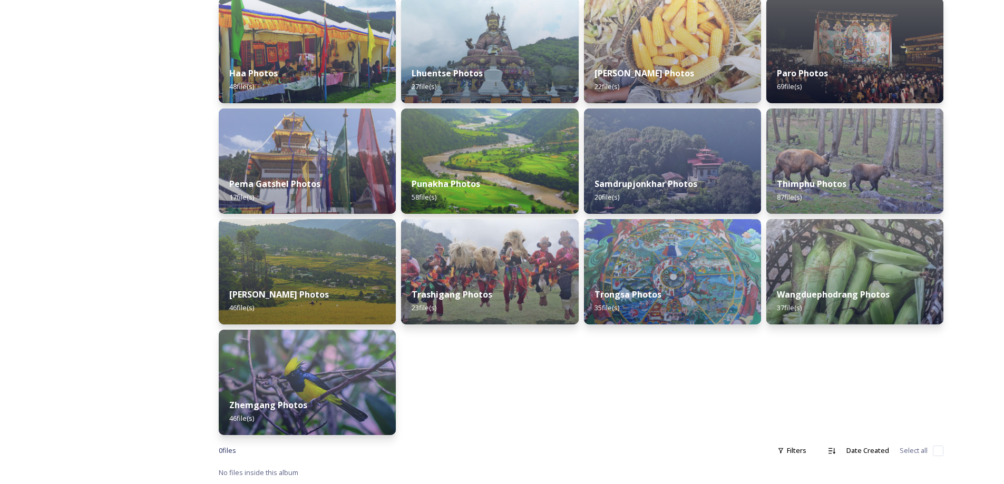
click at [861, 55] on img at bounding box center [855, 50] width 177 height 105
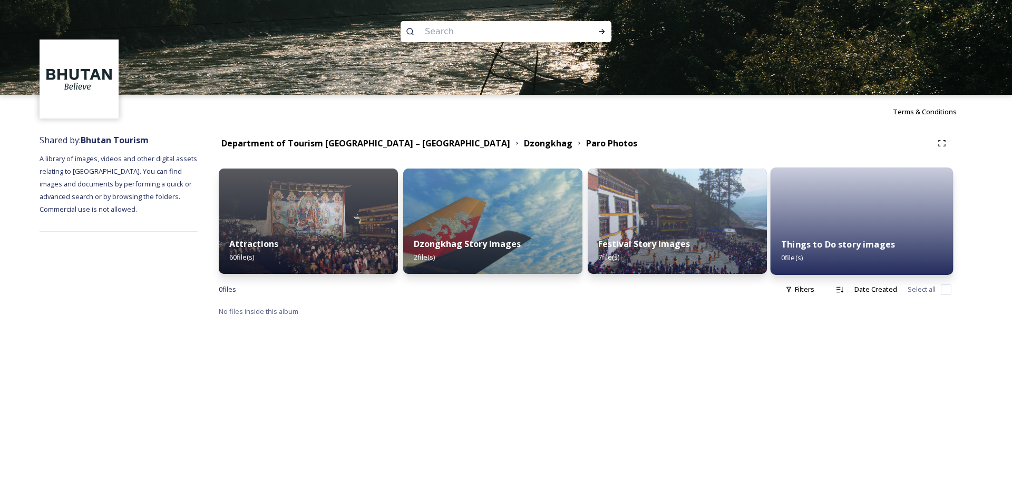
click at [529, 206] on img at bounding box center [492, 221] width 179 height 105
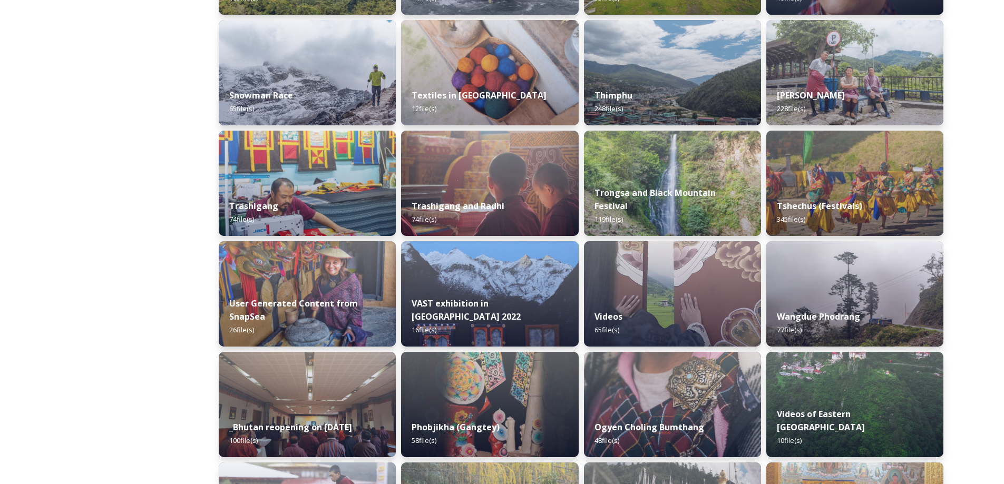
scroll to position [1239, 0]
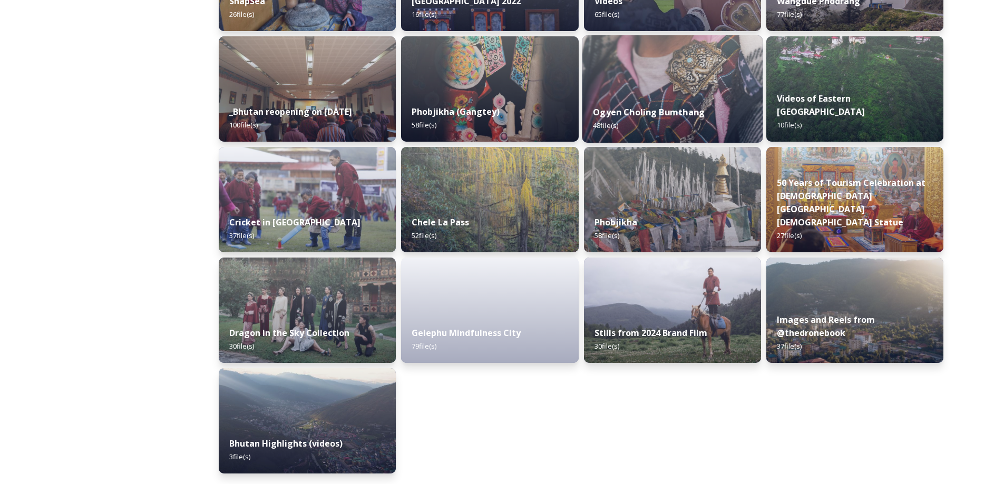
click at [682, 79] on img at bounding box center [672, 89] width 181 height 108
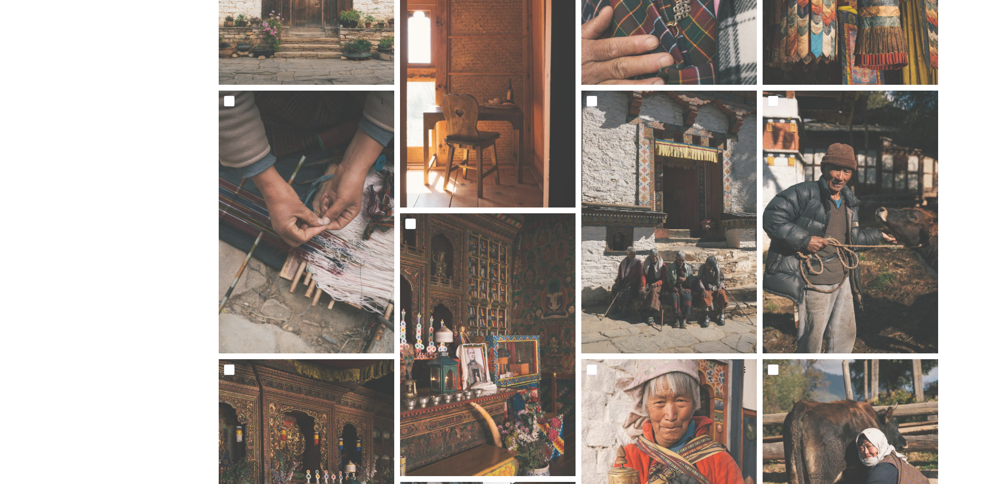
scroll to position [674, 0]
